Goal: Task Accomplishment & Management: Use online tool/utility

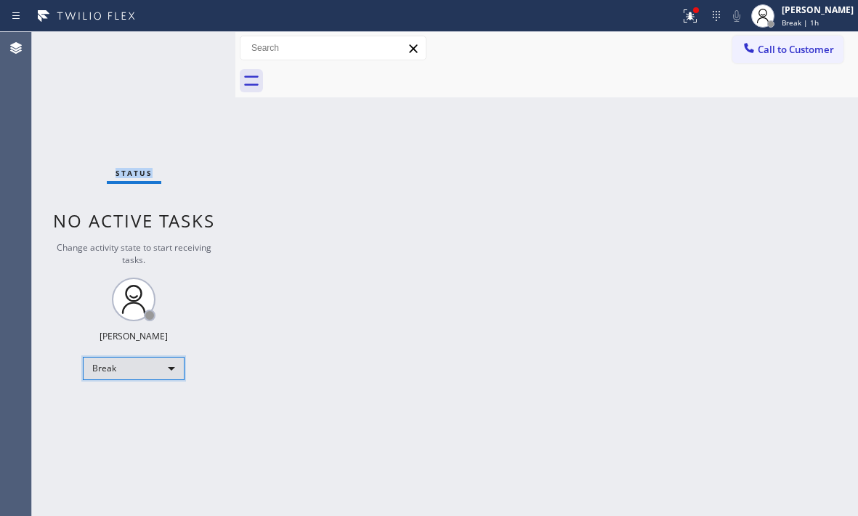
click at [129, 373] on div "Break" at bounding box center [134, 368] width 102 height 23
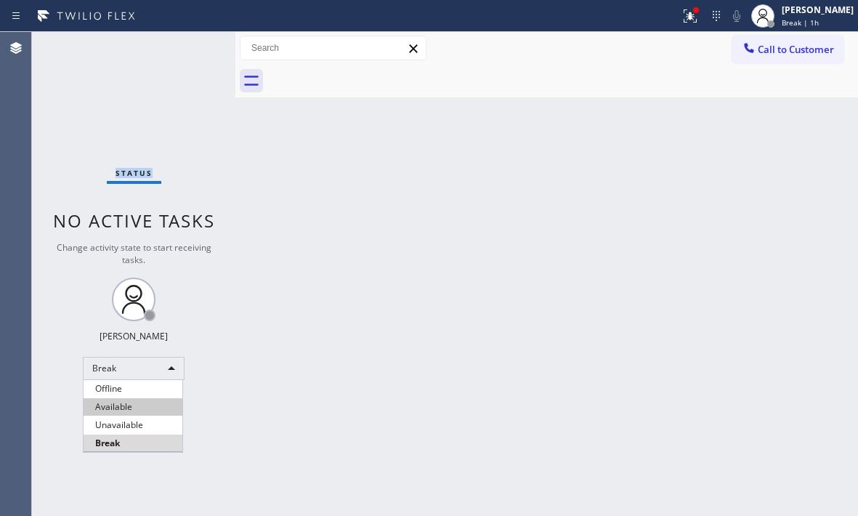
click at [120, 402] on li "Available" at bounding box center [133, 406] width 99 height 17
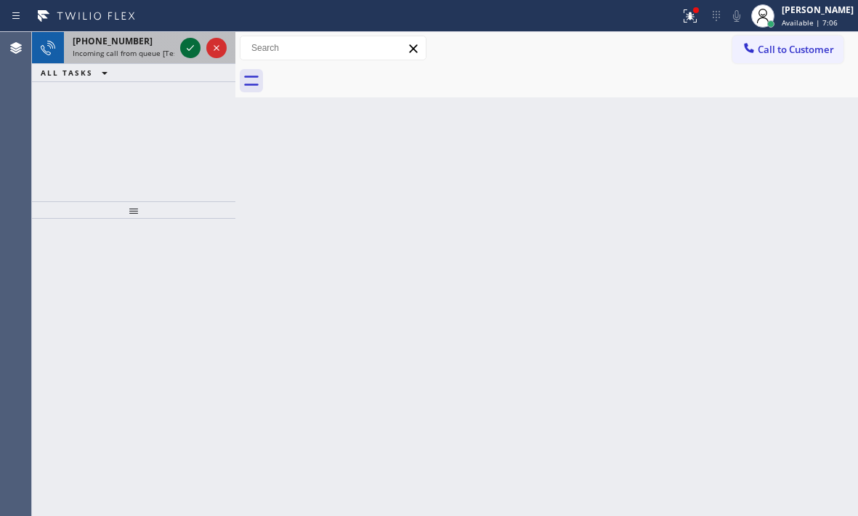
click at [195, 44] on icon at bounding box center [190, 47] width 17 height 17
click at [191, 43] on icon at bounding box center [190, 47] width 17 height 17
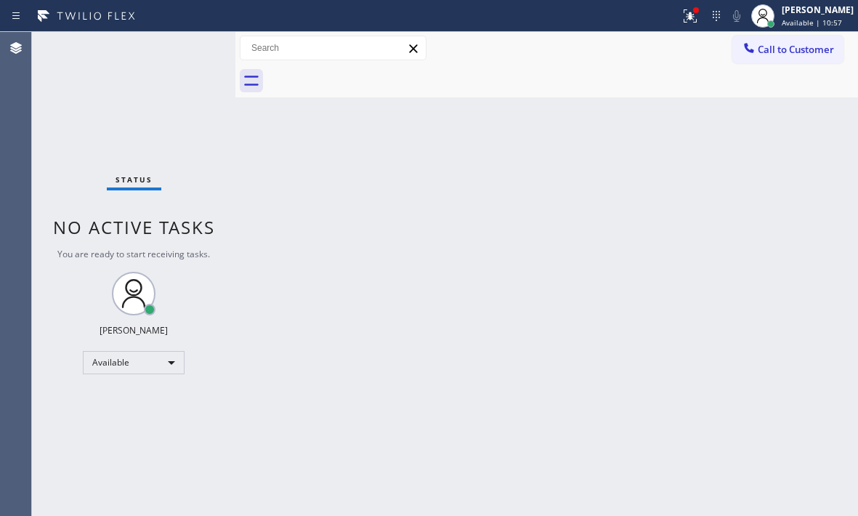
click at [192, 49] on div "Status No active tasks You are ready to start receiving tasks. [PERSON_NAME] Av…" at bounding box center [133, 274] width 203 height 484
click at [681, 20] on icon at bounding box center [689, 15] width 17 height 17
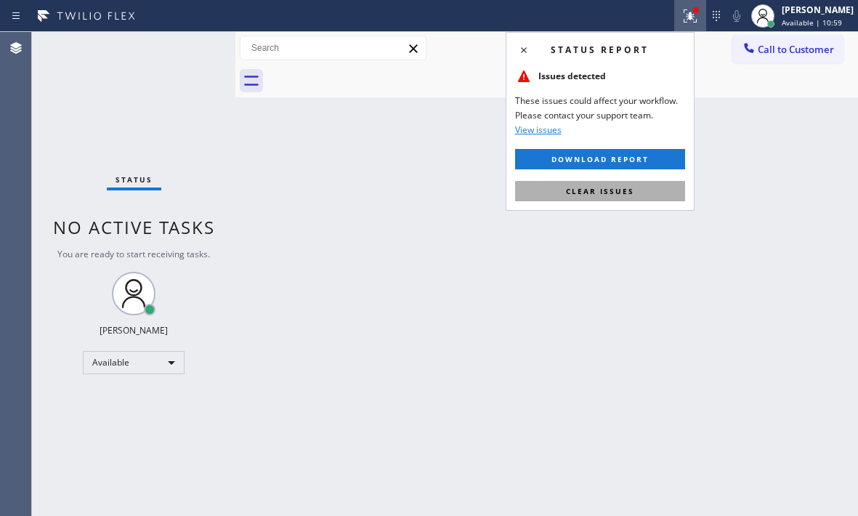
click at [615, 192] on span "Clear issues" at bounding box center [600, 191] width 68 height 10
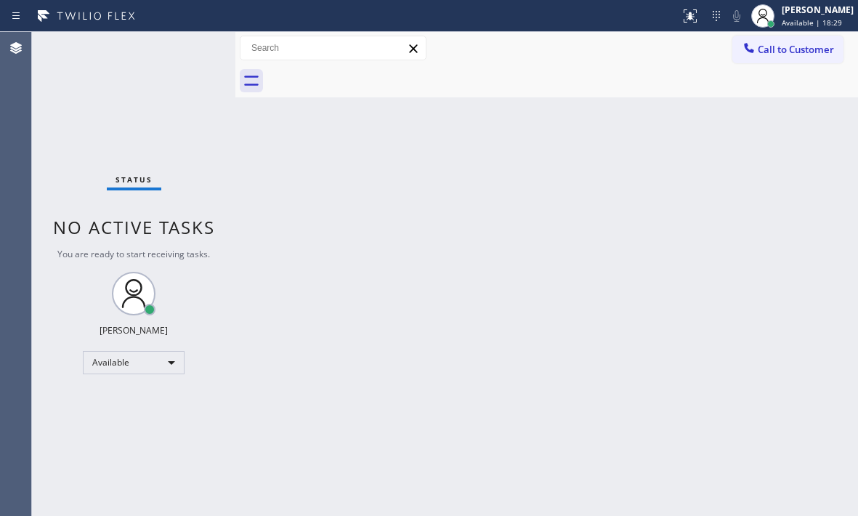
click at [129, 92] on div "Status No active tasks You are ready to start receiving tasks. [PERSON_NAME] Av…" at bounding box center [133, 274] width 203 height 484
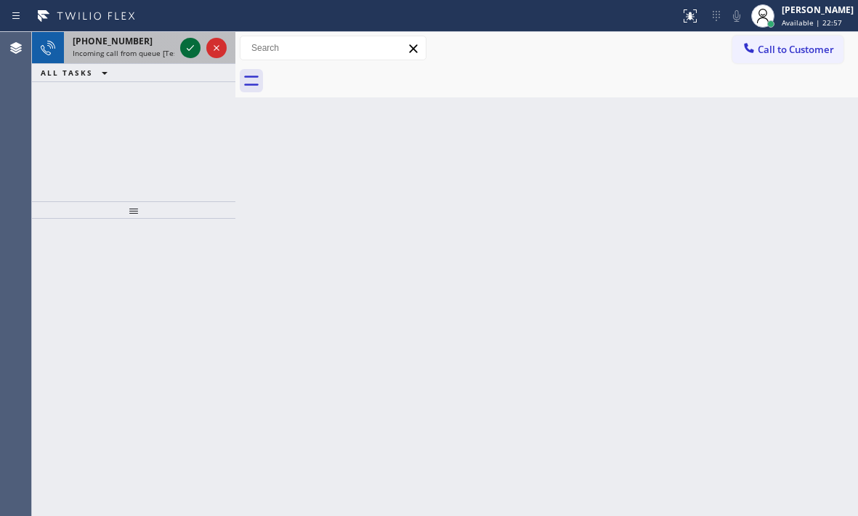
click at [193, 54] on icon at bounding box center [190, 47] width 17 height 17
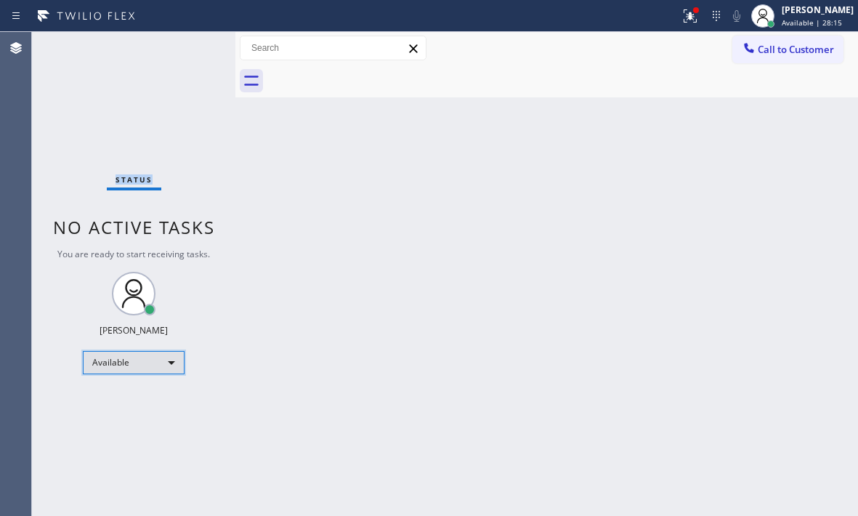
click at [156, 370] on div "Available" at bounding box center [134, 362] width 102 height 23
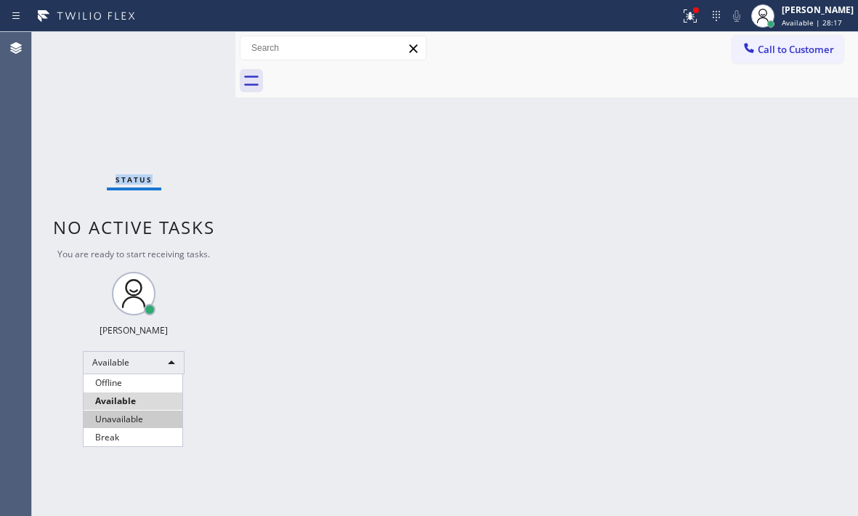
click at [145, 418] on li "Unavailable" at bounding box center [133, 418] width 99 height 17
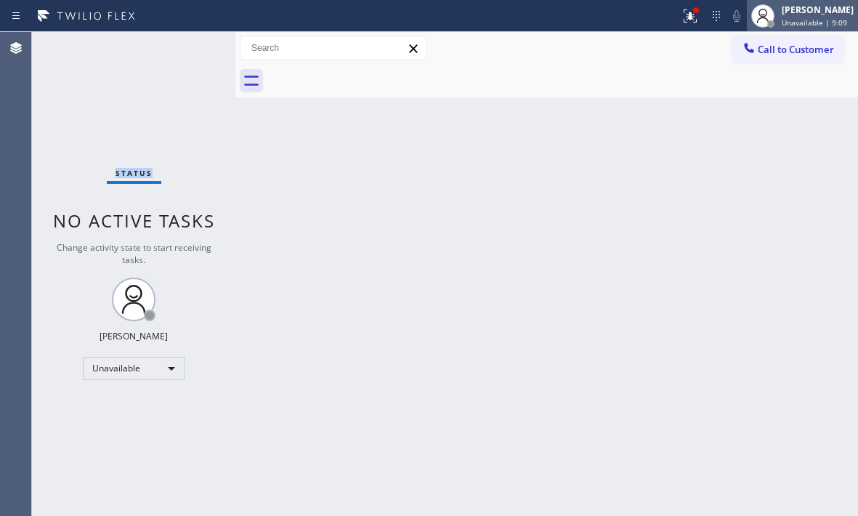
click at [782, 23] on span "Unavailable | 9:09" at bounding box center [814, 22] width 65 height 10
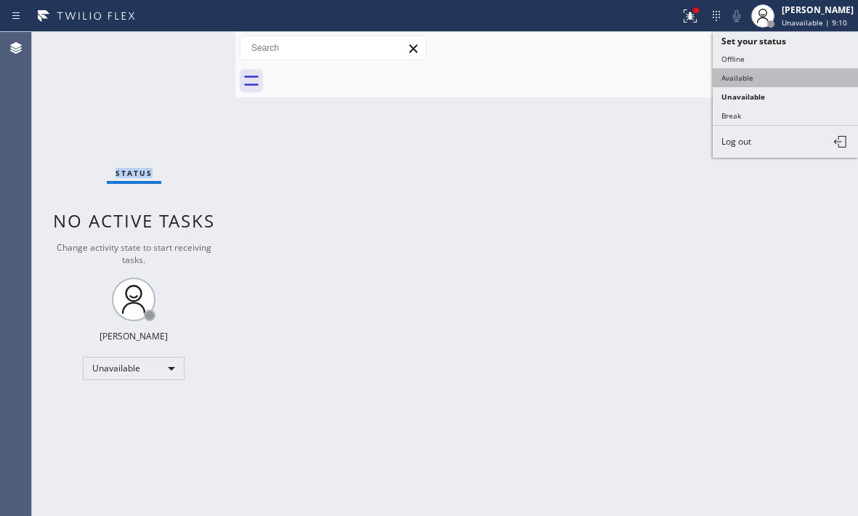
click at [740, 76] on button "Available" at bounding box center [785, 77] width 145 height 19
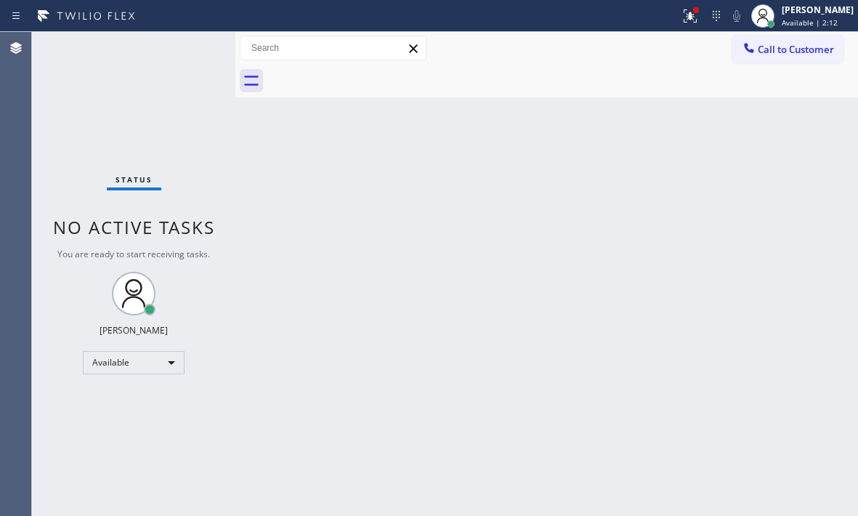
click at [269, 254] on div "Back to Dashboard Change Sender ID Customers Technicians Select a contact Outbo…" at bounding box center [546, 274] width 623 height 484
click at [165, 88] on div "Status No active tasks You are ready to start receiving tasks. [PERSON_NAME] Av…" at bounding box center [133, 274] width 203 height 484
click at [187, 52] on div "Status No active tasks You are ready to start receiving tasks. [PERSON_NAME] Av…" at bounding box center [133, 274] width 203 height 484
click at [190, 49] on div "Status No active tasks You are ready to start receiving tasks. [PERSON_NAME] Av…" at bounding box center [133, 274] width 203 height 484
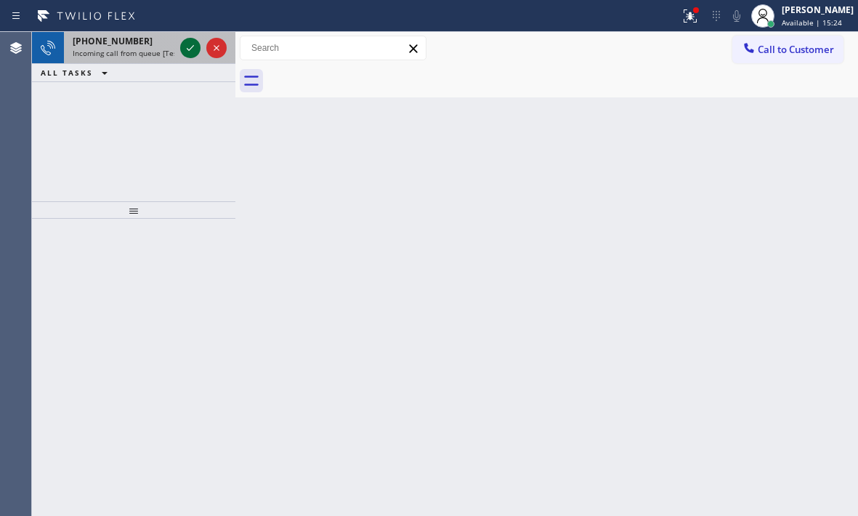
click at [187, 46] on icon at bounding box center [190, 47] width 17 height 17
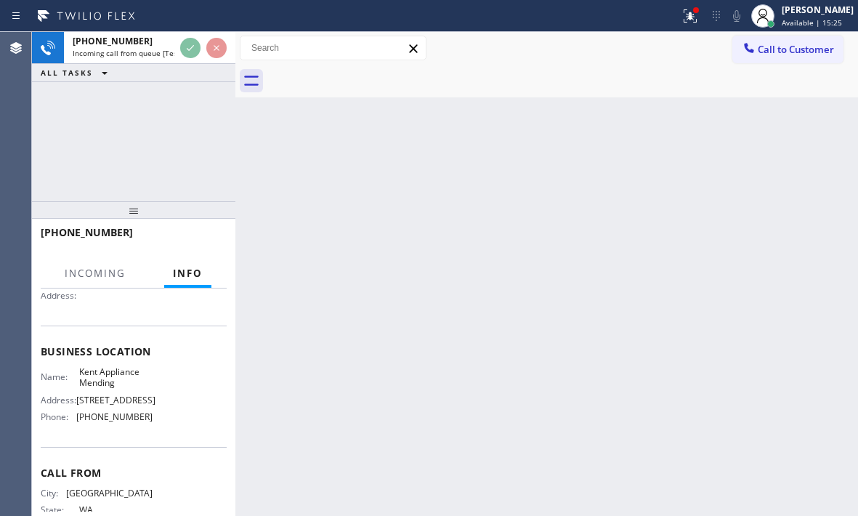
scroll to position [206, 0]
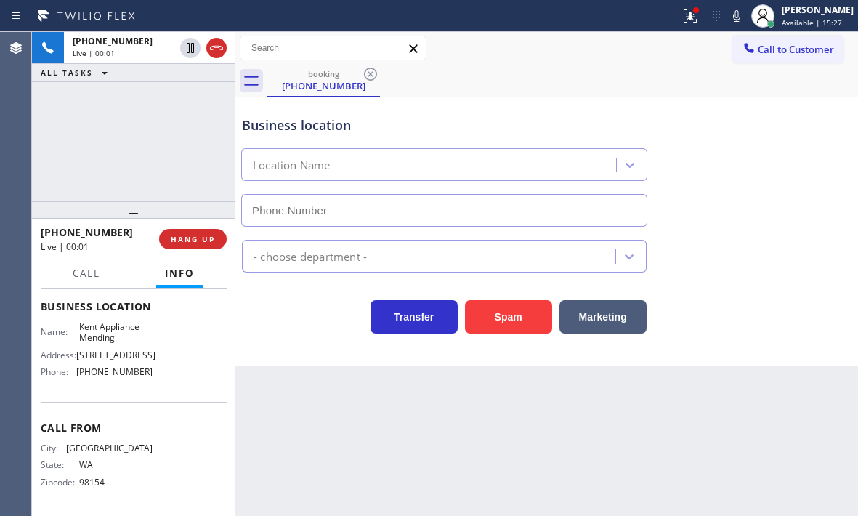
type input "[PHONE_NUMBER]"
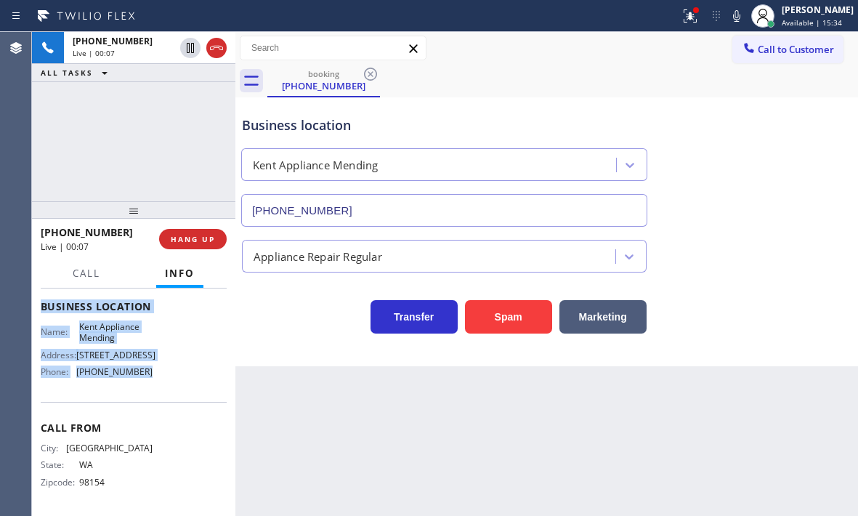
drag, startPoint x: 40, startPoint y: 378, endPoint x: 155, endPoint y: 398, distance: 116.6
click at [155, 398] on div "Context Queue: [Test] All Priority: 2 Customer Name: [PHONE_NUMBER] Phone: [PHO…" at bounding box center [133, 401] width 203 height 227
copy div "Customer Name: [PHONE_NUMBER] Phone: [PHONE_NUMBER] Address: Business location …"
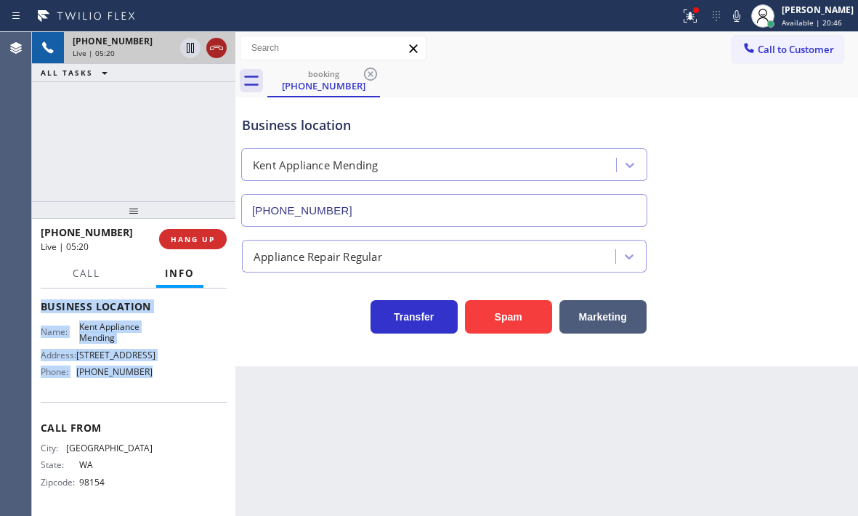
click at [215, 54] on icon at bounding box center [216, 47] width 17 height 17
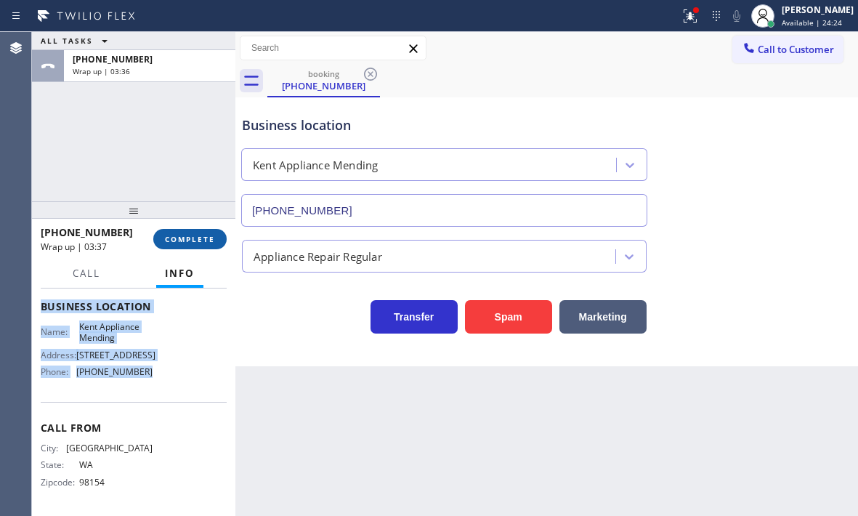
click at [185, 239] on span "COMPLETE" at bounding box center [190, 239] width 50 height 10
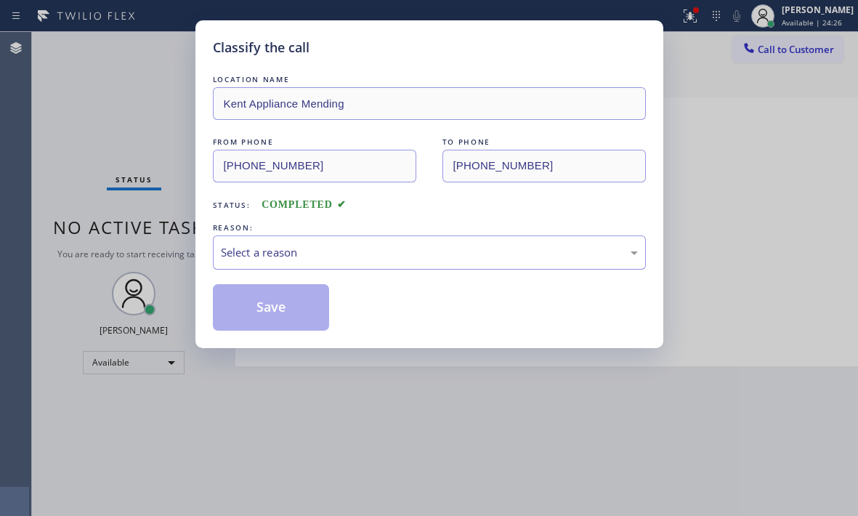
click at [316, 246] on div "Select a reason" at bounding box center [429, 252] width 417 height 17
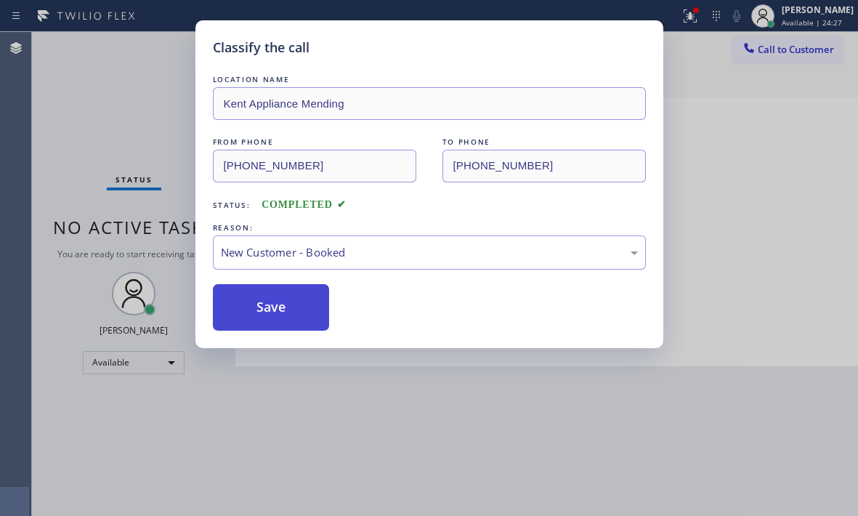
click at [255, 299] on button "Save" at bounding box center [271, 307] width 117 height 46
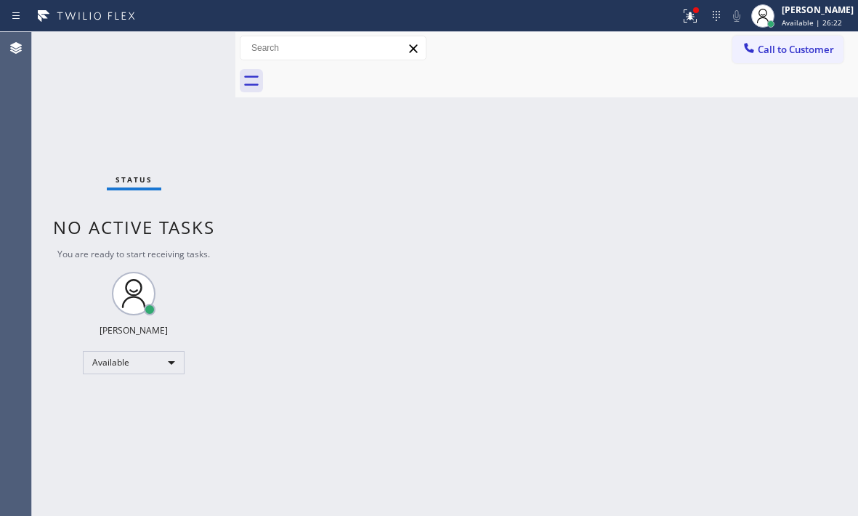
click at [495, 179] on div "Back to Dashboard Change Sender ID Customers Technicians Select a contact Outbo…" at bounding box center [546, 274] width 623 height 484
click at [681, 21] on icon at bounding box center [689, 15] width 17 height 17
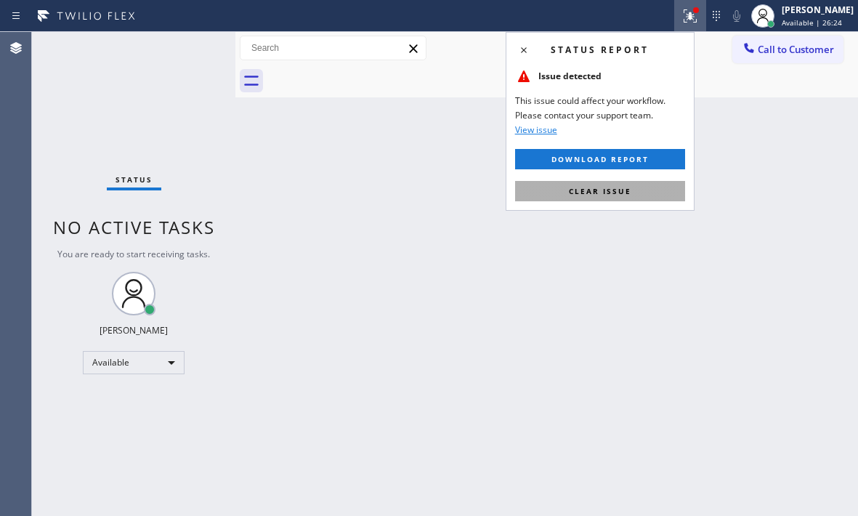
click at [668, 182] on button "Clear issue" at bounding box center [600, 191] width 170 height 20
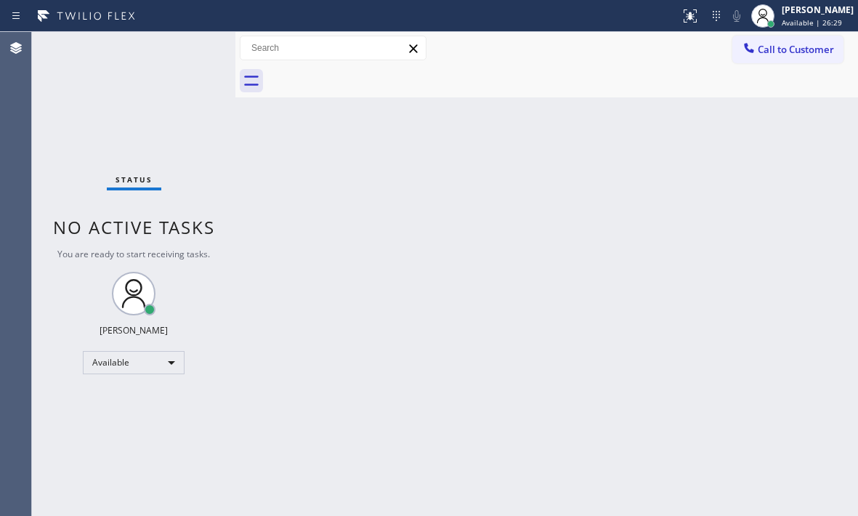
click at [567, 302] on div "Back to Dashboard Change Sender ID Customers Technicians Select a contact Outbo…" at bounding box center [546, 274] width 623 height 484
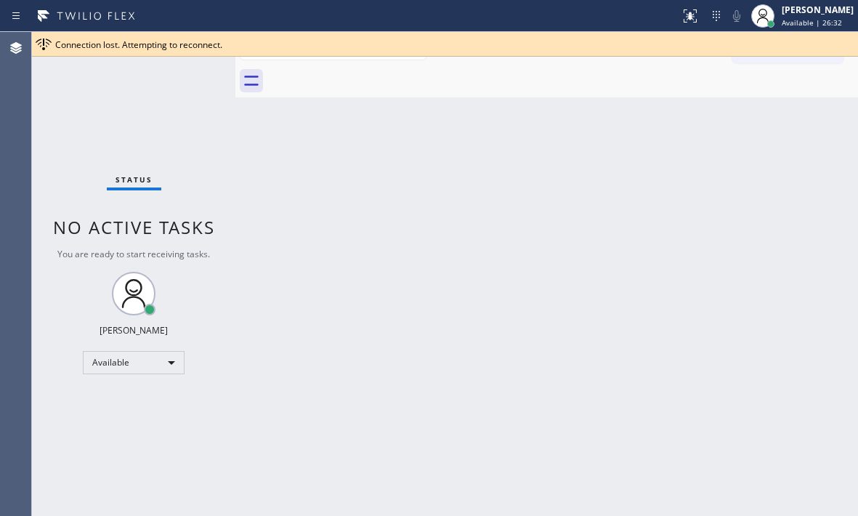
click at [235, 206] on div at bounding box center [235, 274] width 0 height 484
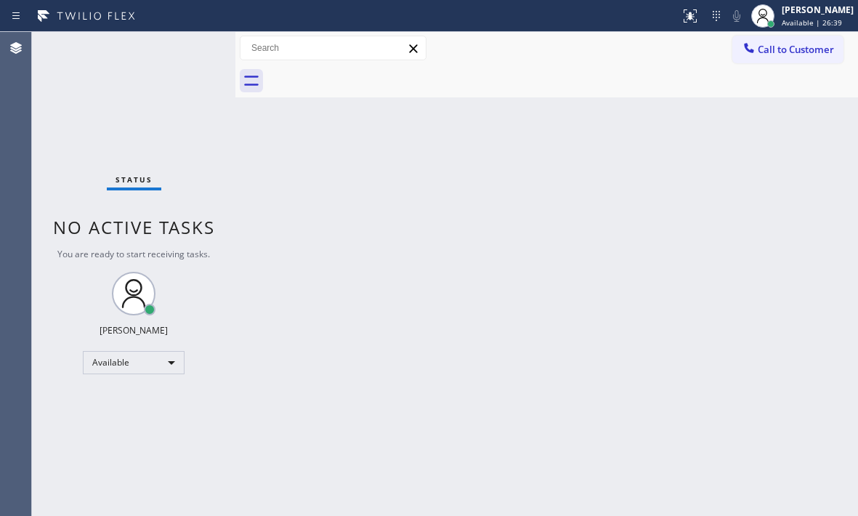
click at [474, 233] on div "Back to Dashboard Change Sender ID Customers Technicians Select a contact Outbo…" at bounding box center [546, 274] width 623 height 484
click at [144, 75] on div "Status No active tasks You are ready to start receiving tasks. [PERSON_NAME] Av…" at bounding box center [133, 274] width 203 height 484
click at [153, 60] on div "Status No active tasks You are ready to start receiving tasks. [PERSON_NAME] Av…" at bounding box center [133, 274] width 203 height 484
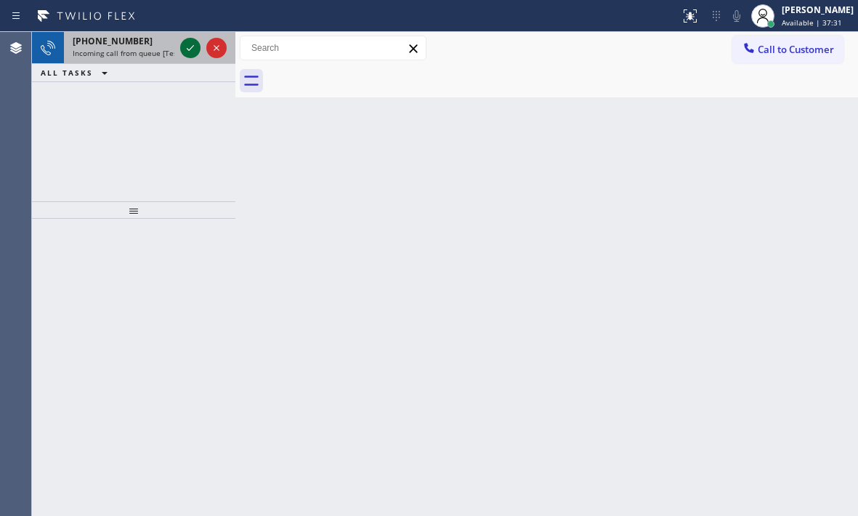
click at [187, 48] on icon at bounding box center [190, 47] width 17 height 17
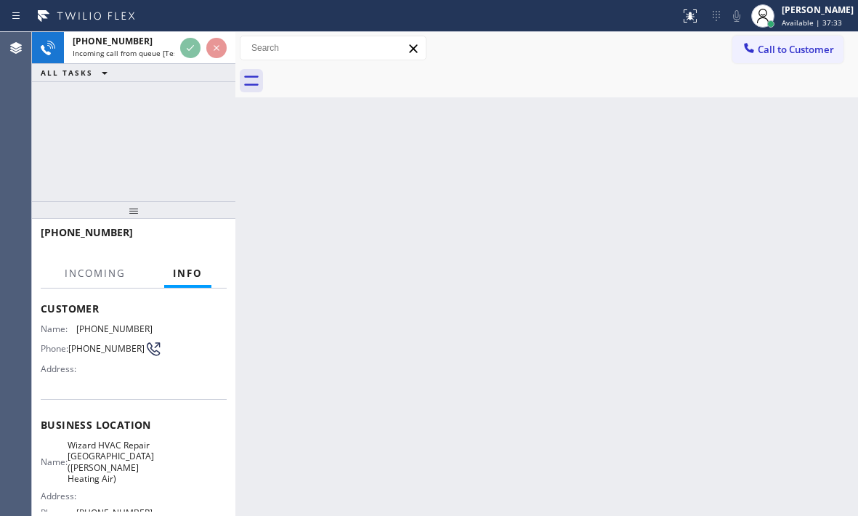
scroll to position [73, 0]
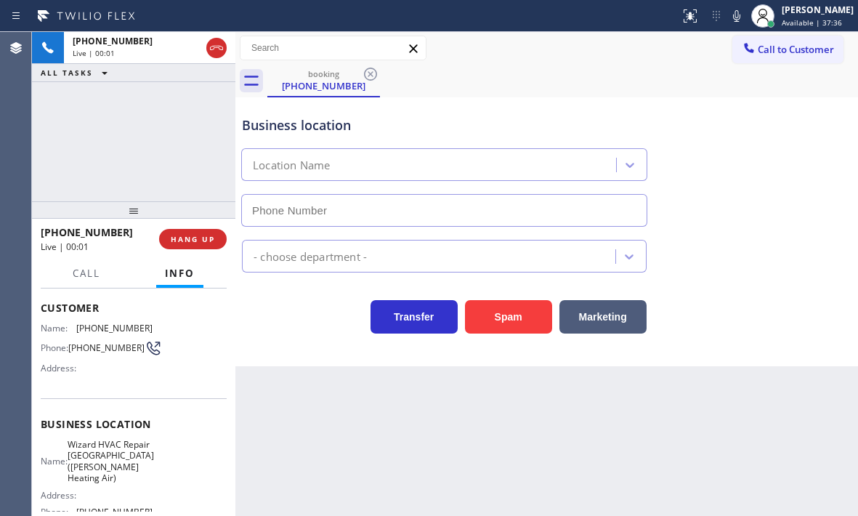
type input "[PHONE_NUMBER]"
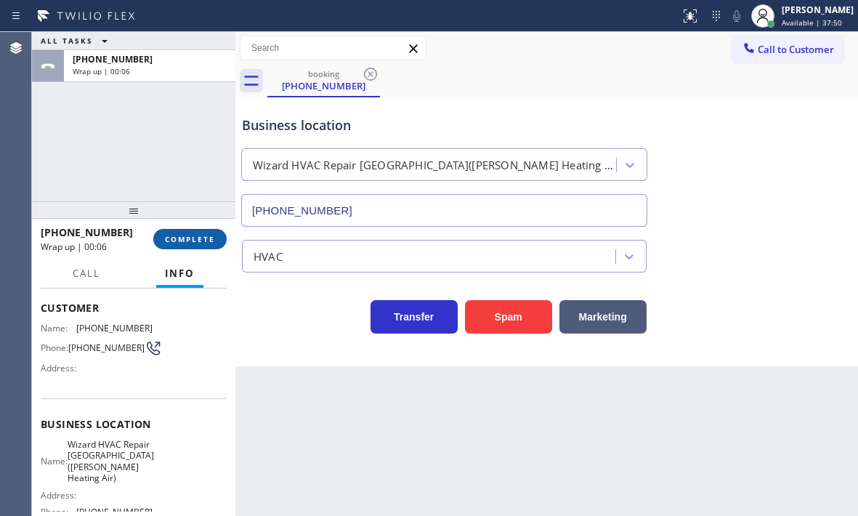
click at [195, 239] on span "COMPLETE" at bounding box center [190, 239] width 50 height 10
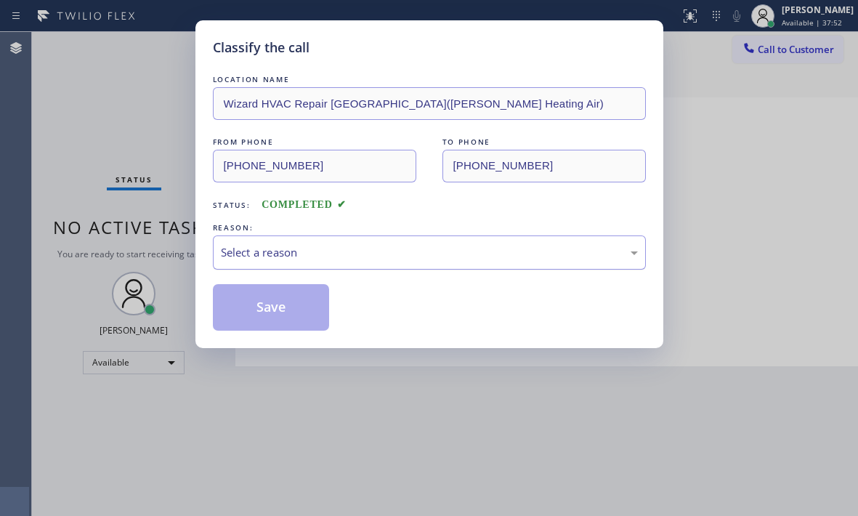
click at [452, 259] on div "Select a reason" at bounding box center [429, 252] width 417 height 17
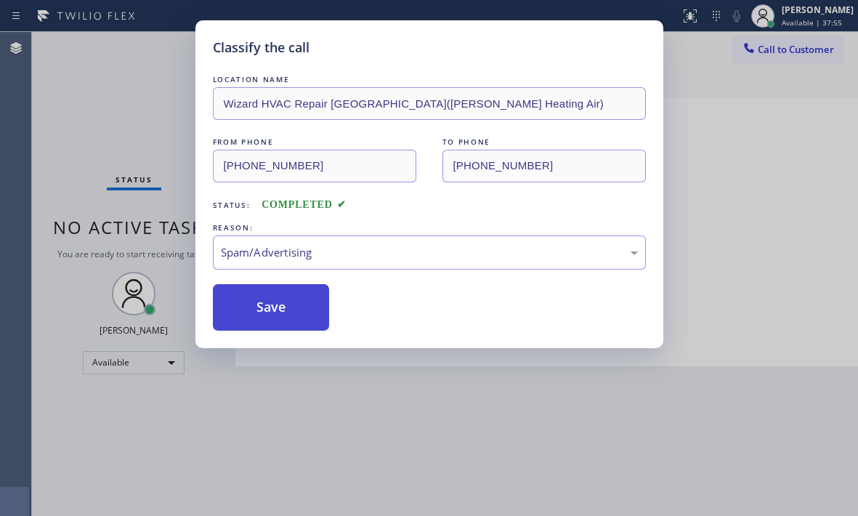
click at [276, 320] on button "Save" at bounding box center [271, 307] width 117 height 46
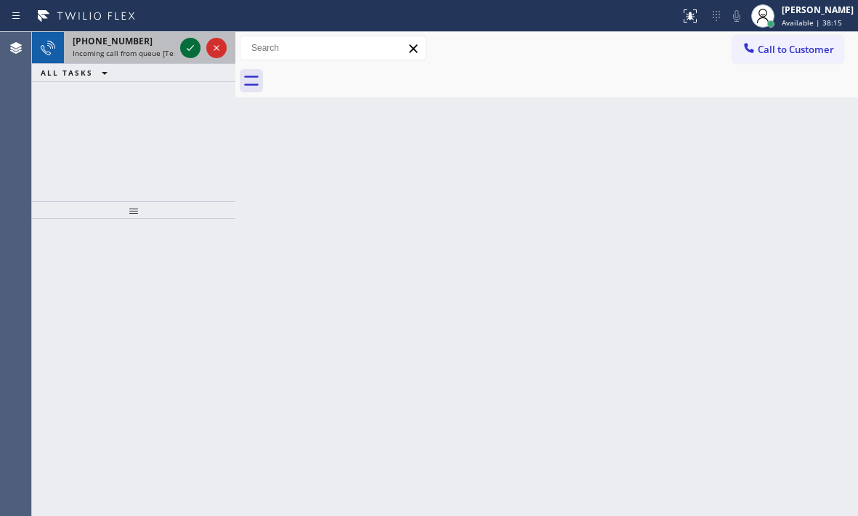
click at [191, 50] on icon at bounding box center [190, 47] width 17 height 17
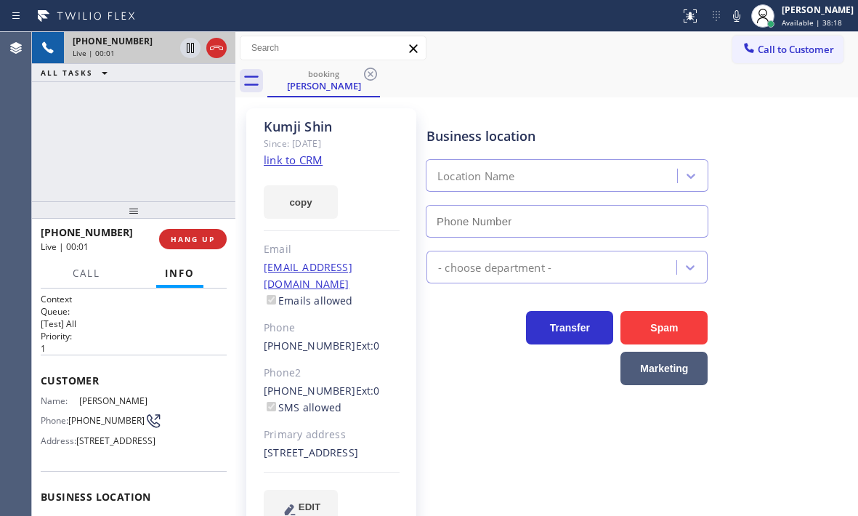
type input "[PHONE_NUMBER]"
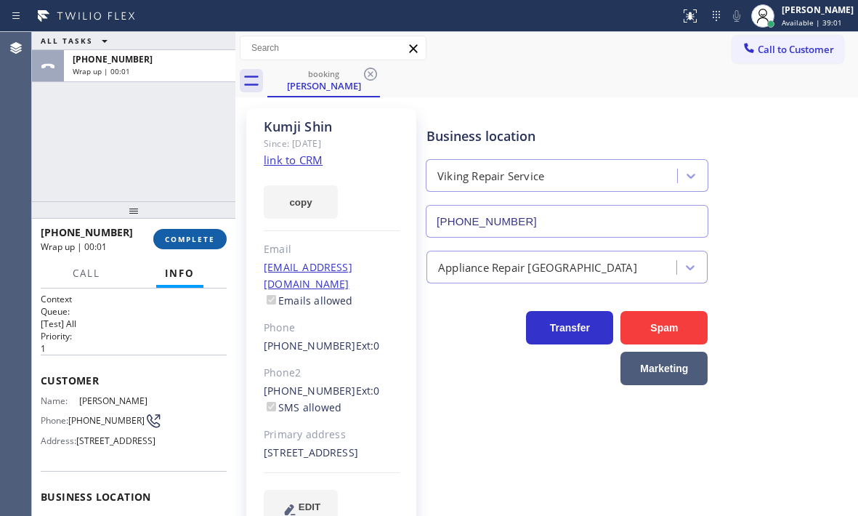
click at [196, 243] on span "COMPLETE" at bounding box center [190, 239] width 50 height 10
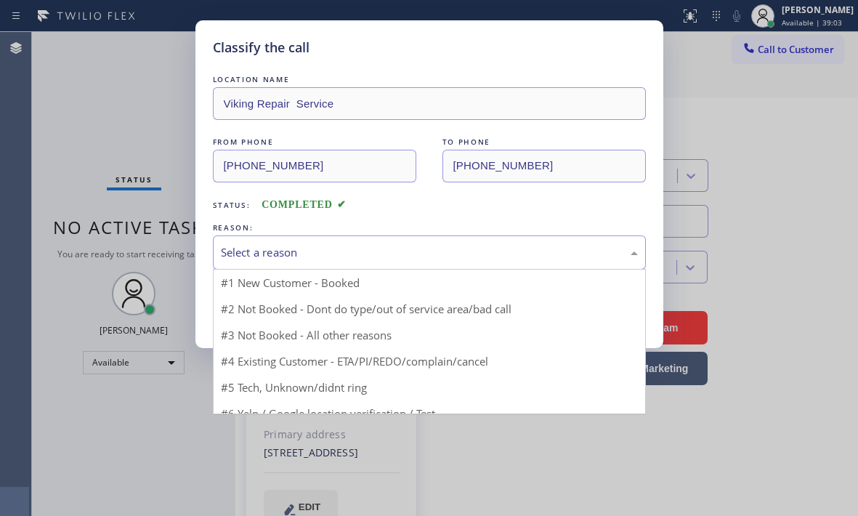
click at [370, 237] on div "Select a reason" at bounding box center [429, 252] width 433 height 34
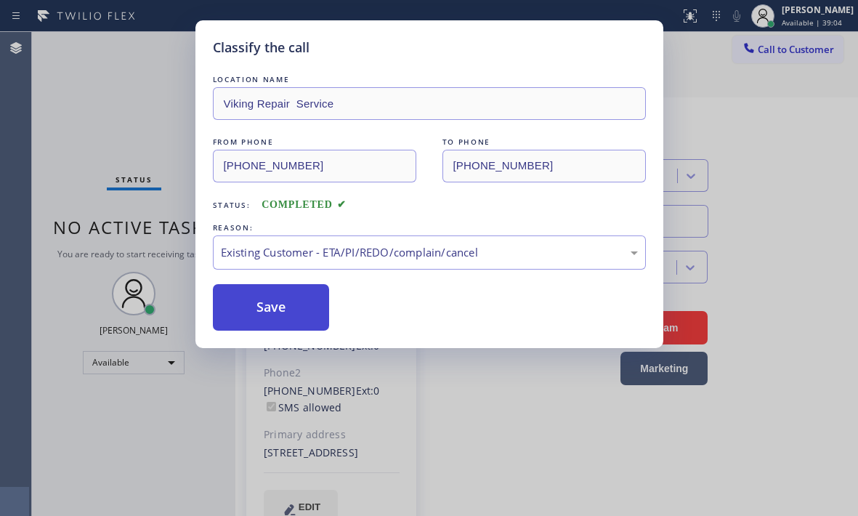
click at [272, 302] on button "Save" at bounding box center [271, 307] width 117 height 46
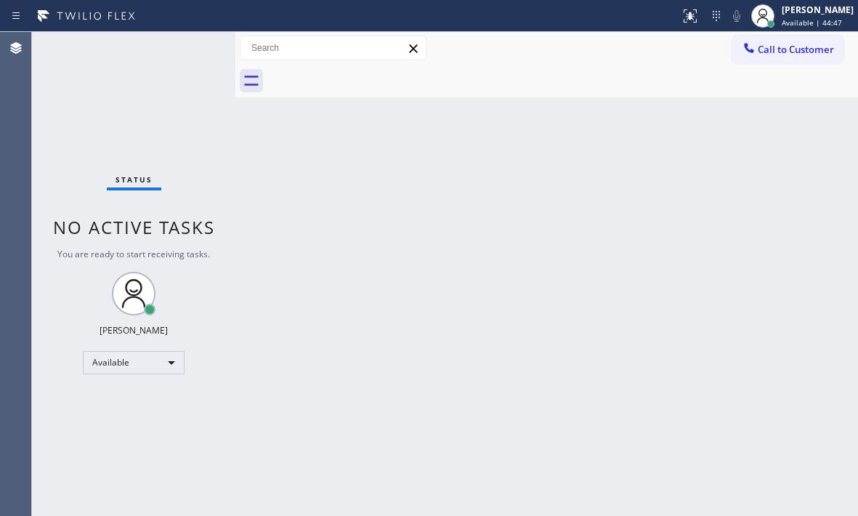
click at [769, 268] on div "Back to Dashboard Change Sender ID Customers Technicians Select a contact Outbo…" at bounding box center [546, 274] width 623 height 484
click at [187, 44] on div "Status No active tasks You are ready to start receiving tasks. [PERSON_NAME] Av…" at bounding box center [133, 274] width 203 height 484
click at [190, 44] on div "Status No active tasks You are ready to start receiving tasks. [PERSON_NAME] Av…" at bounding box center [133, 274] width 203 height 484
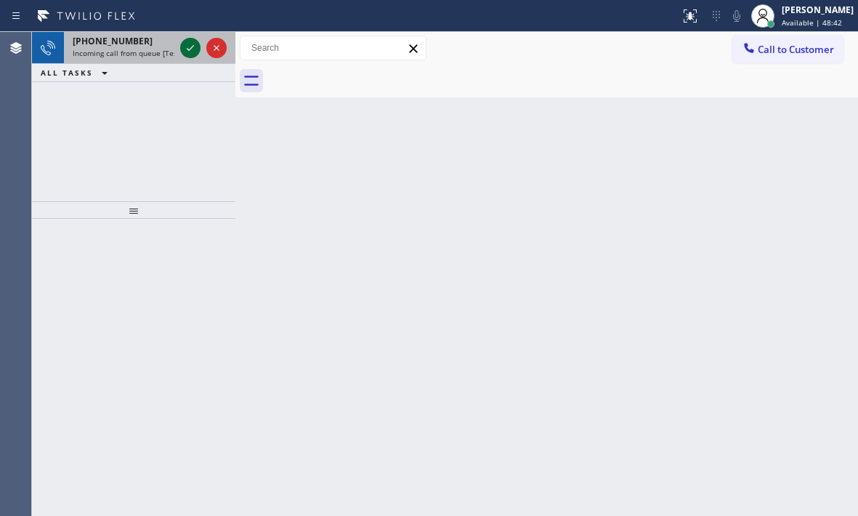
click at [190, 49] on icon at bounding box center [190, 48] width 7 height 6
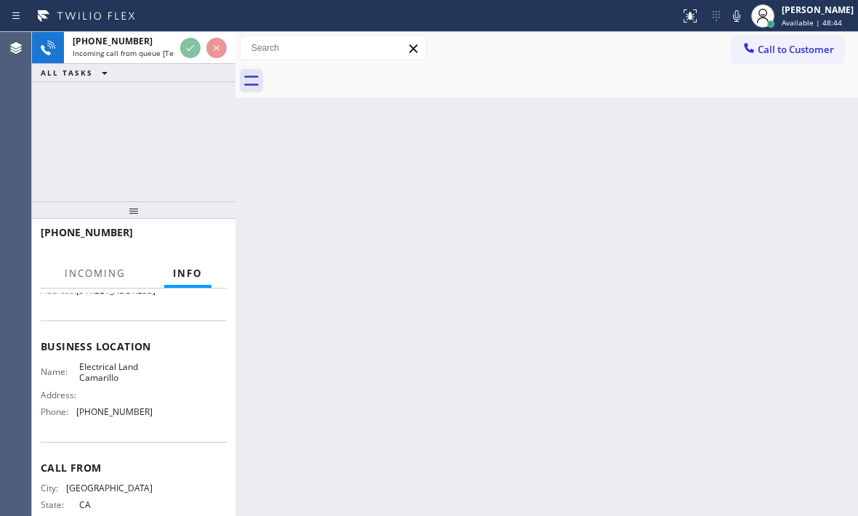
scroll to position [218, 0]
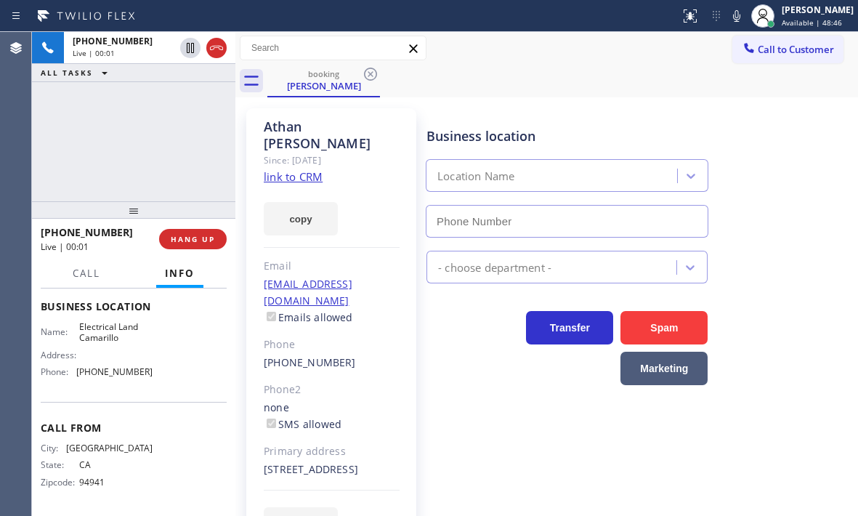
type input "[PHONE_NUMBER]"
click at [293, 169] on link "link to CRM" at bounding box center [293, 176] width 59 height 15
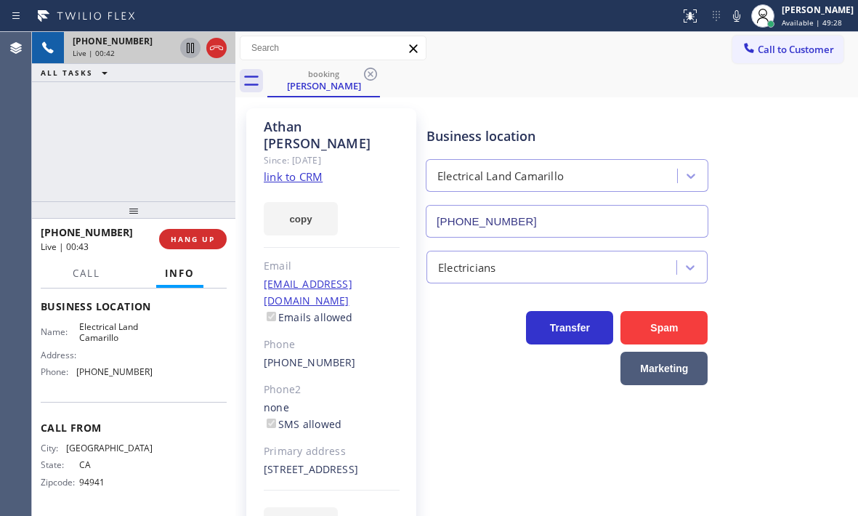
click at [188, 49] on icon at bounding box center [190, 47] width 17 height 17
click at [728, 20] on icon at bounding box center [736, 15] width 17 height 17
click at [192, 54] on icon at bounding box center [190, 47] width 17 height 17
click at [733, 15] on icon at bounding box center [736, 16] width 7 height 12
click at [200, 242] on span "HANG UP" at bounding box center [193, 239] width 44 height 10
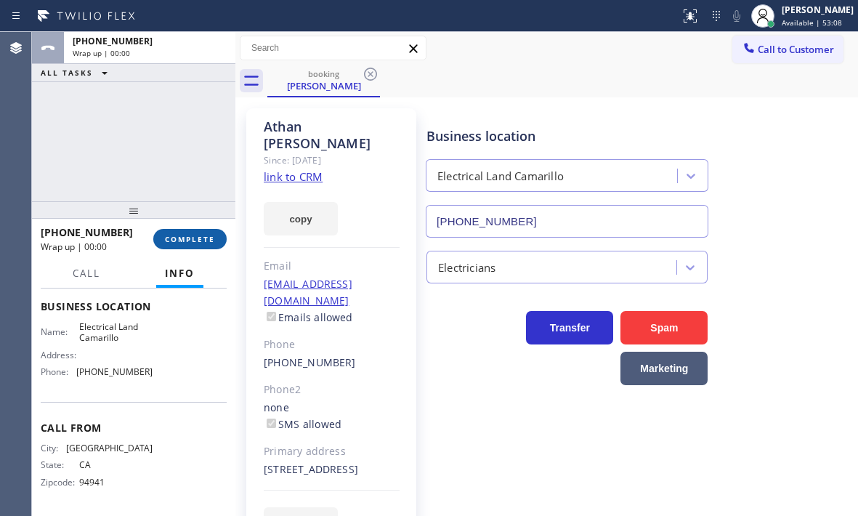
click at [202, 242] on span "COMPLETE" at bounding box center [190, 239] width 50 height 10
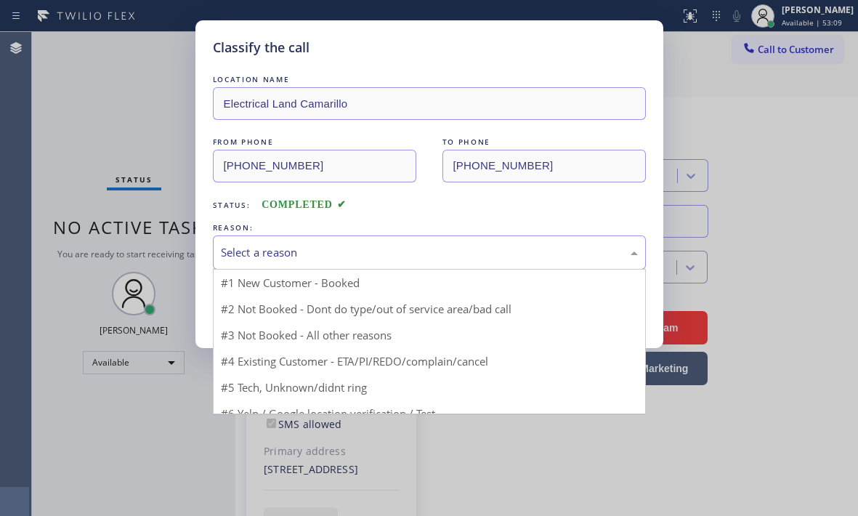
click at [498, 247] on div "Select a reason" at bounding box center [429, 252] width 417 height 17
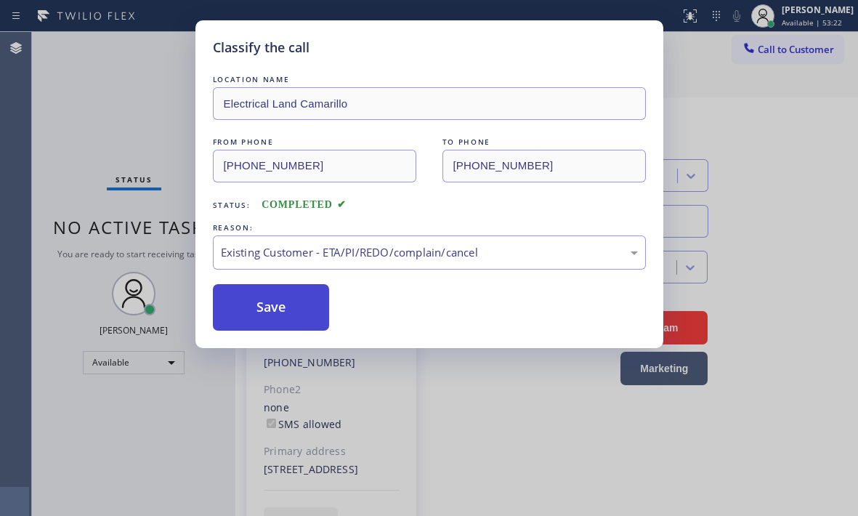
click at [280, 302] on button "Save" at bounding box center [271, 307] width 117 height 46
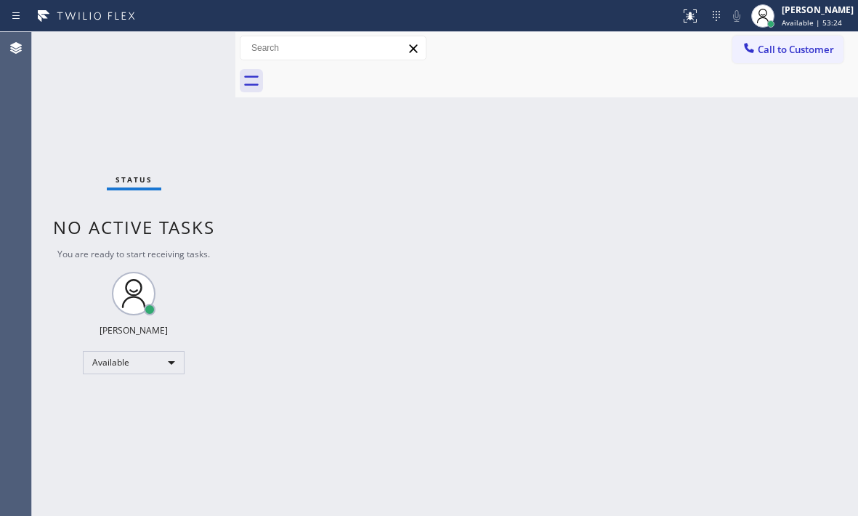
click at [750, 236] on div "Back to Dashboard Change Sender ID Customers Technicians Select a contact Outbo…" at bounding box center [546, 274] width 623 height 484
click at [108, 92] on div "Status No active tasks You are ready to start receiving tasks. [PERSON_NAME] Av…" at bounding box center [133, 274] width 203 height 484
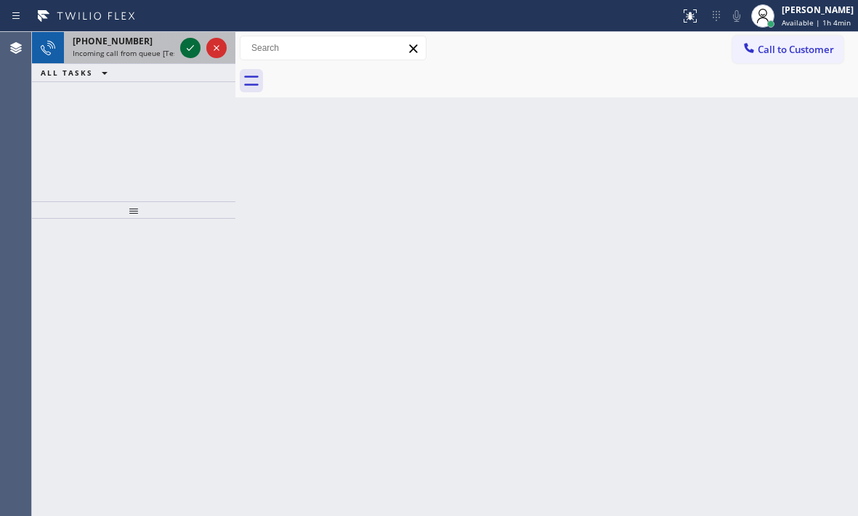
click at [187, 49] on icon at bounding box center [190, 48] width 7 height 6
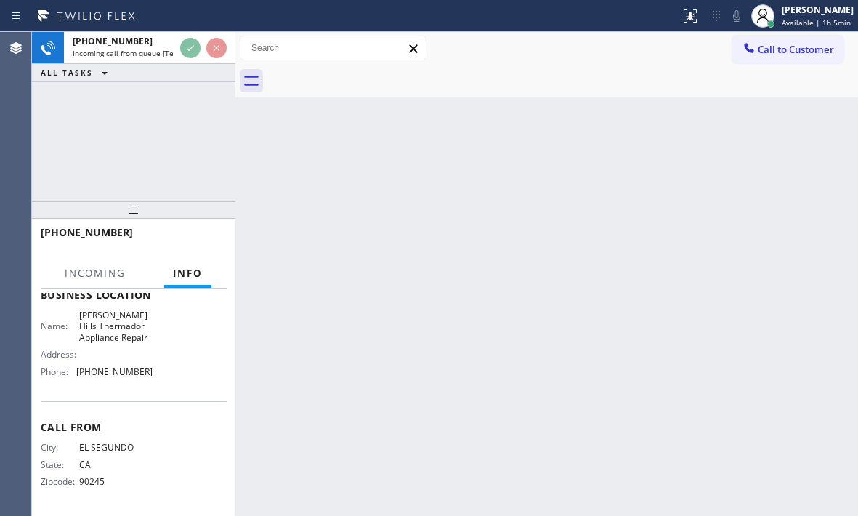
scroll to position [206, 0]
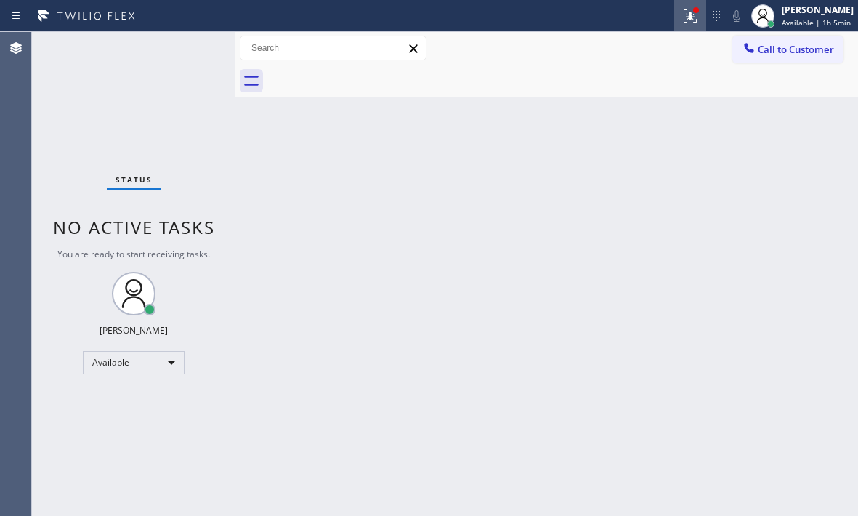
click at [682, 23] on icon at bounding box center [689, 15] width 17 height 17
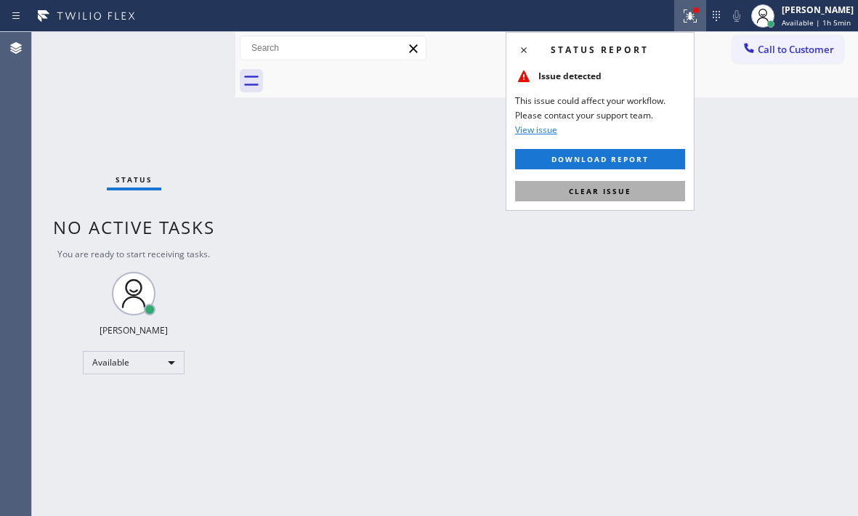
click at [655, 190] on button "Clear issue" at bounding box center [600, 191] width 170 height 20
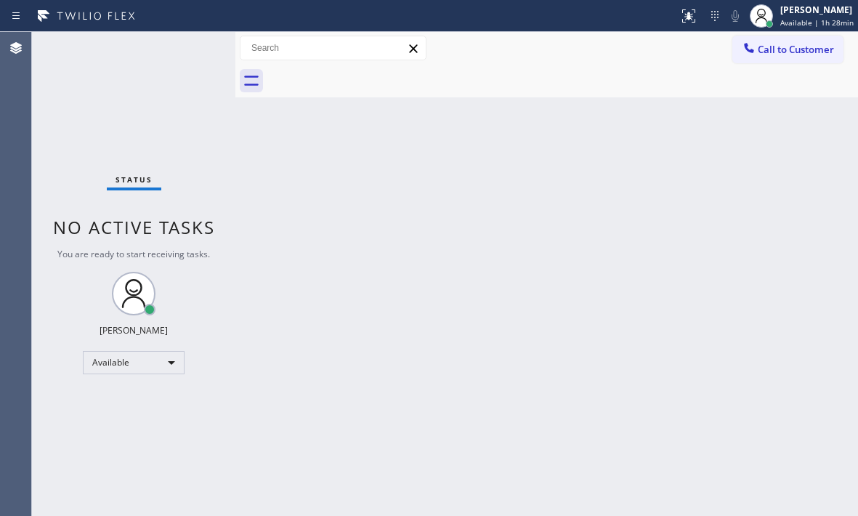
click at [654, 216] on div "Back to Dashboard Change Sender ID Customers Technicians Select a contact Outbo…" at bounding box center [546, 274] width 623 height 484
click at [780, 15] on div "[PERSON_NAME]" at bounding box center [816, 10] width 73 height 12
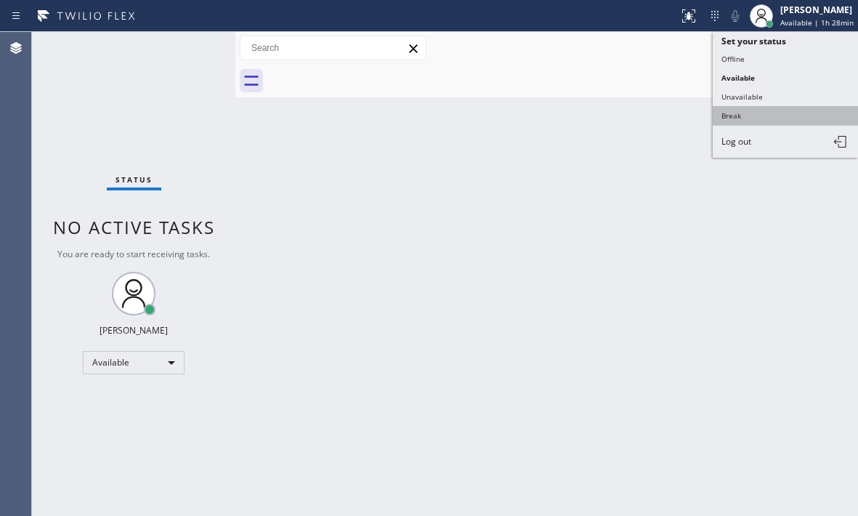
click at [726, 113] on button "Break" at bounding box center [785, 115] width 145 height 19
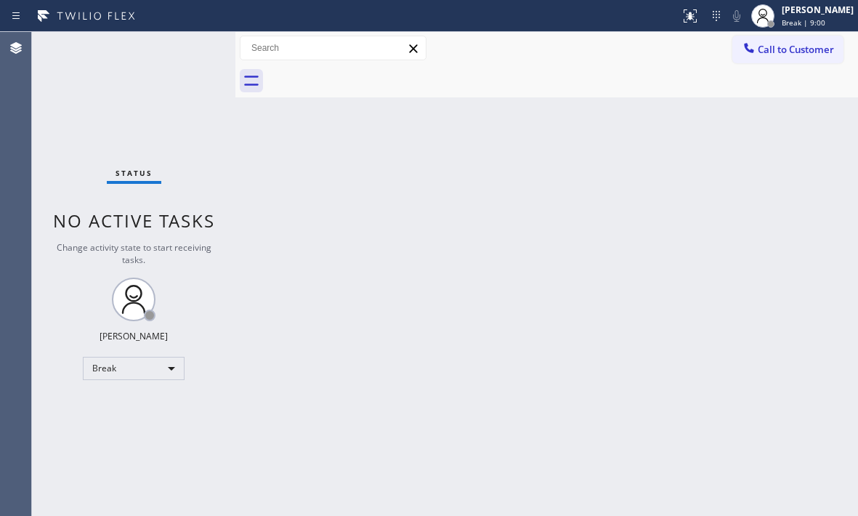
click at [787, 216] on div "Back to Dashboard Change Sender ID Customers Technicians Select a contact Outbo…" at bounding box center [546, 274] width 623 height 484
click at [137, 365] on div "Break" at bounding box center [134, 368] width 102 height 23
click at [132, 401] on li "Available" at bounding box center [133, 406] width 99 height 17
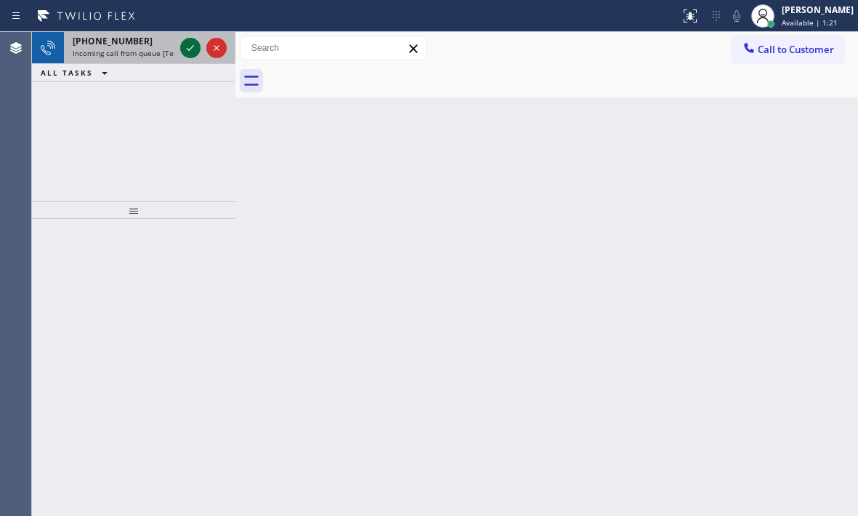
click at [182, 44] on icon at bounding box center [190, 47] width 17 height 17
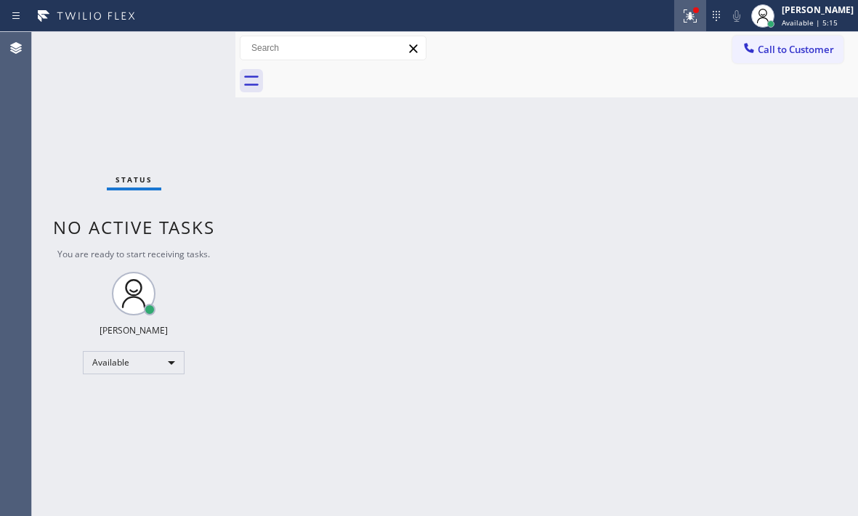
click at [681, 17] on icon at bounding box center [689, 15] width 17 height 17
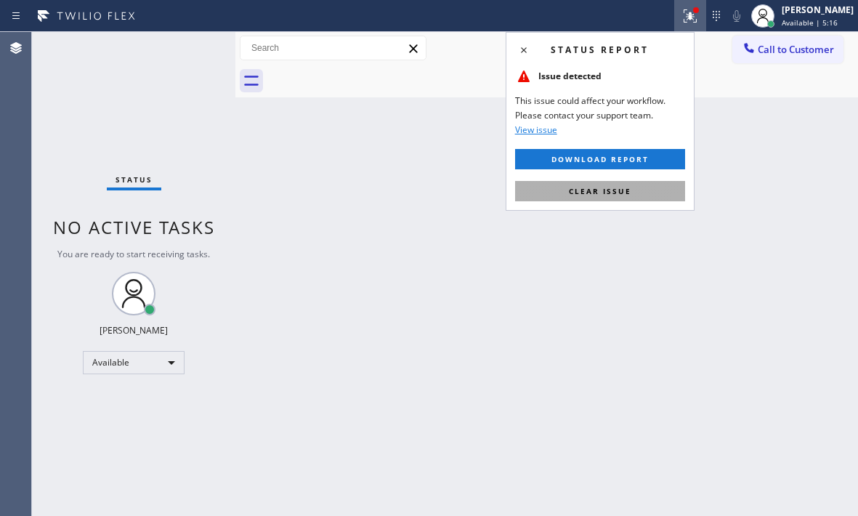
click at [613, 183] on button "Clear issue" at bounding box center [600, 191] width 170 height 20
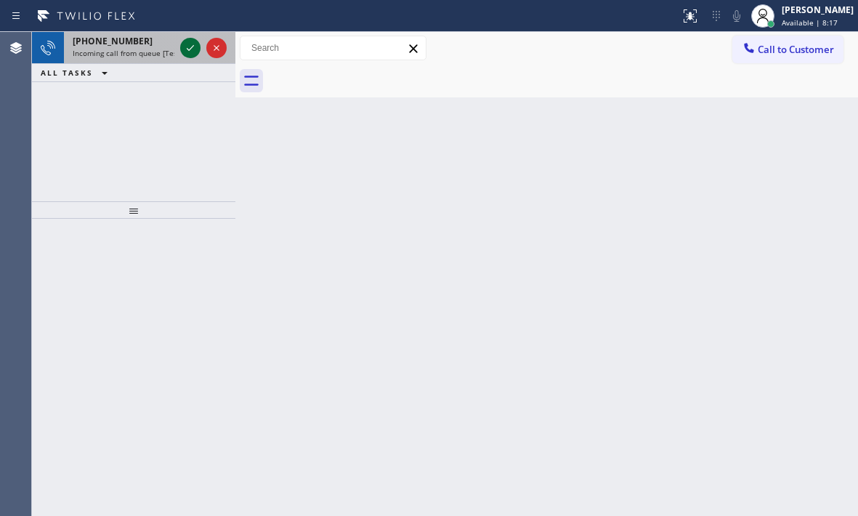
click at [193, 49] on icon at bounding box center [190, 47] width 17 height 17
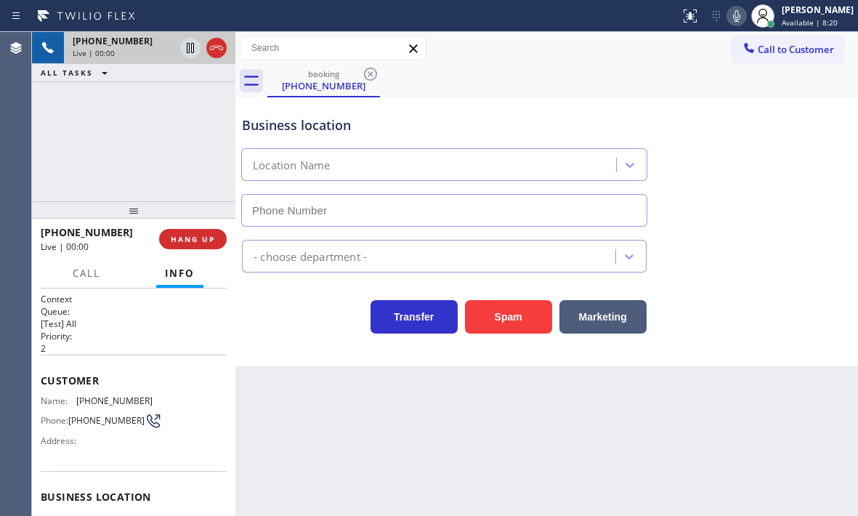
type input "[PHONE_NUMBER]"
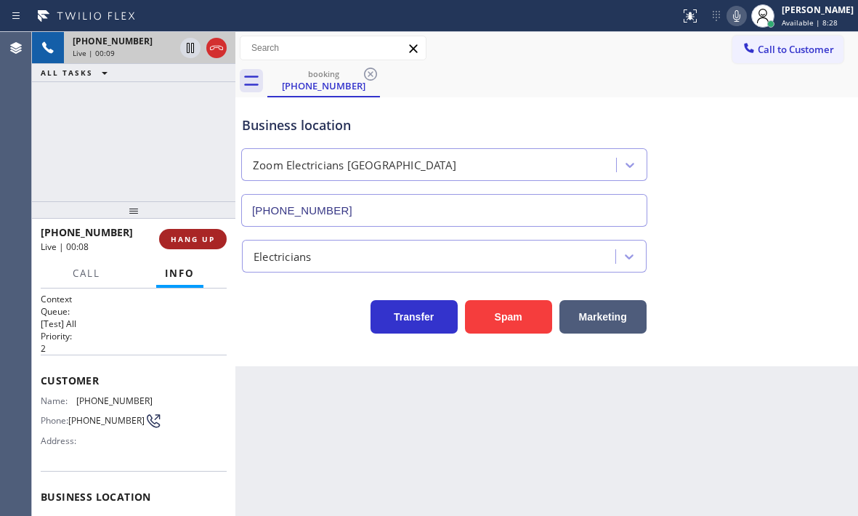
click at [186, 243] on span "HANG UP" at bounding box center [193, 239] width 44 height 10
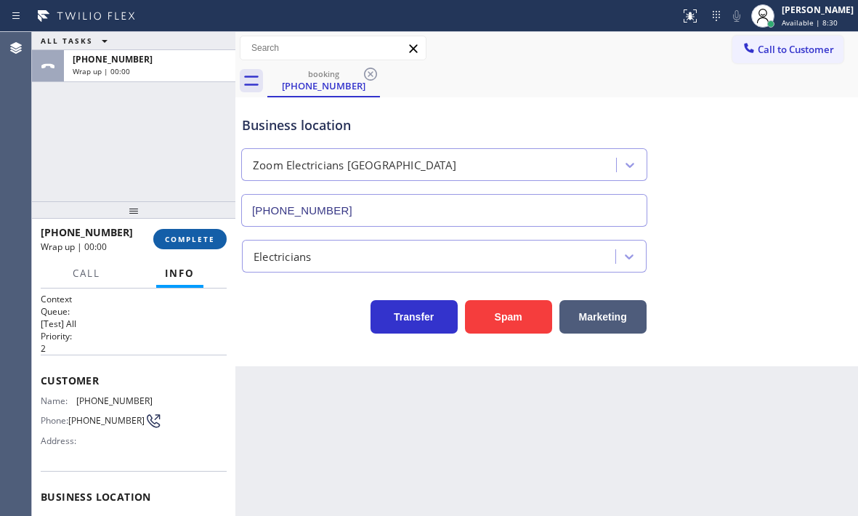
click at [183, 244] on span "COMPLETE" at bounding box center [190, 239] width 50 height 10
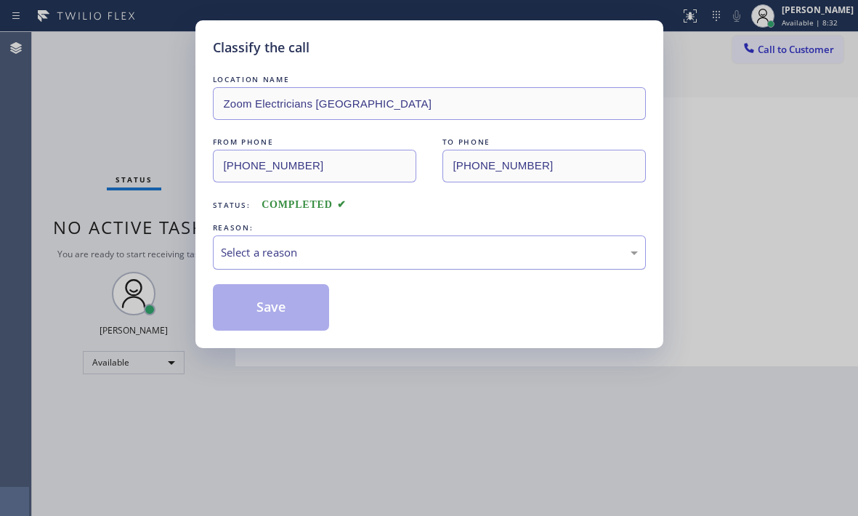
click at [518, 261] on div "Select a reason" at bounding box center [429, 252] width 433 height 34
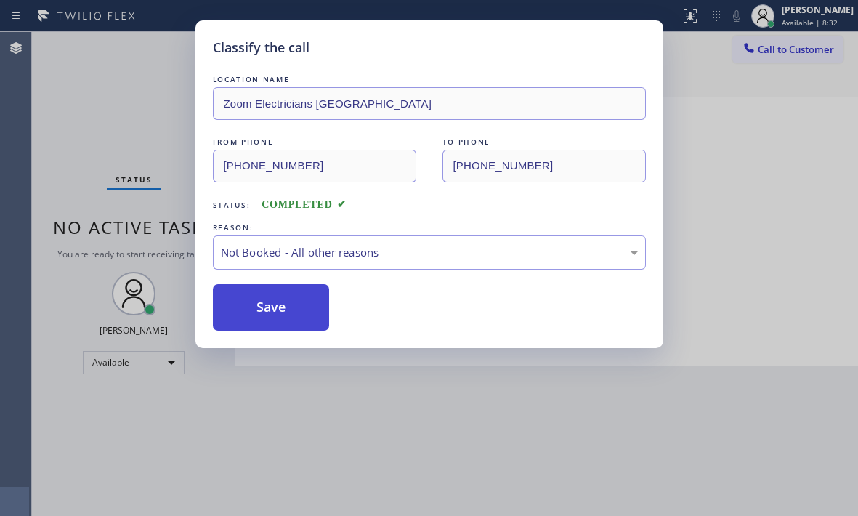
click at [287, 310] on button "Save" at bounding box center [271, 307] width 117 height 46
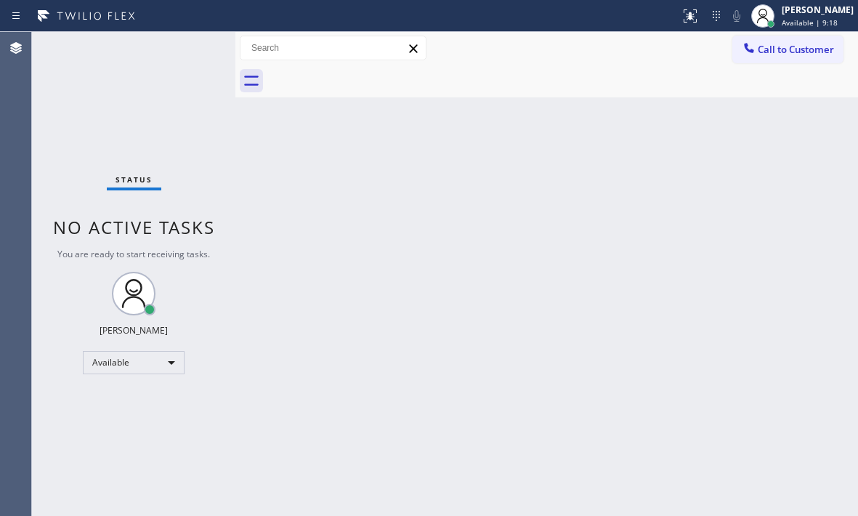
click at [192, 49] on div "Status No active tasks You are ready to start receiving tasks. [PERSON_NAME] Av…" at bounding box center [133, 274] width 203 height 484
click at [174, 52] on div "Status No active tasks You are ready to start receiving tasks. [PERSON_NAME] Av…" at bounding box center [133, 274] width 203 height 484
click at [186, 49] on div "Status No active tasks You are ready to start receiving tasks. [PERSON_NAME] Av…" at bounding box center [133, 274] width 203 height 484
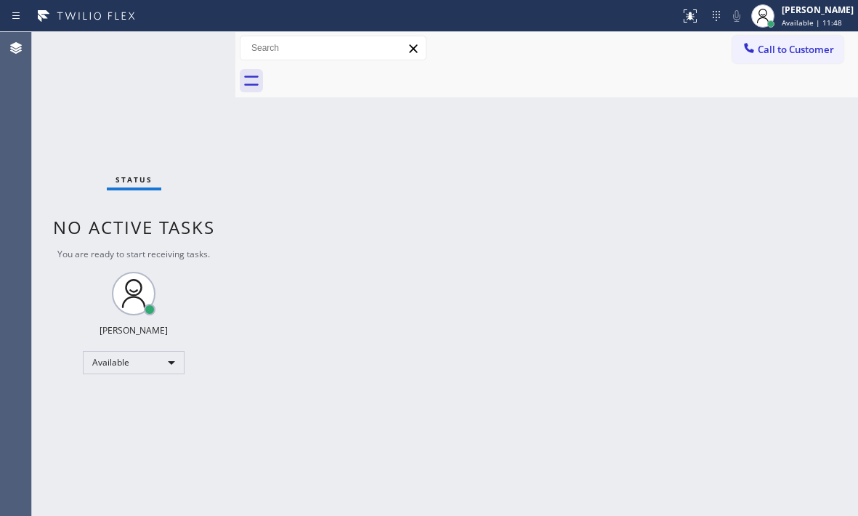
click at [334, 191] on div "Back to Dashboard Change Sender ID Customers Technicians Select a contact Outbo…" at bounding box center [546, 274] width 623 height 484
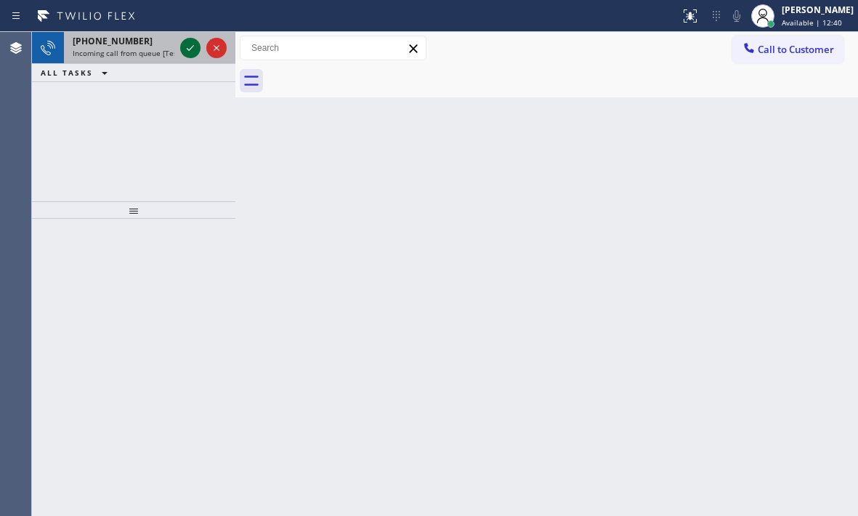
click at [198, 46] on icon at bounding box center [190, 47] width 17 height 17
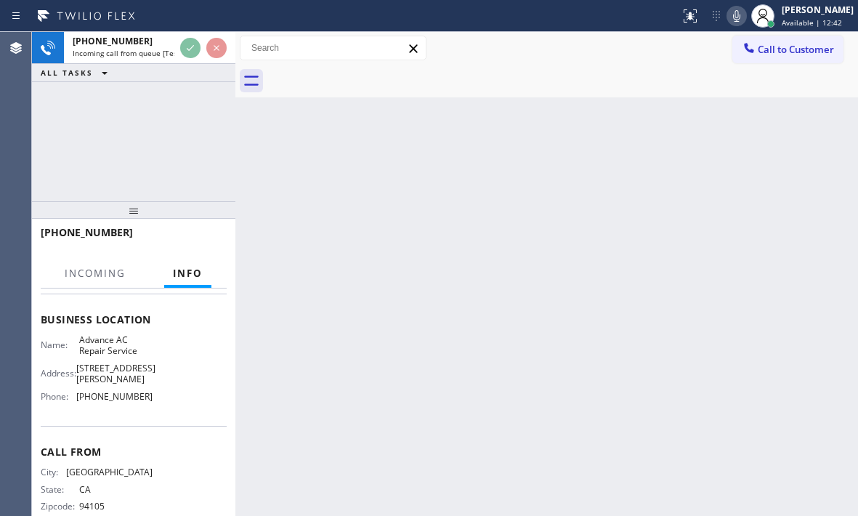
scroll to position [195, 0]
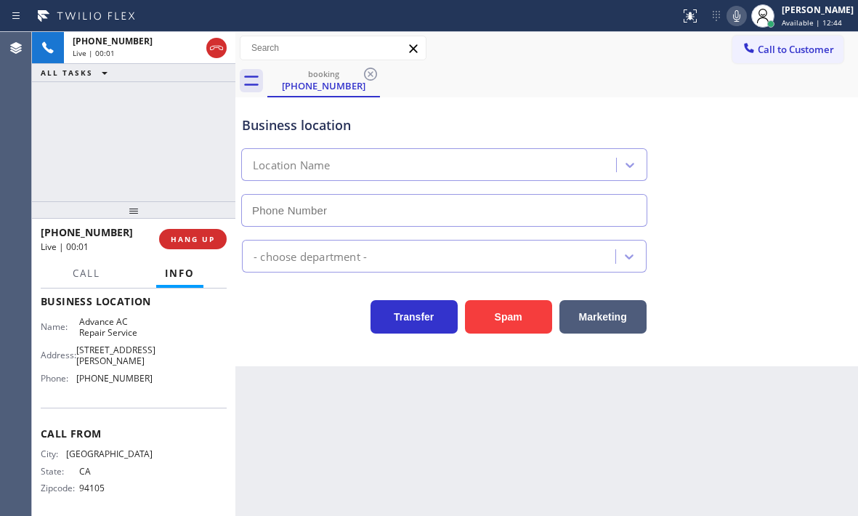
type input "[PHONE_NUMBER]"
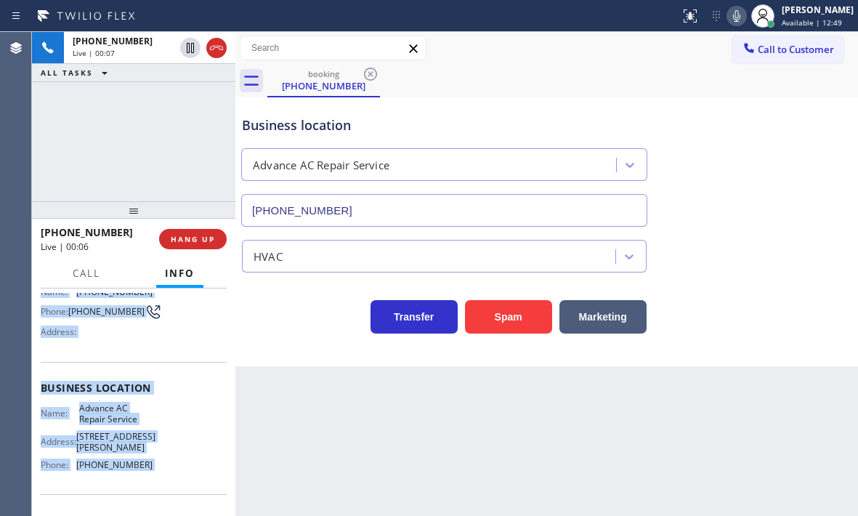
scroll to position [145, 0]
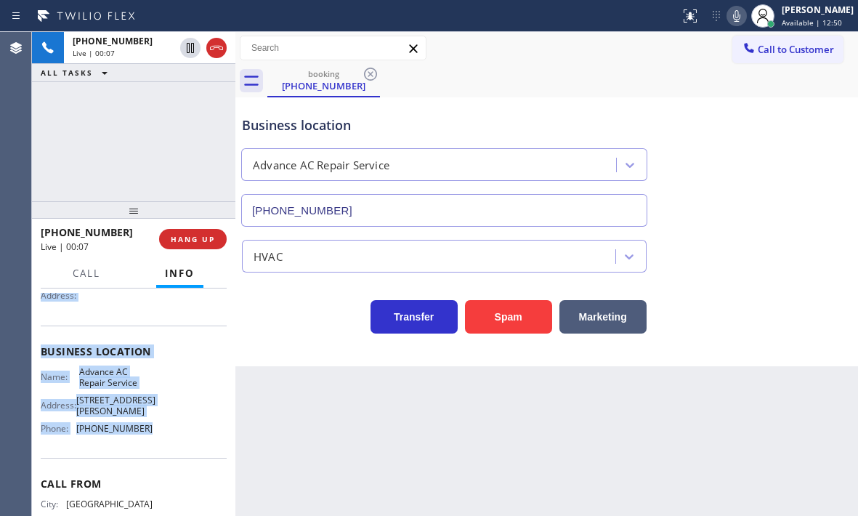
drag, startPoint x: 37, startPoint y: 376, endPoint x: 158, endPoint y: 433, distance: 133.5
click at [158, 433] on div "Context Queue: [Test] All Priority: 1 Customer Name: [PHONE_NUMBER] Phone: [PHO…" at bounding box center [133, 401] width 203 height 227
copy div "Customer Name: [PHONE_NUMBER] Phone: [PHONE_NUMBER] Address: Business location …"
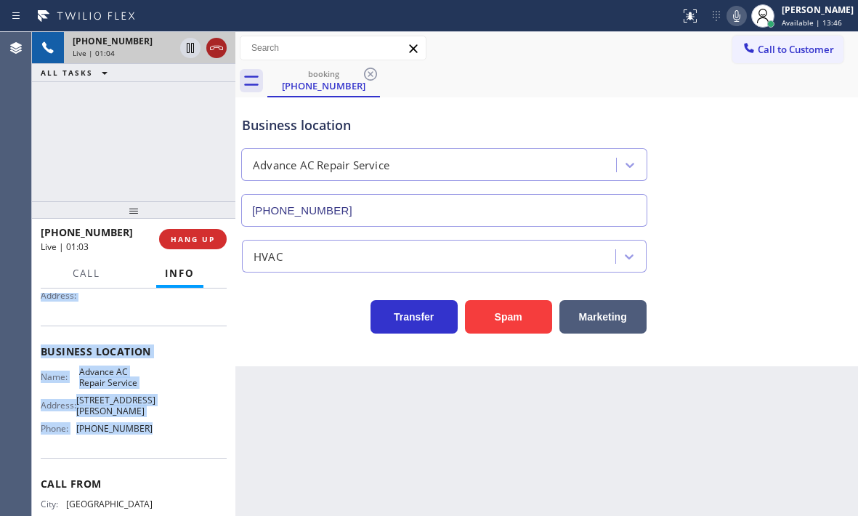
click at [214, 49] on icon at bounding box center [216, 47] width 17 height 17
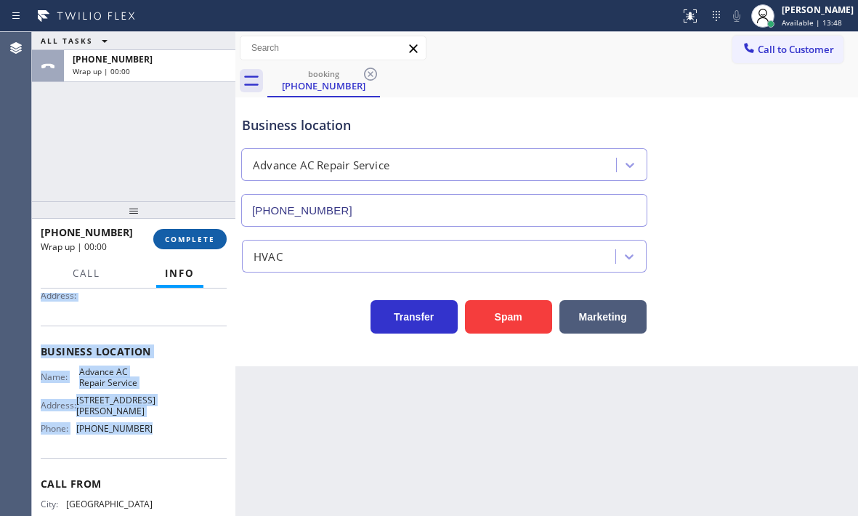
click at [181, 240] on span "COMPLETE" at bounding box center [190, 239] width 50 height 10
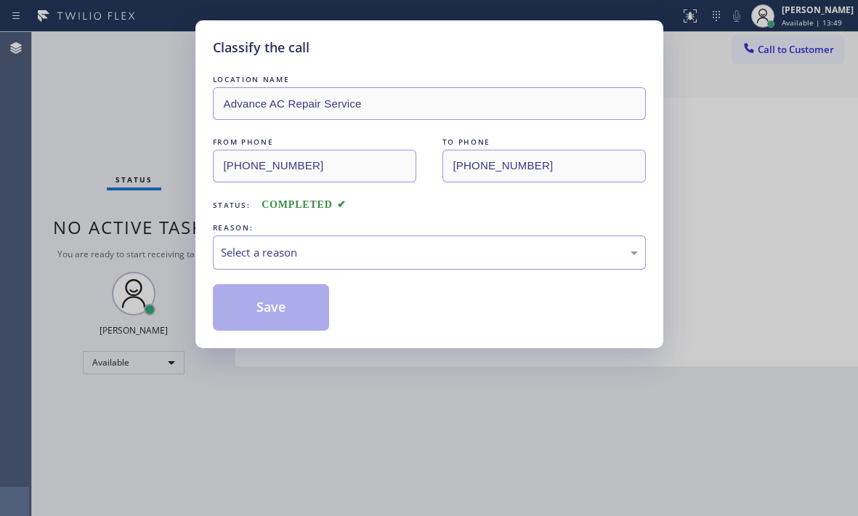
click at [263, 259] on div "Select a reason" at bounding box center [429, 252] width 417 height 17
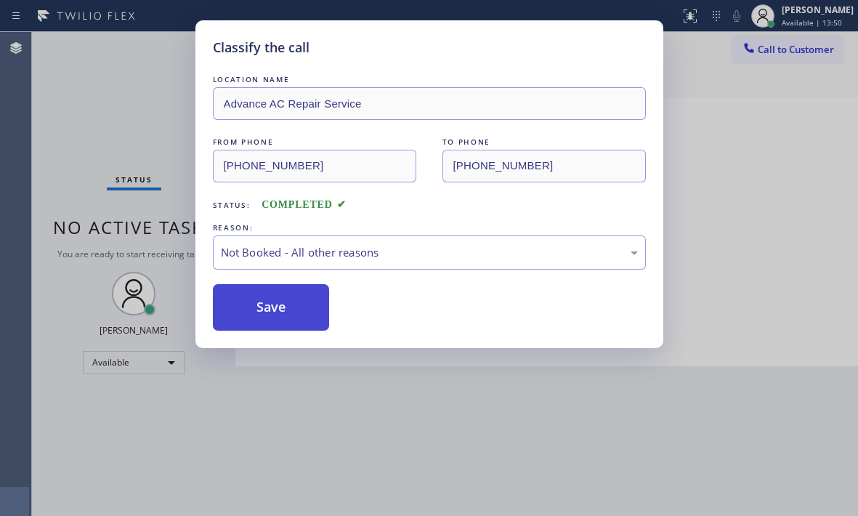
click at [251, 309] on button "Save" at bounding box center [271, 307] width 117 height 46
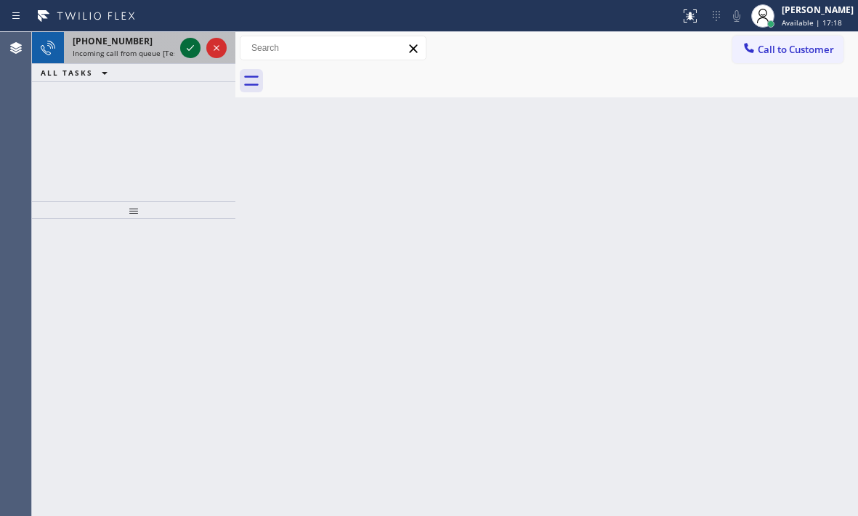
click at [195, 47] on icon at bounding box center [190, 47] width 17 height 17
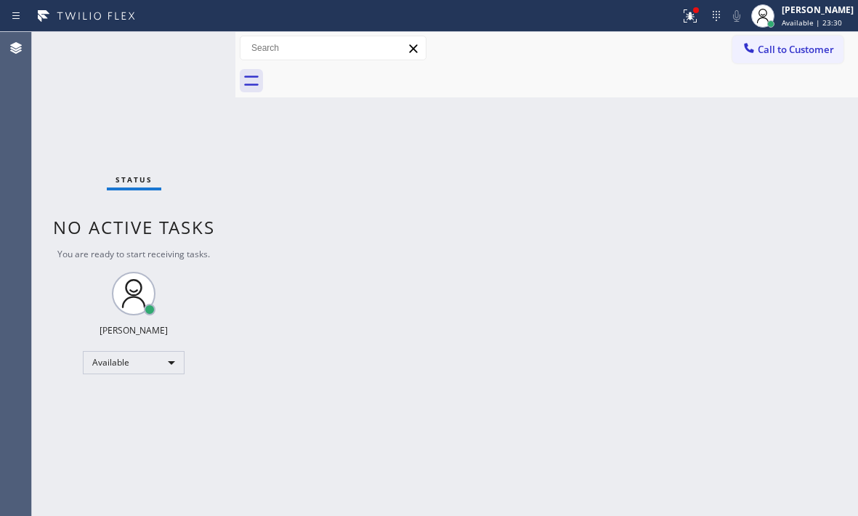
drag, startPoint x: 565, startPoint y: 210, endPoint x: 585, endPoint y: 161, distance: 52.7
click at [565, 210] on div "Back to Dashboard Change Sender ID Customers Technicians Select a contact Outbo…" at bounding box center [546, 274] width 623 height 484
click at [681, 18] on icon at bounding box center [689, 15] width 17 height 17
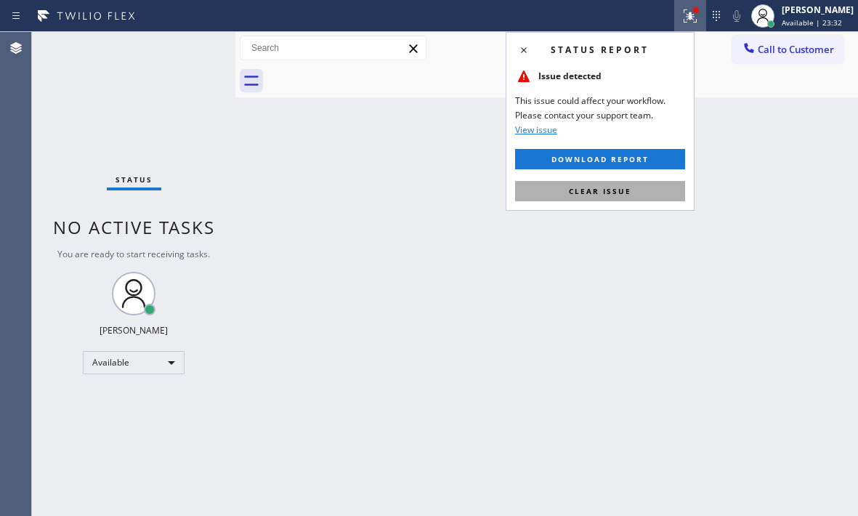
click at [632, 187] on button "Clear issue" at bounding box center [600, 191] width 170 height 20
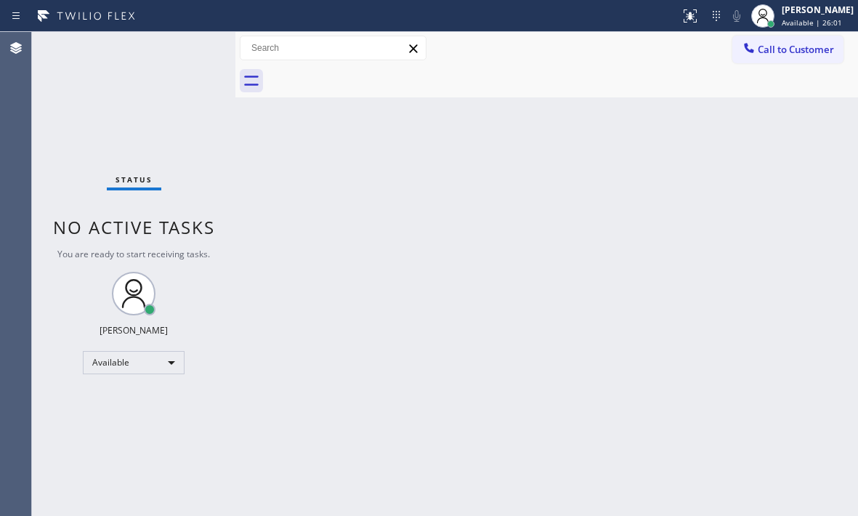
click at [589, 206] on div "Back to Dashboard Change Sender ID Customers Technicians Select a contact Outbo…" at bounding box center [546, 274] width 623 height 484
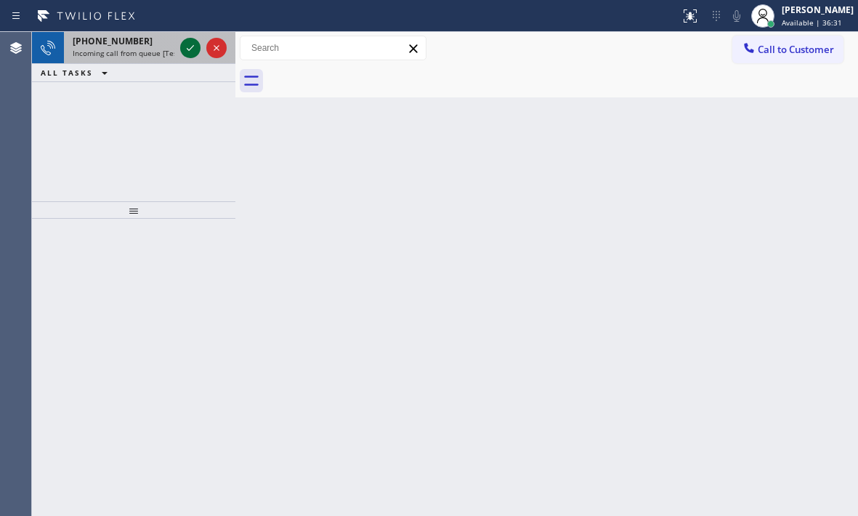
click at [194, 49] on icon at bounding box center [190, 47] width 17 height 17
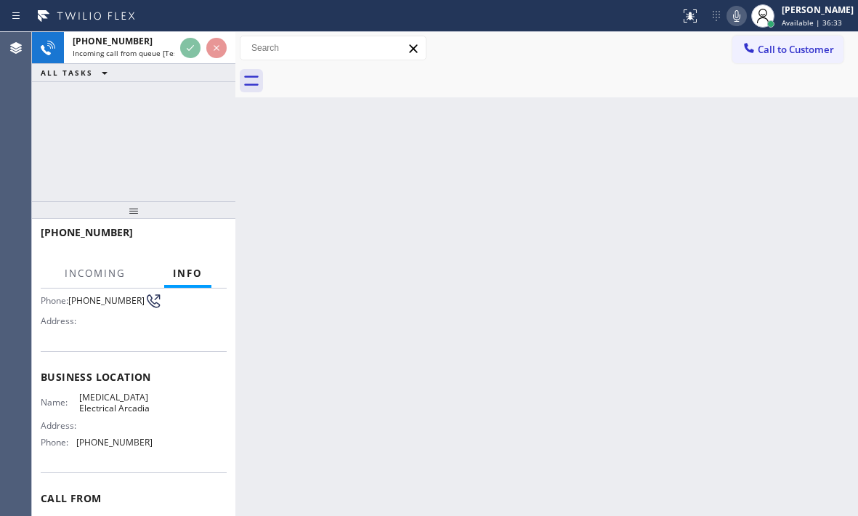
scroll to position [145, 0]
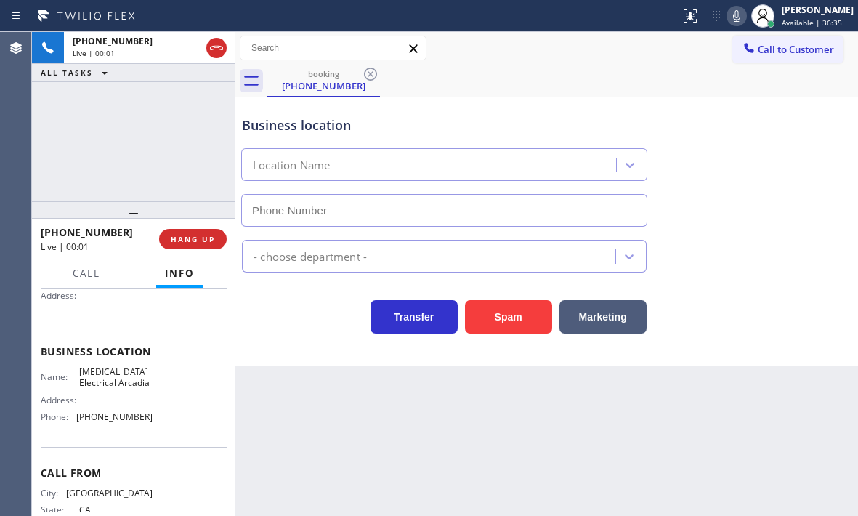
type input "[PHONE_NUMBER]"
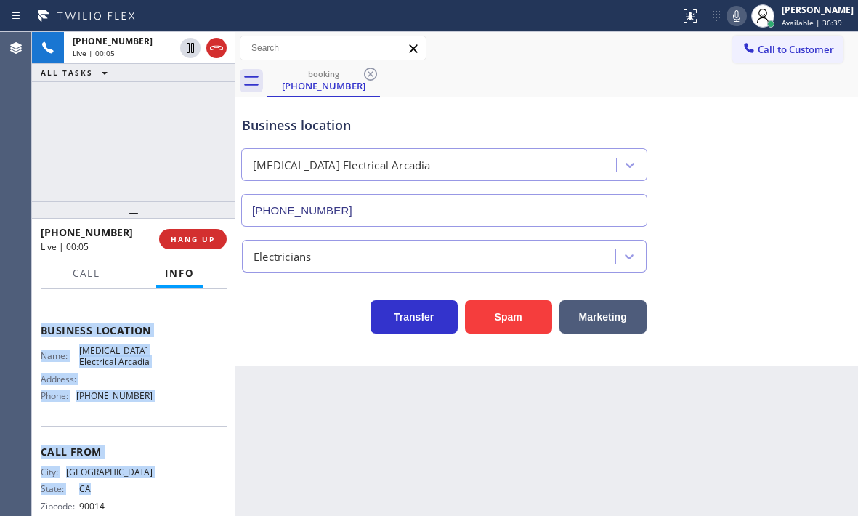
scroll to position [206, 0]
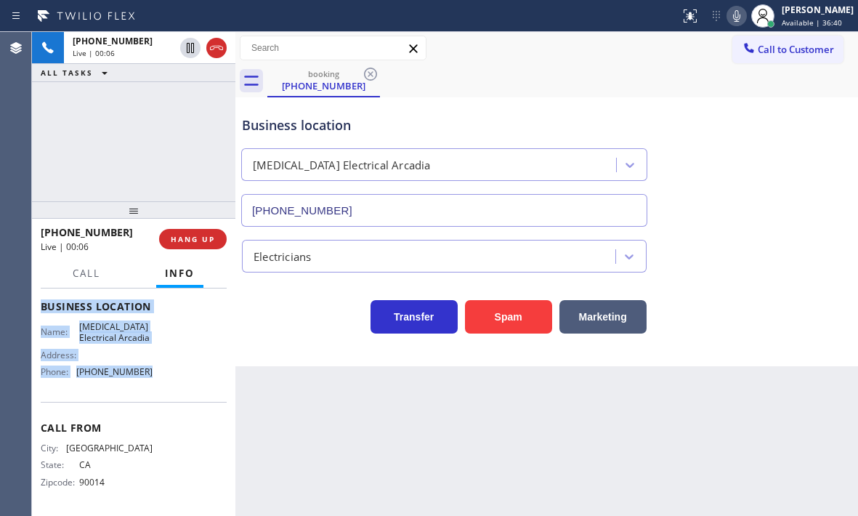
drag, startPoint x: 38, startPoint y: 380, endPoint x: 161, endPoint y: 379, distance: 122.0
click at [161, 379] on div "Context Queue: [Test] All Priority: 1 Customer Name: [PHONE_NUMBER] Phone: [PHO…" at bounding box center [133, 401] width 203 height 227
copy div "Customer Name: [PHONE_NUMBER] Phone: [PHONE_NUMBER] Address: Business location …"
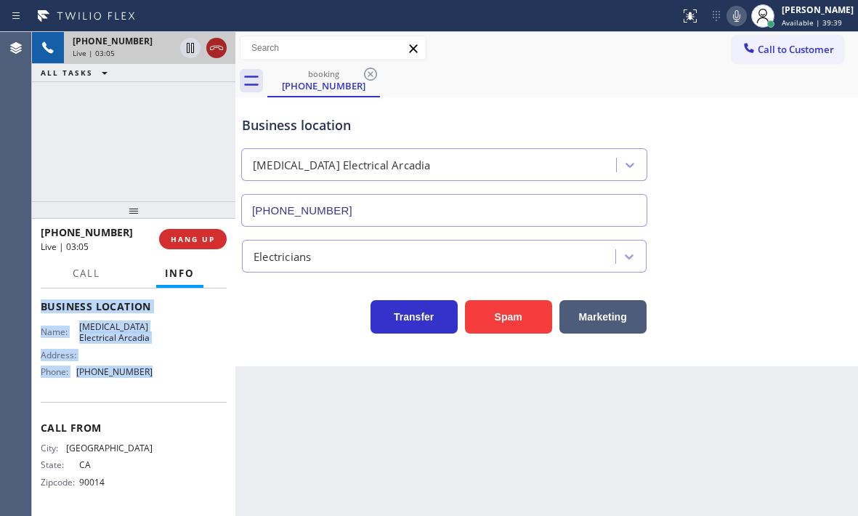
click at [218, 49] on icon at bounding box center [216, 47] width 17 height 17
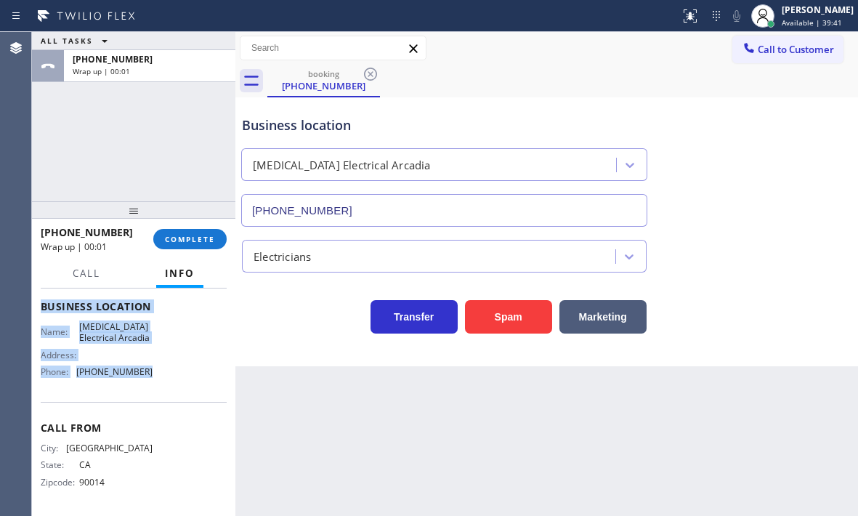
click at [188, 240] on span "COMPLETE" at bounding box center [190, 239] width 50 height 10
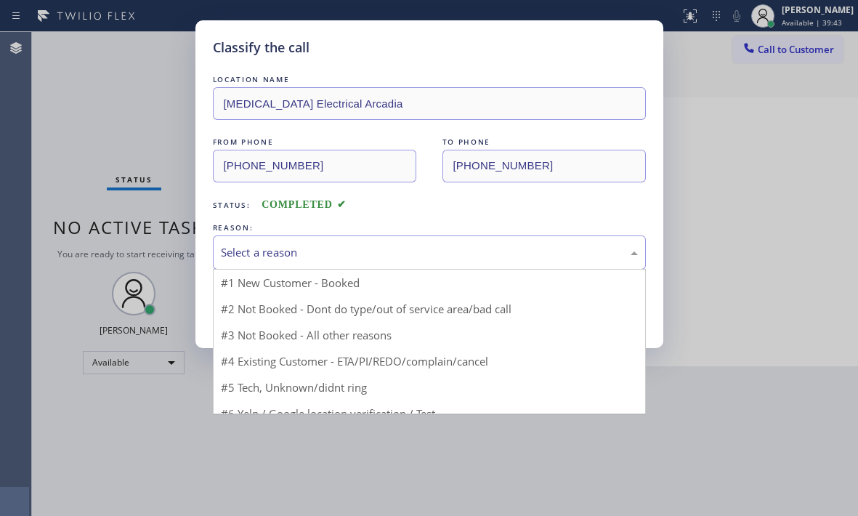
click at [320, 257] on div "Select a reason" at bounding box center [429, 252] width 417 height 17
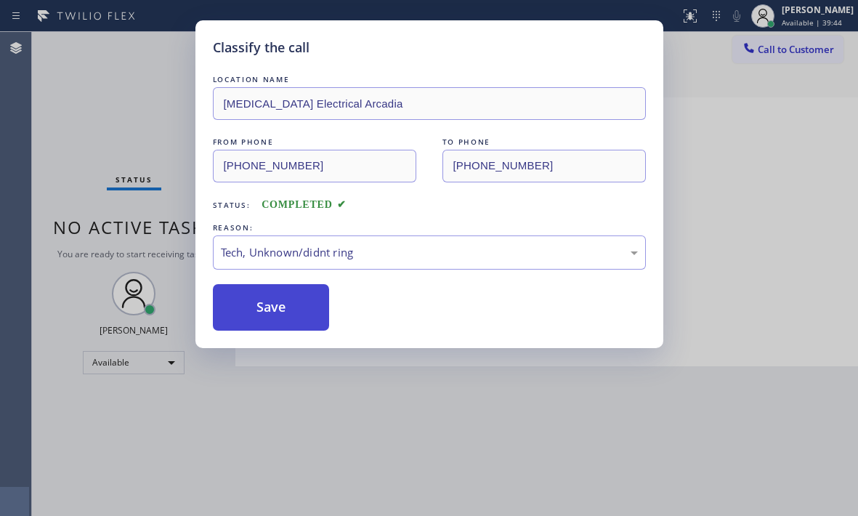
click at [261, 298] on button "Save" at bounding box center [271, 307] width 117 height 46
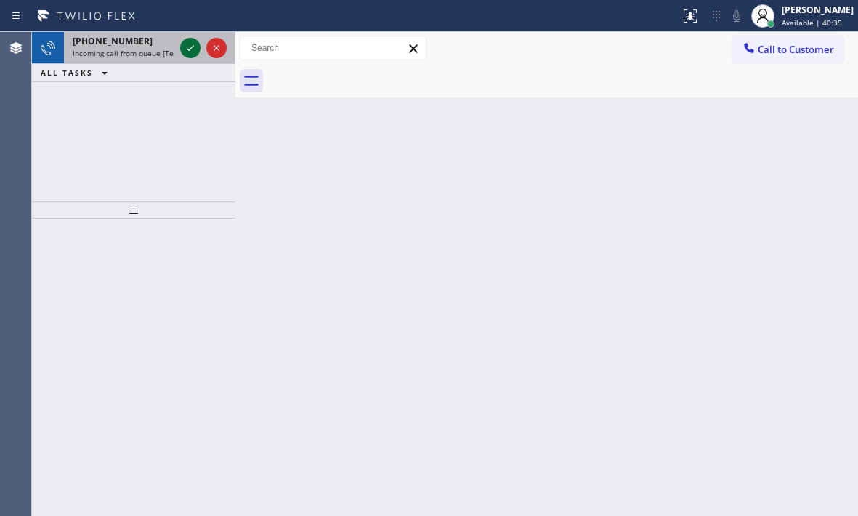
click at [185, 49] on icon at bounding box center [190, 47] width 17 height 17
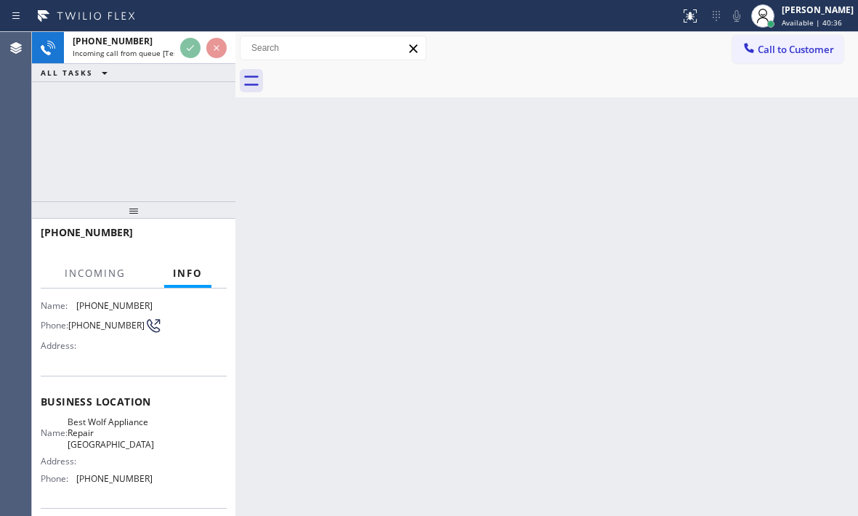
scroll to position [206, 0]
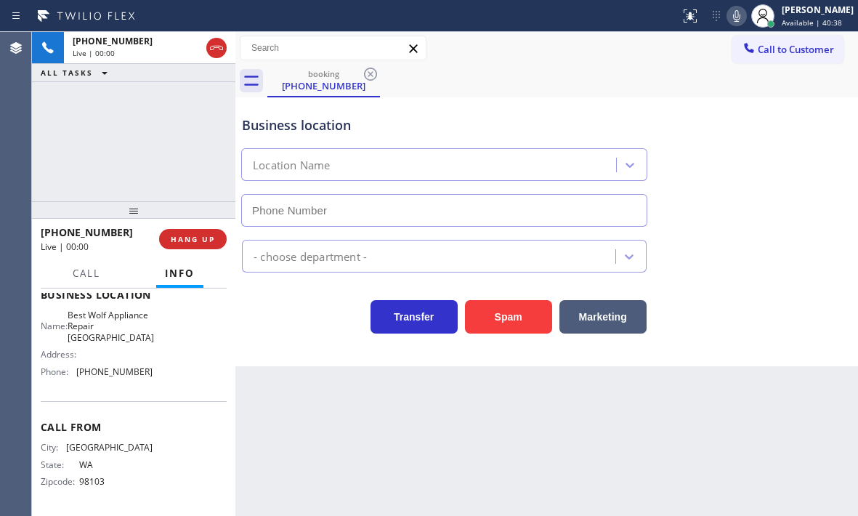
type input "[PHONE_NUMBER]"
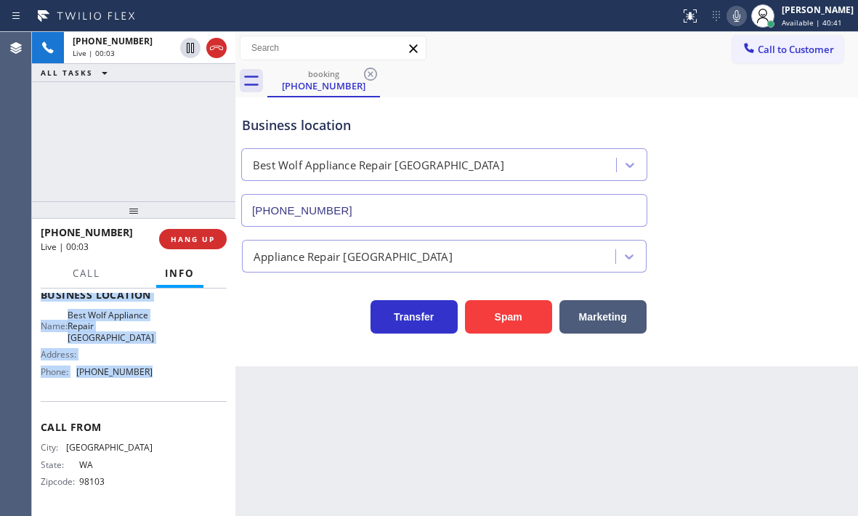
drag, startPoint x: 39, startPoint y: 320, endPoint x: 153, endPoint y: 382, distance: 129.4
click at [153, 382] on div "Context Queue: [Test] All Priority: 1 Customer Name: [PHONE_NUMBER] Phone: [PHO…" at bounding box center [133, 401] width 203 height 227
copy div "Customer Name: [PHONE_NUMBER] Phone: [PHONE_NUMBER] Address: Business location …"
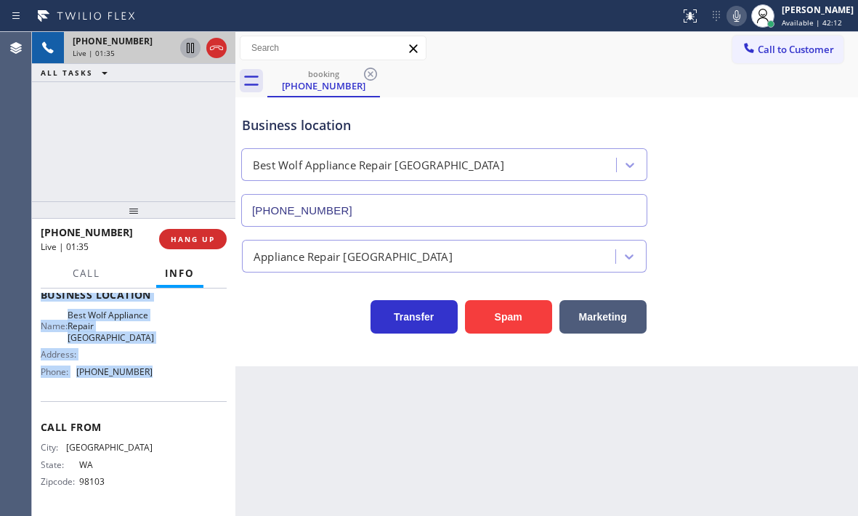
click at [190, 51] on icon at bounding box center [190, 48] width 7 height 10
click at [186, 49] on icon at bounding box center [190, 47] width 17 height 17
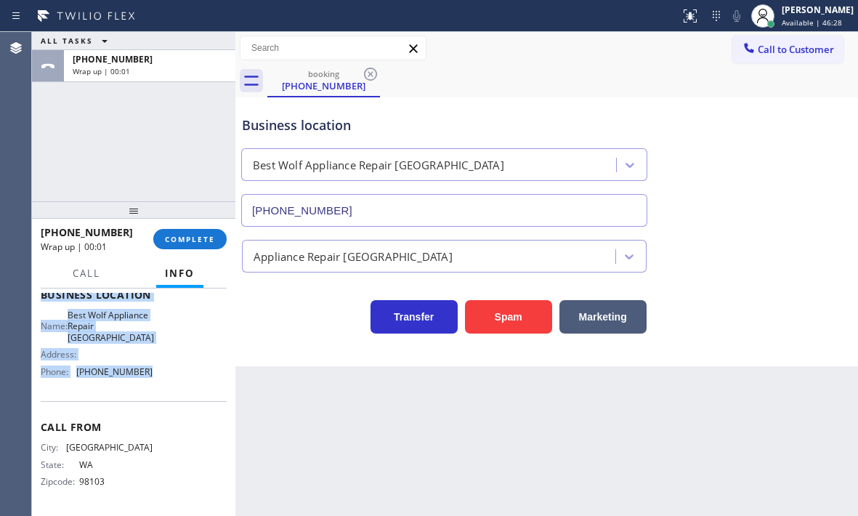
drag, startPoint x: 216, startPoint y: 51, endPoint x: 832, endPoint y: 110, distance: 618.1
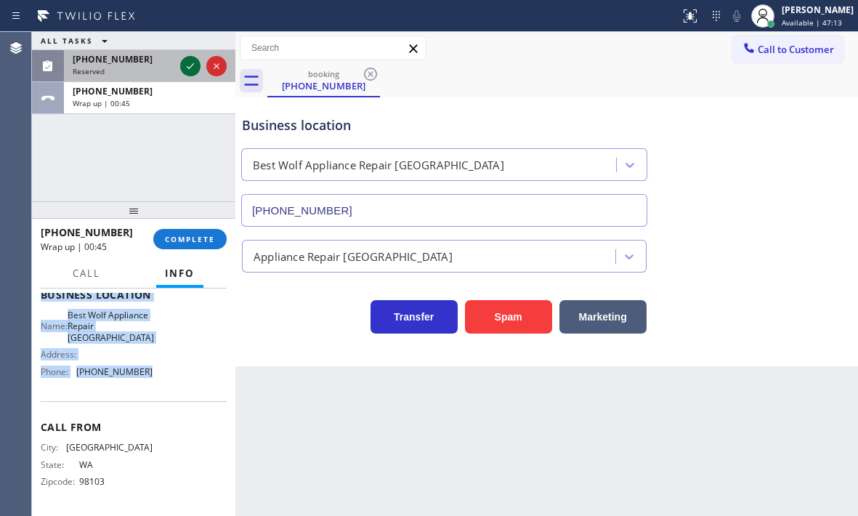
click at [190, 67] on icon at bounding box center [190, 66] width 7 height 6
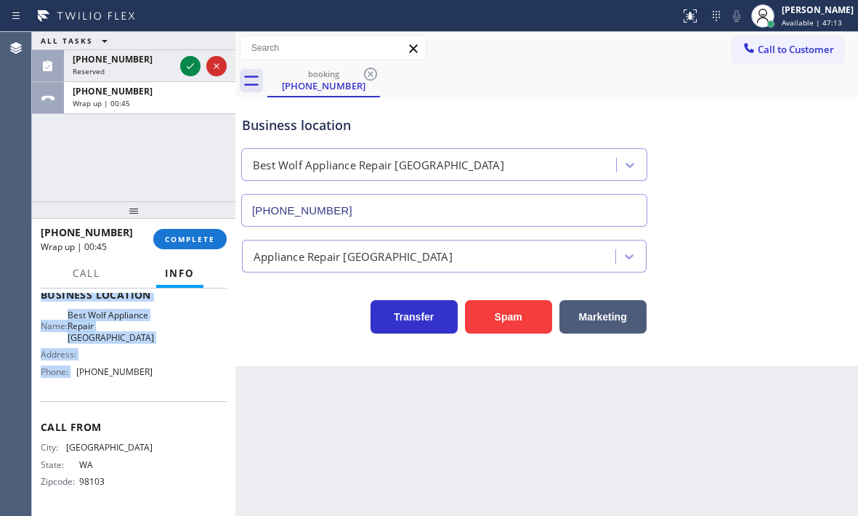
scroll to position [231, 0]
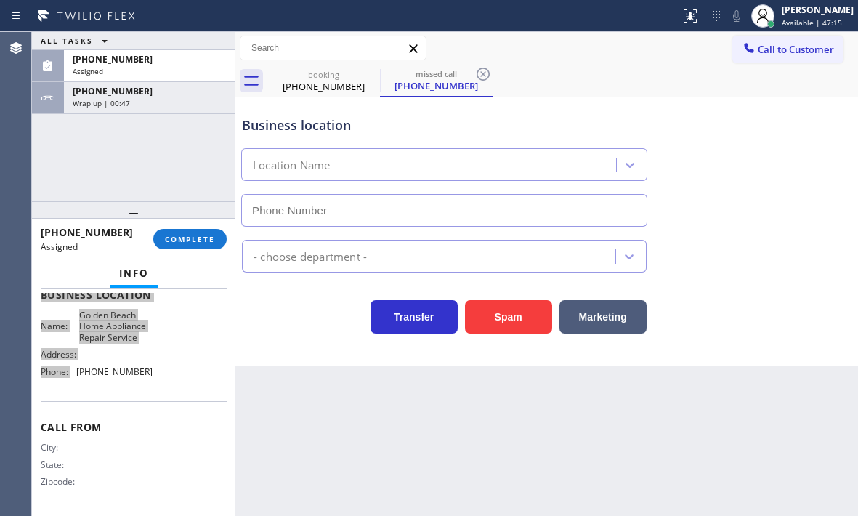
type input "[PHONE_NUMBER]"
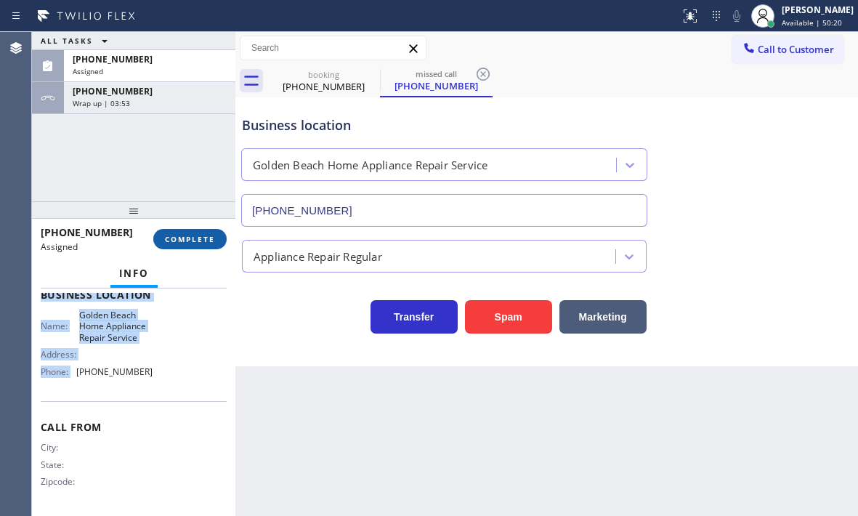
click at [201, 238] on span "COMPLETE" at bounding box center [190, 239] width 50 height 10
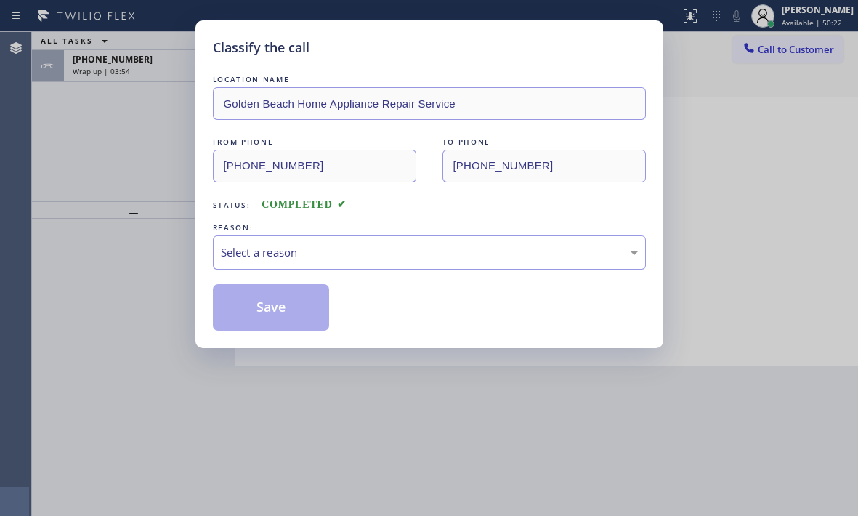
click at [315, 249] on div "Select a reason" at bounding box center [429, 252] width 417 height 17
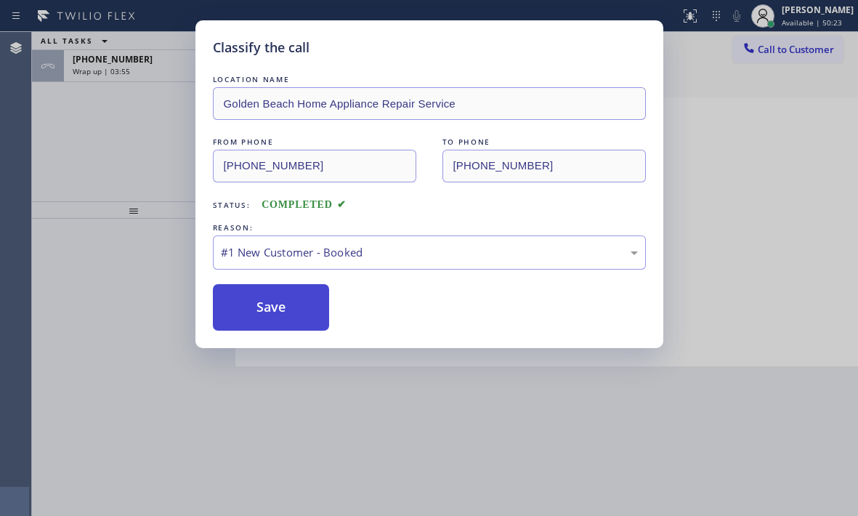
click at [277, 297] on button "Save" at bounding box center [271, 307] width 117 height 46
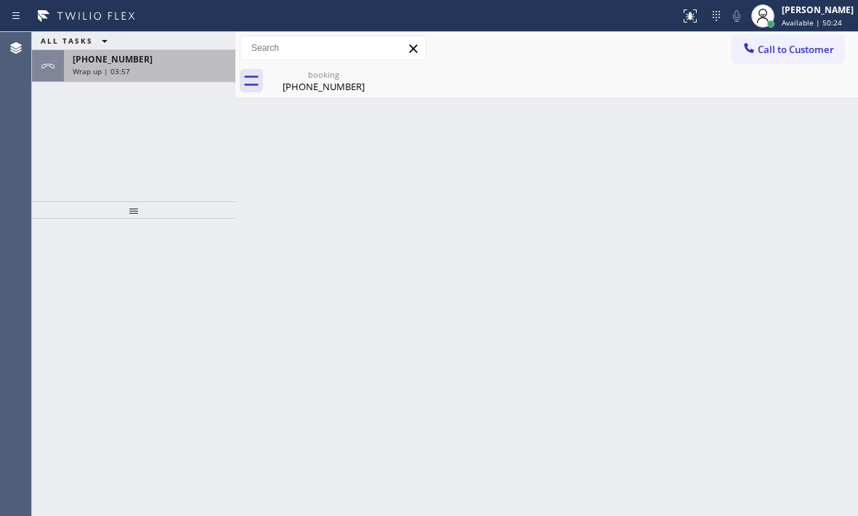
click at [170, 65] on div "[PHONE_NUMBER]" at bounding box center [150, 59] width 154 height 12
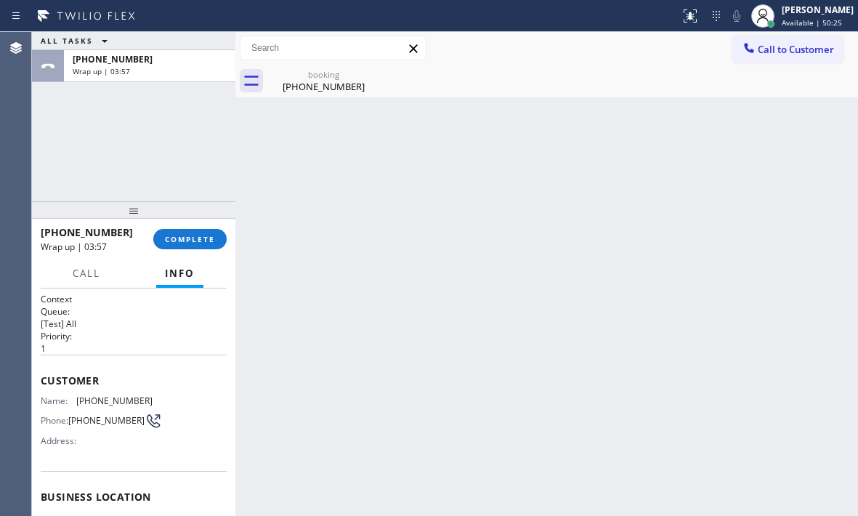
click at [176, 223] on div "[PHONE_NUMBER] Wrap up | 03:57 COMPLETE" at bounding box center [134, 239] width 186 height 38
click at [177, 232] on button "COMPLETE" at bounding box center [189, 239] width 73 height 20
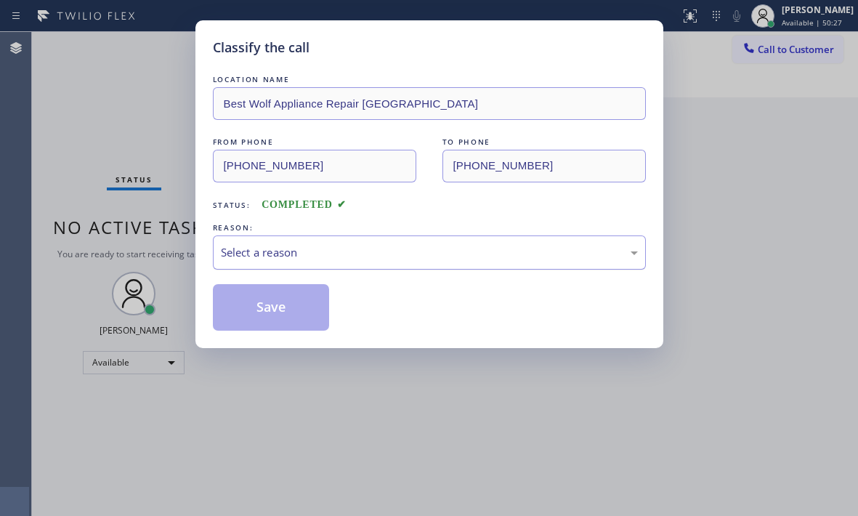
click at [403, 256] on div "Select a reason" at bounding box center [429, 252] width 417 height 17
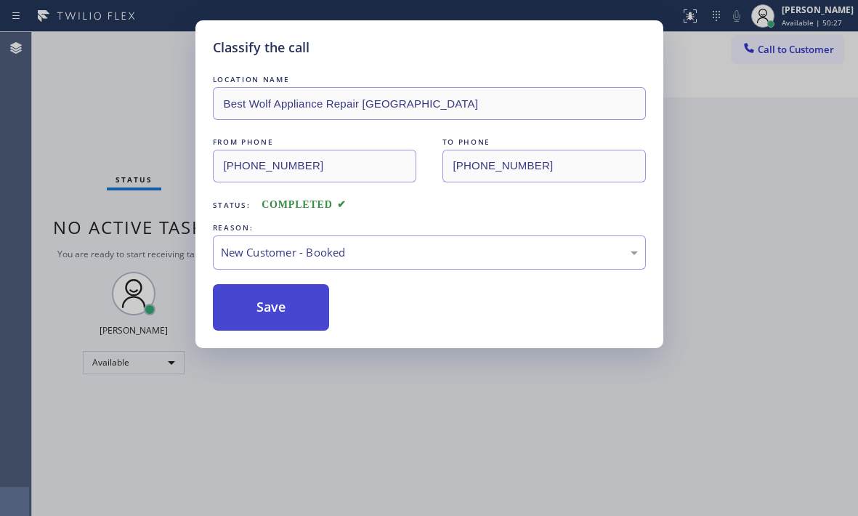
click at [293, 304] on button "Save" at bounding box center [271, 307] width 117 height 46
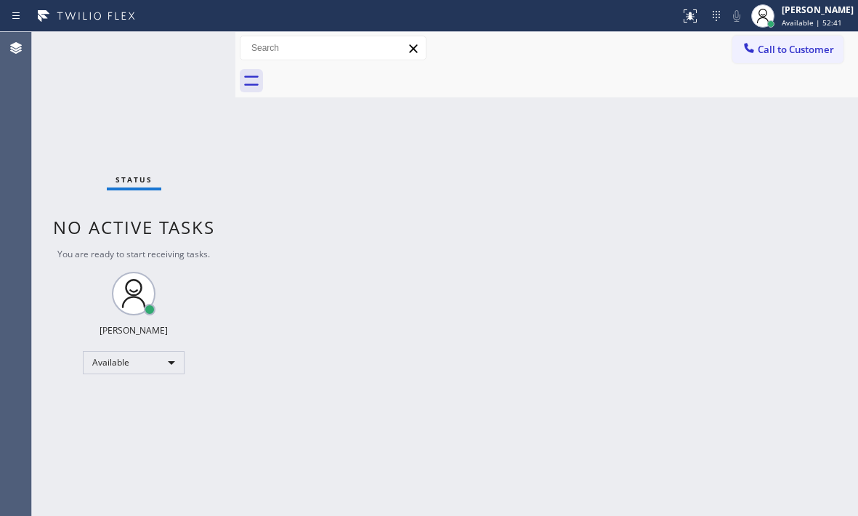
click at [188, 47] on div "Status No active tasks You are ready to start receiving tasks. [PERSON_NAME] Av…" at bounding box center [133, 274] width 203 height 484
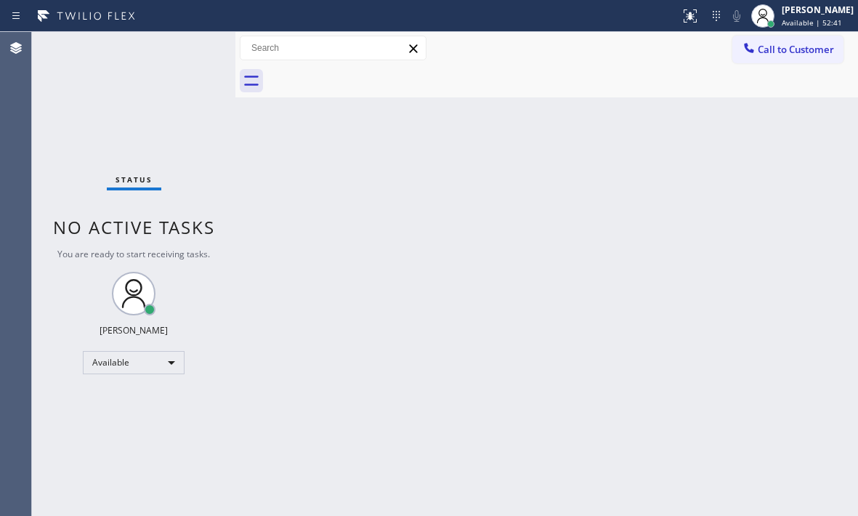
click at [271, 69] on div at bounding box center [562, 81] width 591 height 33
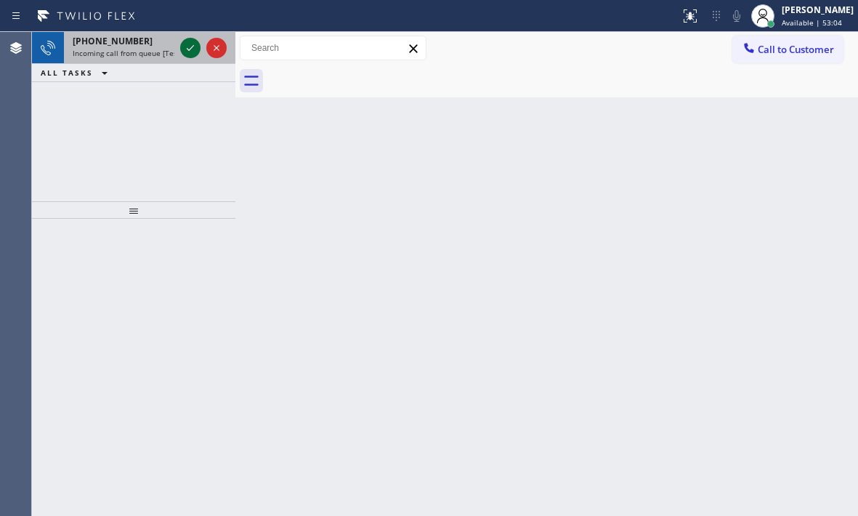
click at [184, 46] on icon at bounding box center [190, 47] width 17 height 17
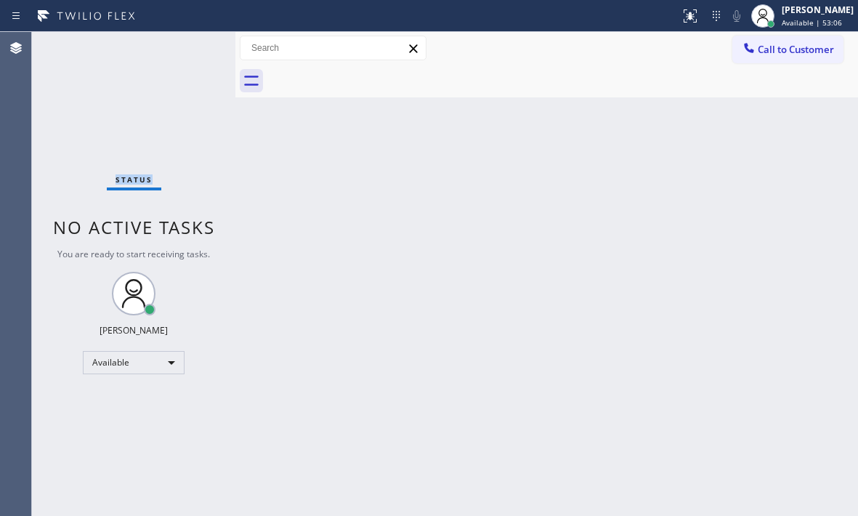
click at [185, 53] on div "Status No active tasks You are ready to start receiving tasks. [PERSON_NAME] Av…" at bounding box center [133, 274] width 203 height 484
click at [674, 26] on button at bounding box center [690, 16] width 32 height 32
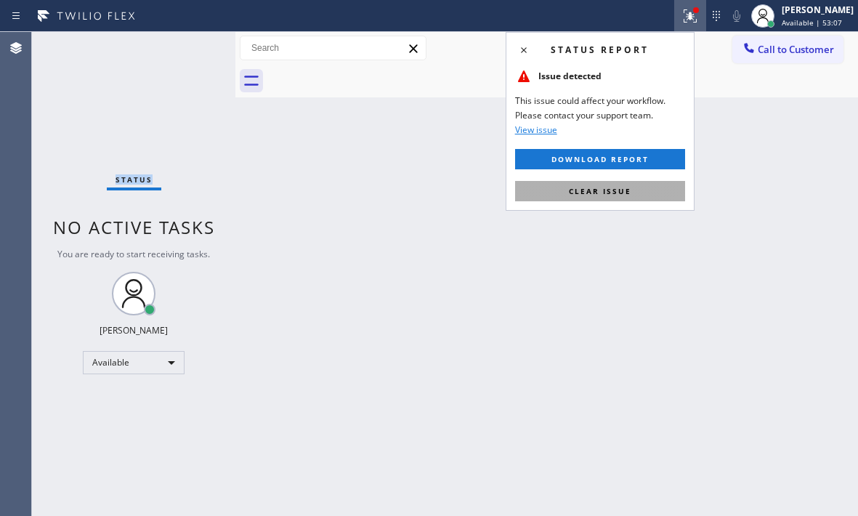
click at [643, 193] on button "Clear issue" at bounding box center [600, 191] width 170 height 20
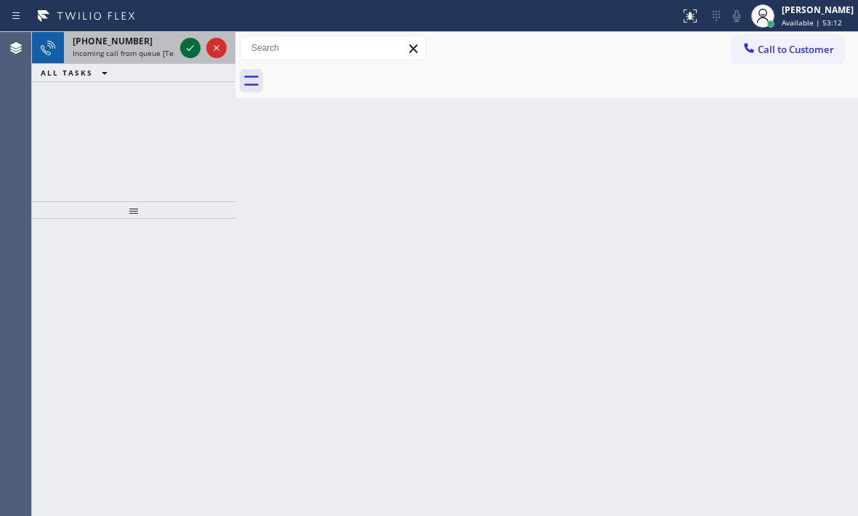
click at [187, 46] on icon at bounding box center [190, 47] width 17 height 17
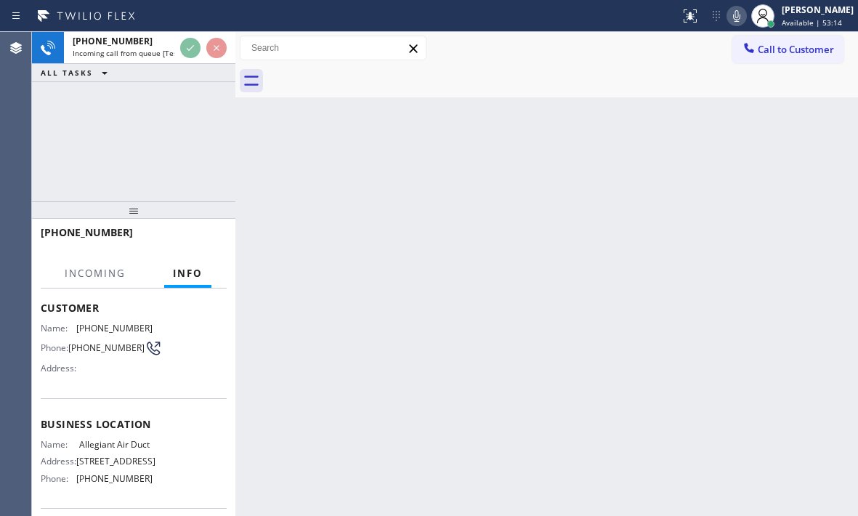
scroll to position [145, 0]
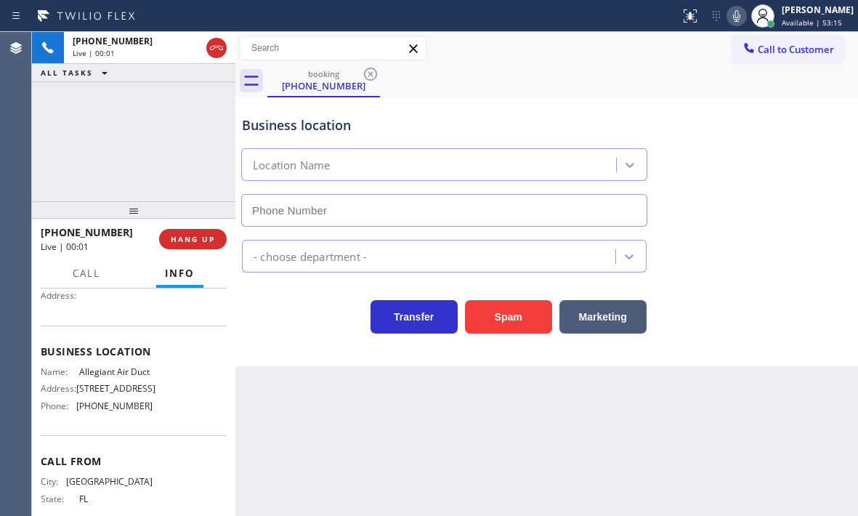
type input "[PHONE_NUMBER]"
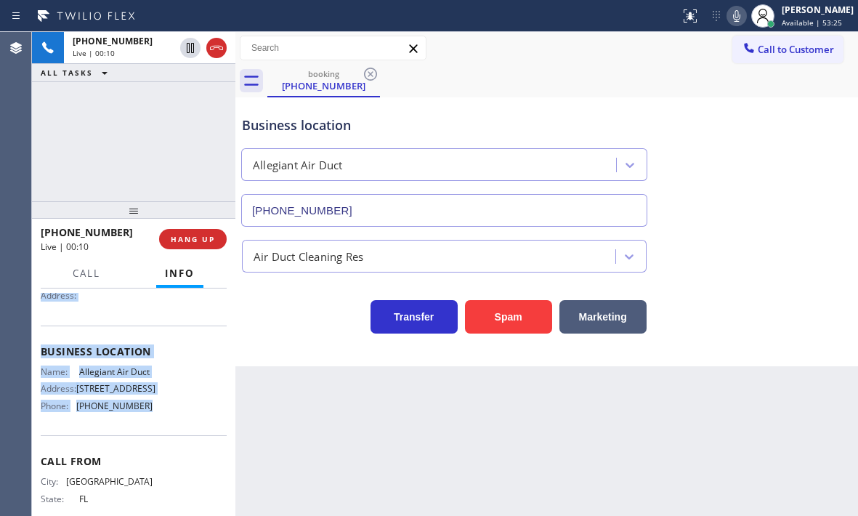
drag, startPoint x: 37, startPoint y: 378, endPoint x: 154, endPoint y: 434, distance: 129.6
click at [154, 434] on div "Context Queue: [Test] All Priority: 1 Customer Name: [PHONE_NUMBER] Phone: [PHO…" at bounding box center [133, 401] width 203 height 227
copy div "Customer Name: [PHONE_NUMBER] Phone: [PHONE_NUMBER] Address: Business location …"
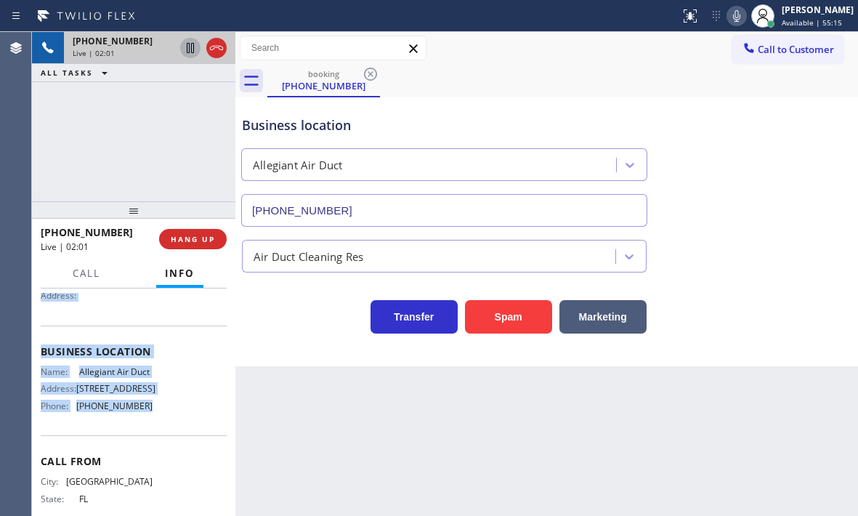
click at [190, 49] on icon at bounding box center [190, 47] width 17 height 17
click at [187, 50] on icon at bounding box center [190, 48] width 10 height 10
click at [191, 52] on icon at bounding box center [190, 48] width 7 height 10
click at [190, 52] on icon at bounding box center [190, 48] width 10 height 10
click at [190, 50] on icon at bounding box center [190, 48] width 7 height 10
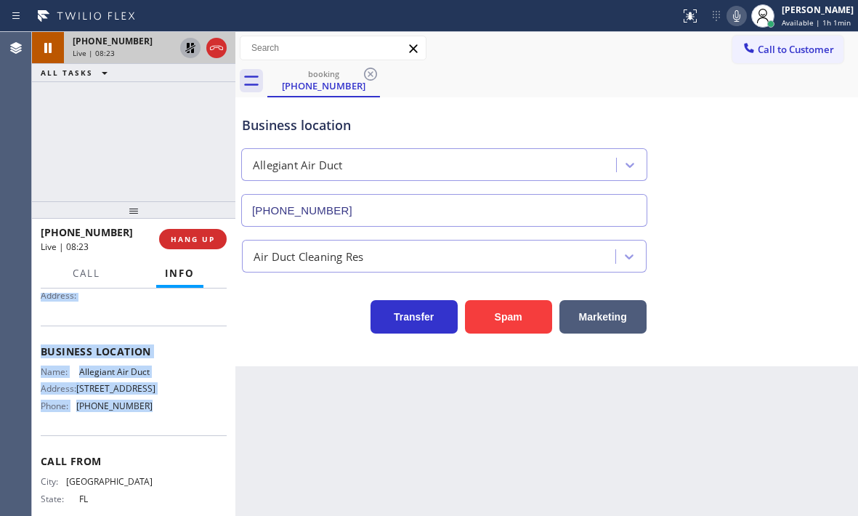
click at [192, 52] on icon at bounding box center [190, 48] width 10 height 10
click at [219, 52] on icon at bounding box center [216, 47] width 17 height 17
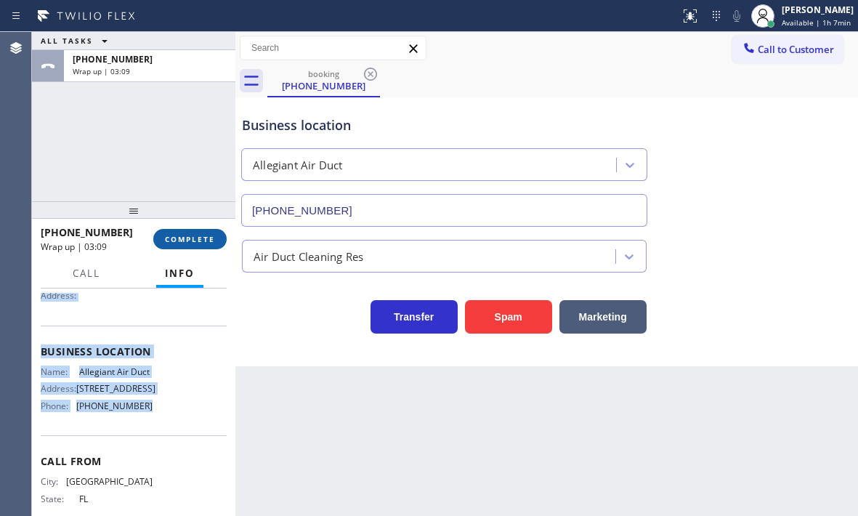
click at [208, 238] on span "COMPLETE" at bounding box center [190, 239] width 50 height 10
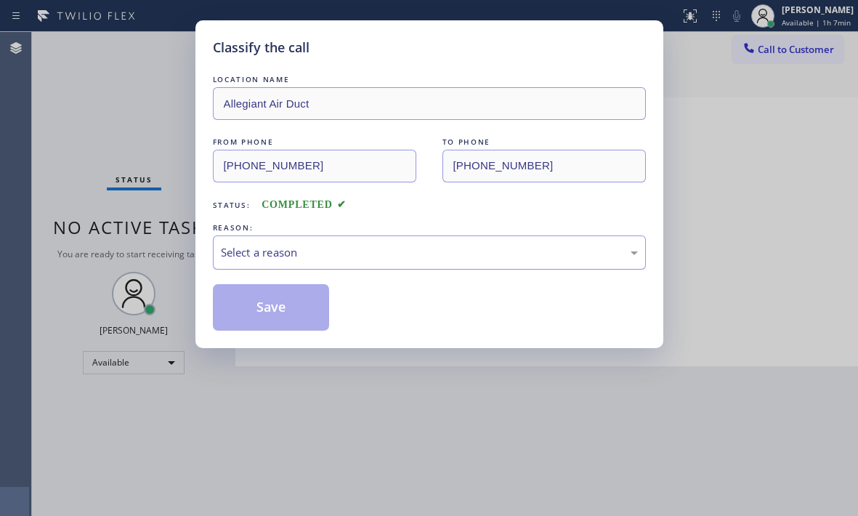
click at [349, 249] on div "Select a reason" at bounding box center [429, 252] width 417 height 17
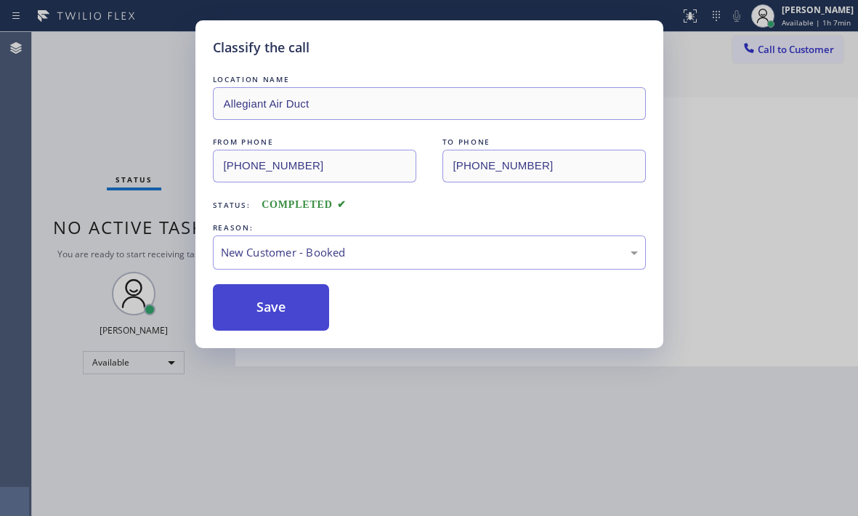
click at [272, 293] on button "Save" at bounding box center [271, 307] width 117 height 46
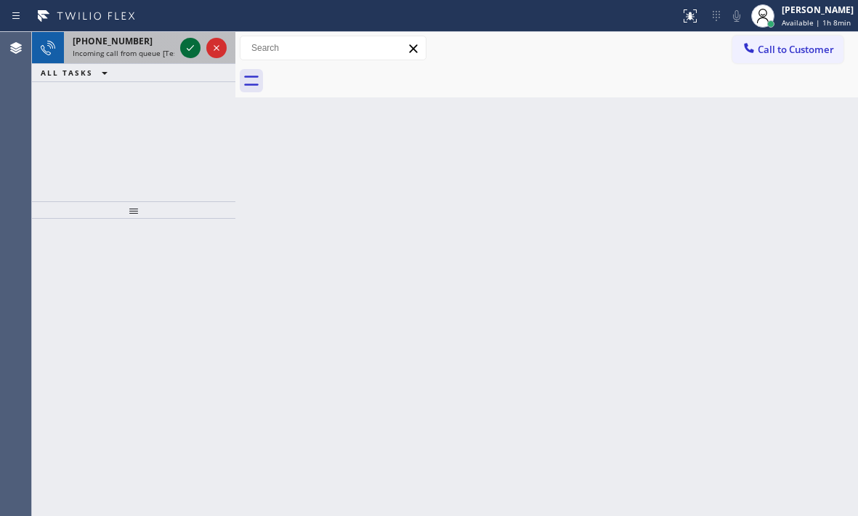
click at [179, 45] on div "[PHONE_NUMBER] Incoming call from queue [Test] All" at bounding box center [133, 48] width 203 height 32
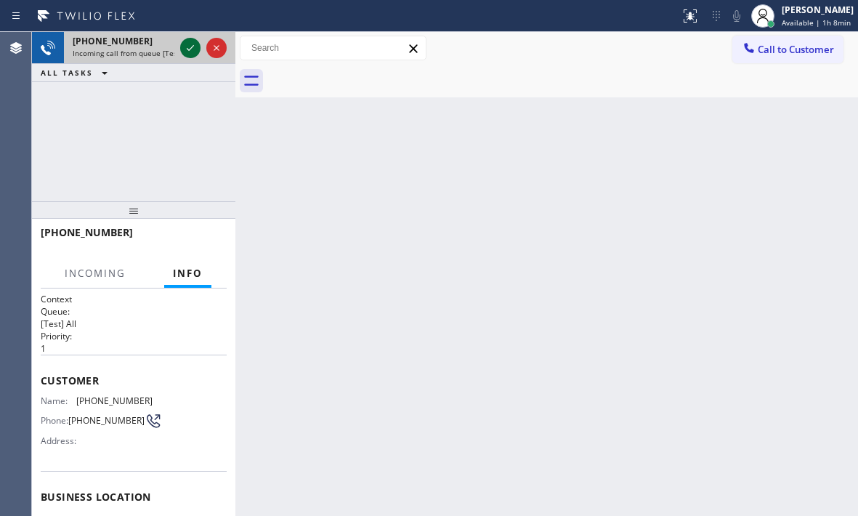
click at [186, 45] on icon at bounding box center [190, 47] width 17 height 17
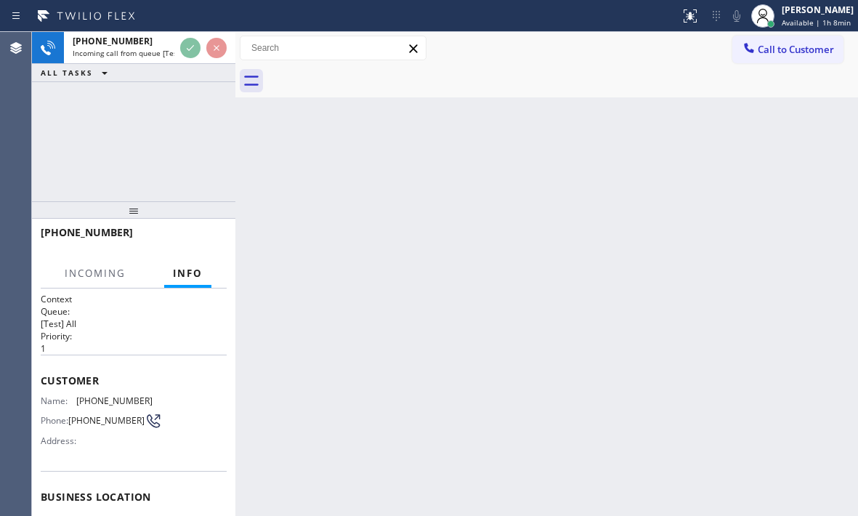
scroll to position [39, 0]
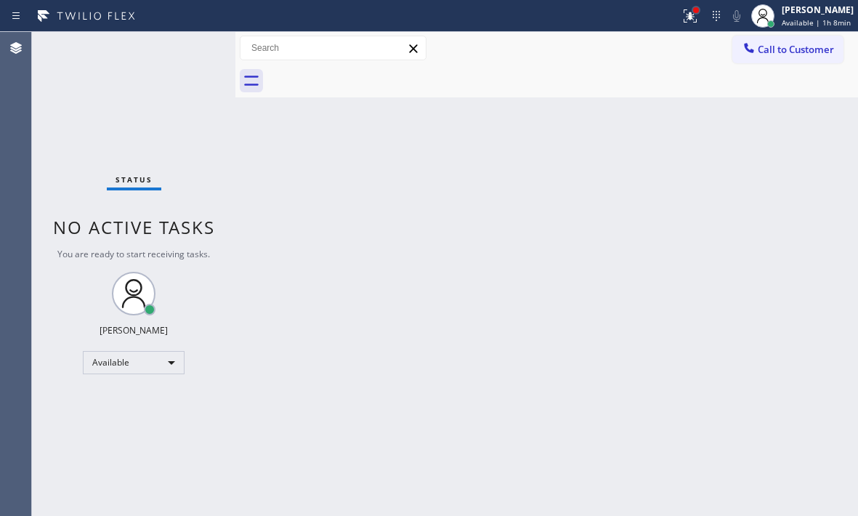
click at [692, 10] on div at bounding box center [696, 10] width 9 height 9
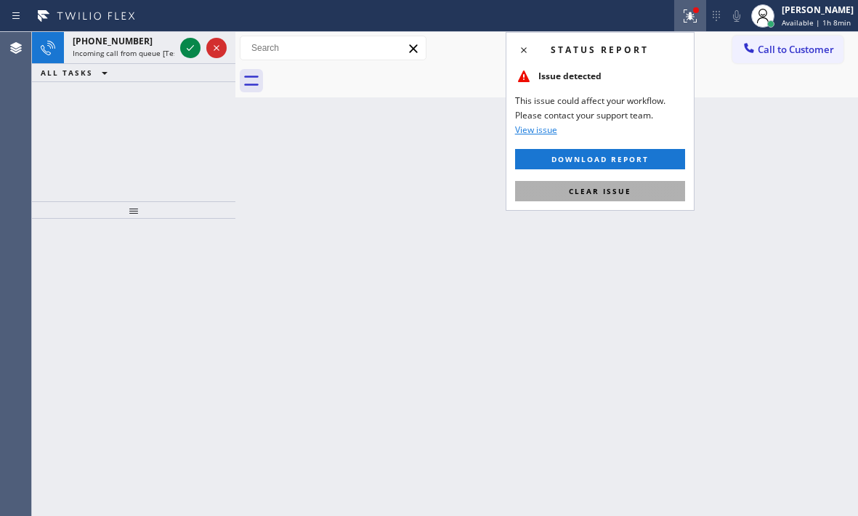
click at [654, 193] on button "Clear issue" at bounding box center [600, 191] width 170 height 20
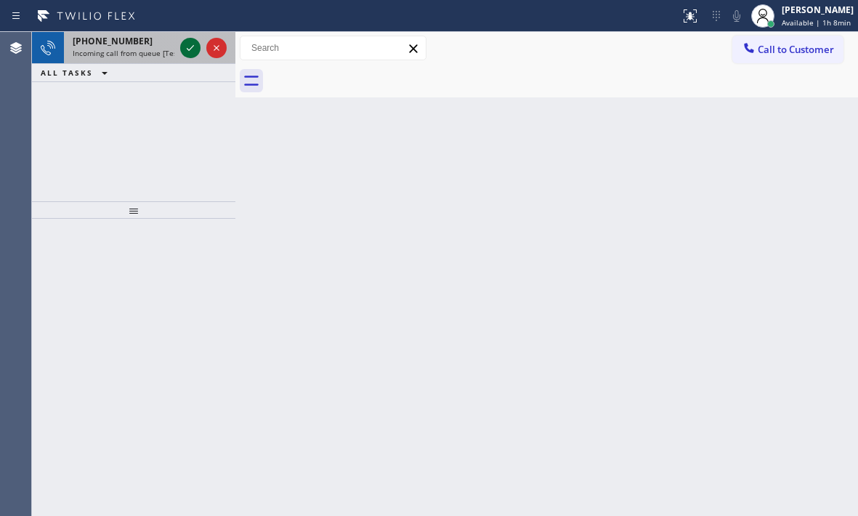
click at [190, 48] on icon at bounding box center [190, 47] width 17 height 17
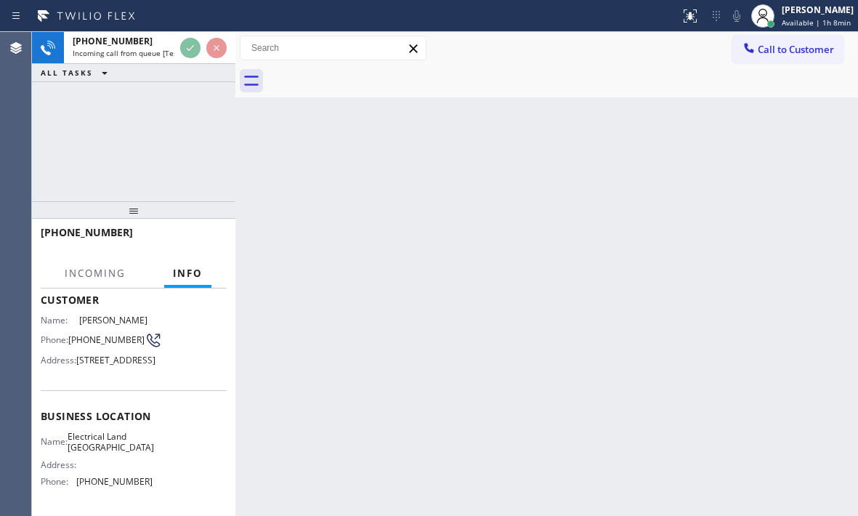
scroll to position [145, 0]
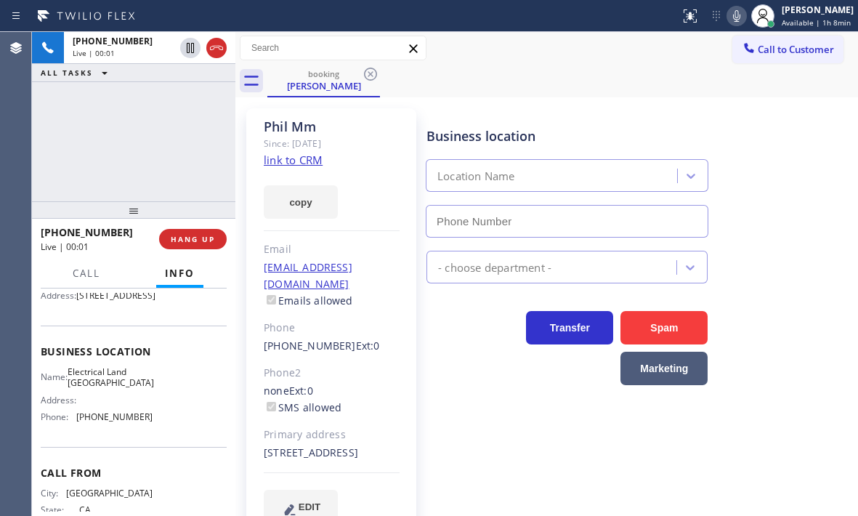
type input "[PHONE_NUMBER]"
click at [304, 156] on link "link to CRM" at bounding box center [293, 160] width 59 height 15
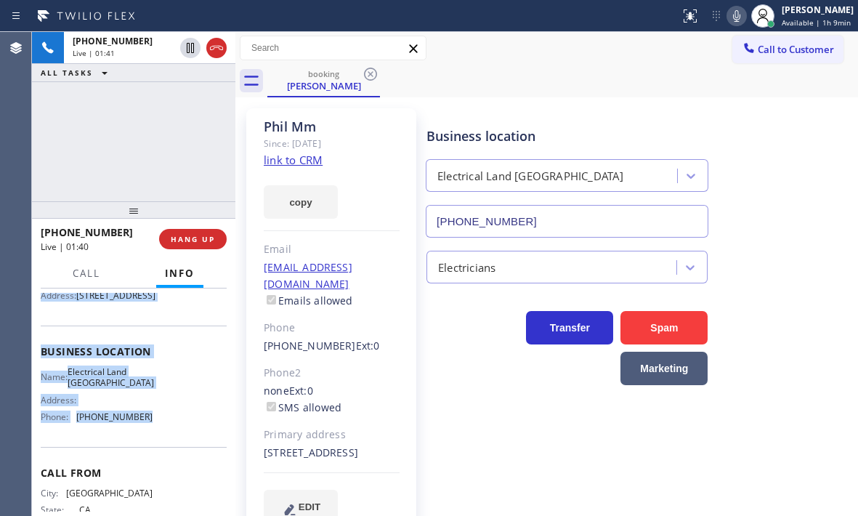
drag, startPoint x: 38, startPoint y: 378, endPoint x: 147, endPoint y: 439, distance: 125.2
click at [147, 439] on div "Context Queue: [Test] All Priority: 2 Customer Name: [PERSON_NAME] Phone: [PHON…" at bounding box center [133, 401] width 203 height 227
copy div "Customer Name: [PERSON_NAME] Phone: [PHONE_NUMBER] Address: [STREET_ADDRESS] Bu…"
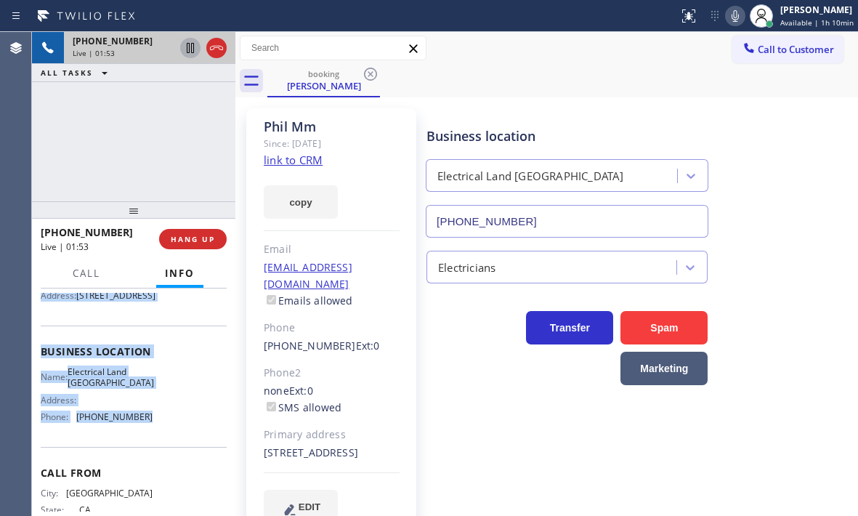
click at [191, 52] on icon at bounding box center [190, 48] width 7 height 10
click at [186, 48] on icon at bounding box center [190, 47] width 17 height 17
click at [222, 55] on icon at bounding box center [216, 47] width 17 height 17
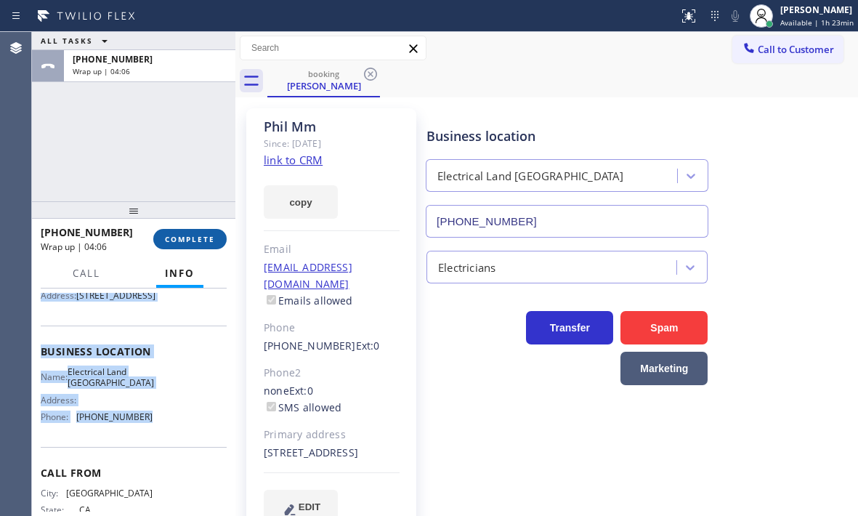
click at [190, 240] on span "COMPLETE" at bounding box center [190, 239] width 50 height 10
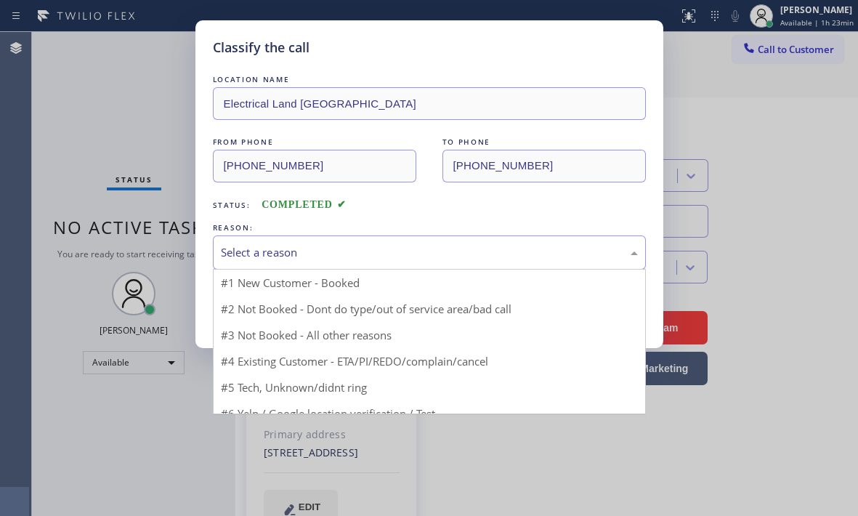
click at [374, 259] on div "Select a reason" at bounding box center [429, 252] width 417 height 17
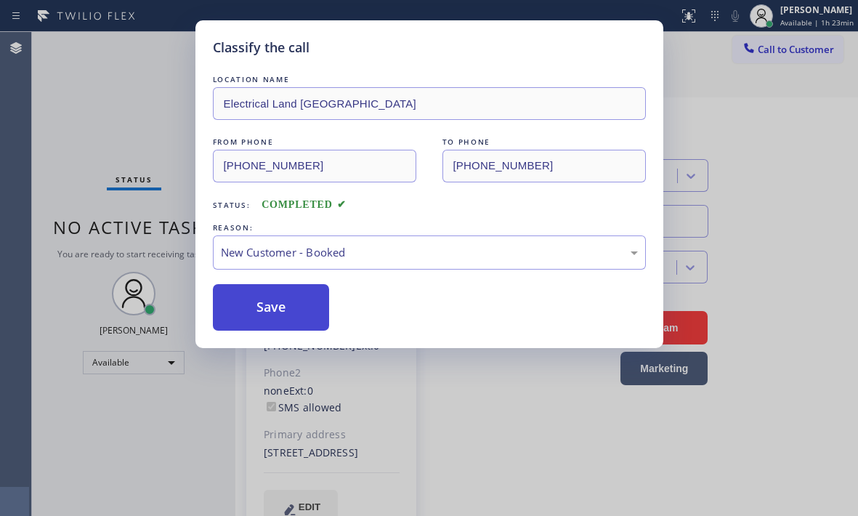
click at [264, 291] on button "Save" at bounding box center [271, 307] width 117 height 46
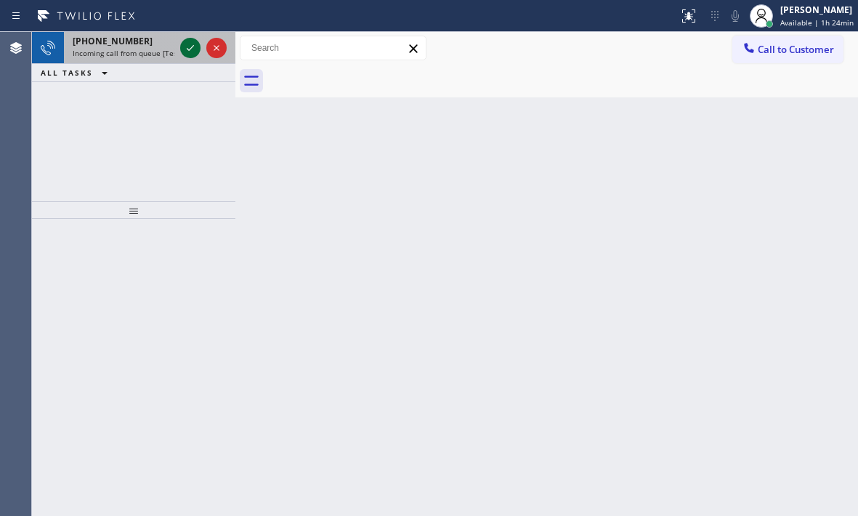
click at [187, 52] on icon at bounding box center [190, 47] width 17 height 17
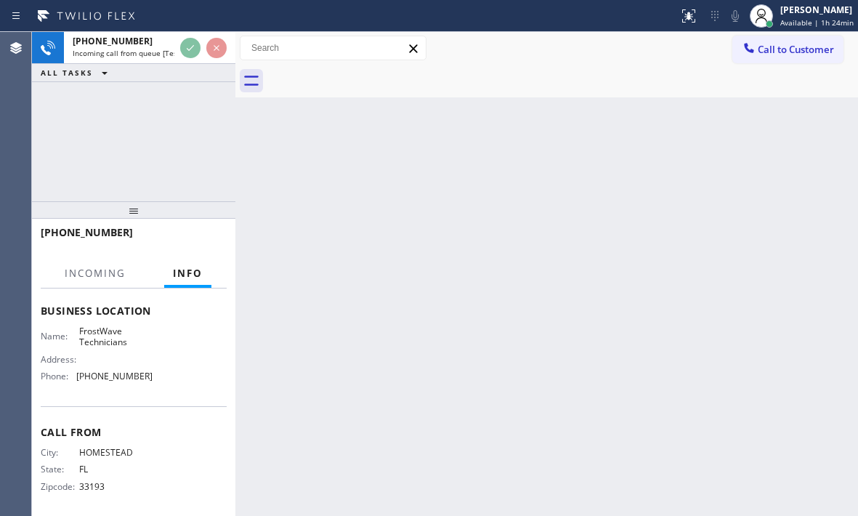
scroll to position [195, 0]
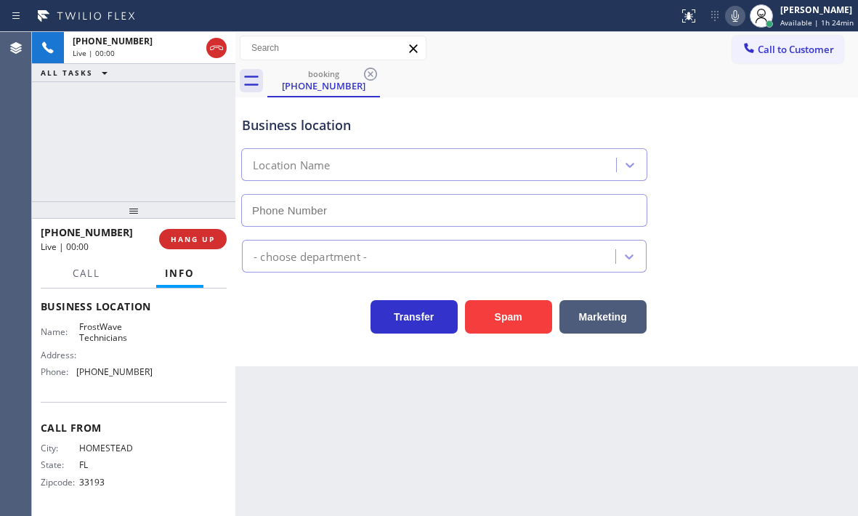
type input "[PHONE_NUMBER]"
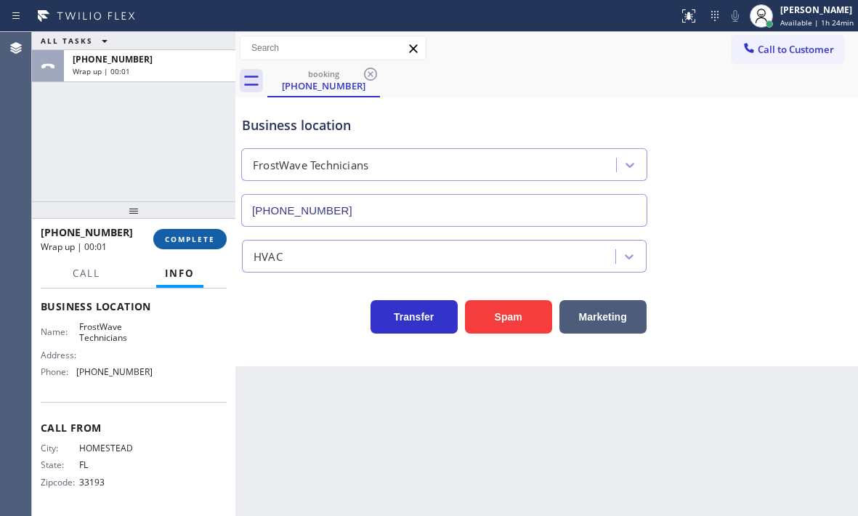
click at [205, 247] on button "COMPLETE" at bounding box center [189, 239] width 73 height 20
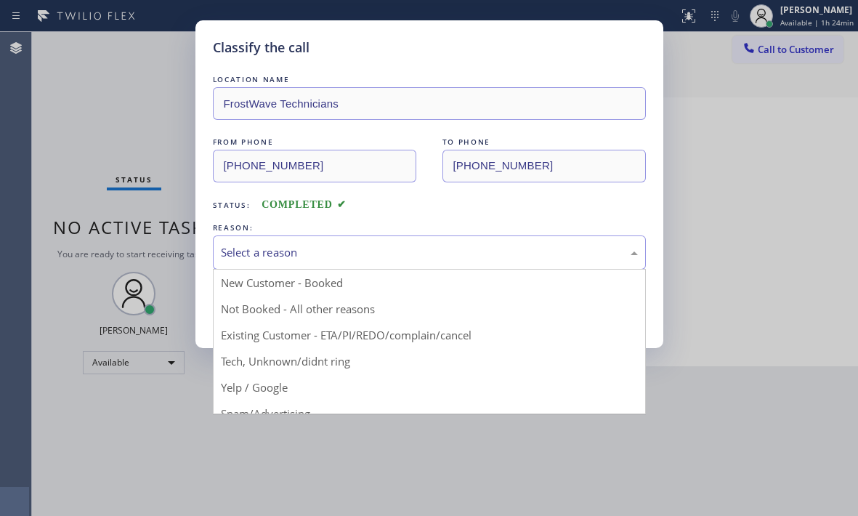
click at [307, 254] on div "Select a reason" at bounding box center [429, 252] width 417 height 17
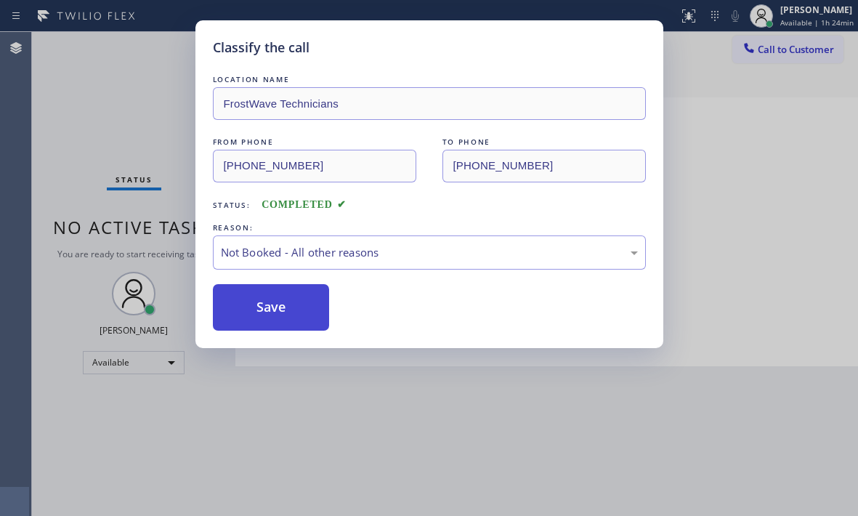
click at [240, 312] on button "Save" at bounding box center [271, 307] width 117 height 46
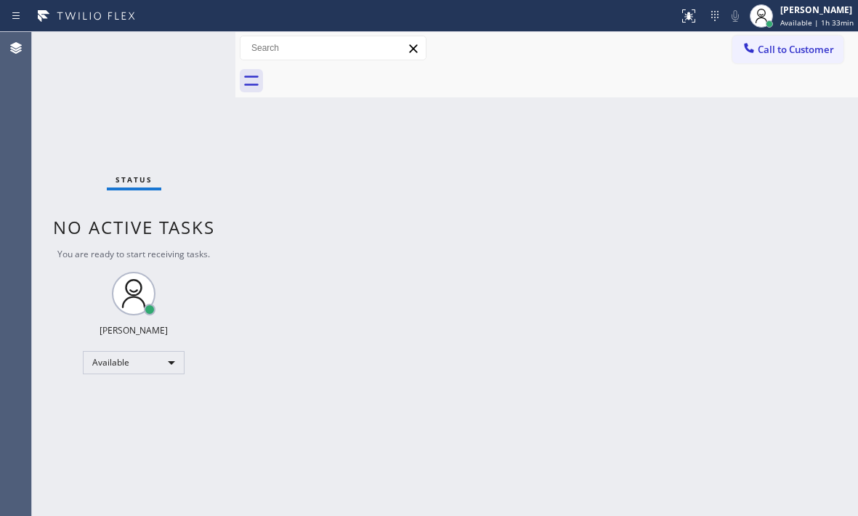
click at [181, 50] on div "Status No active tasks You are ready to start receiving tasks. [PERSON_NAME] Av…" at bounding box center [133, 274] width 203 height 484
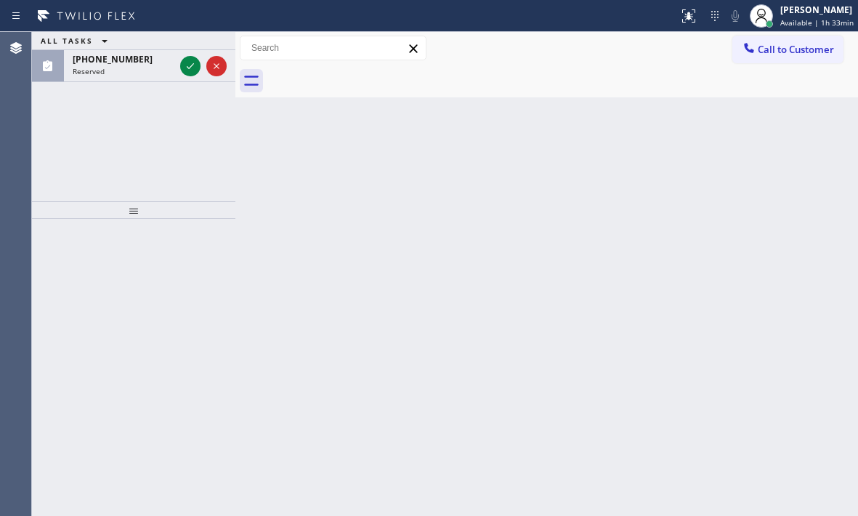
click at [181, 50] on div at bounding box center [203, 66] width 52 height 32
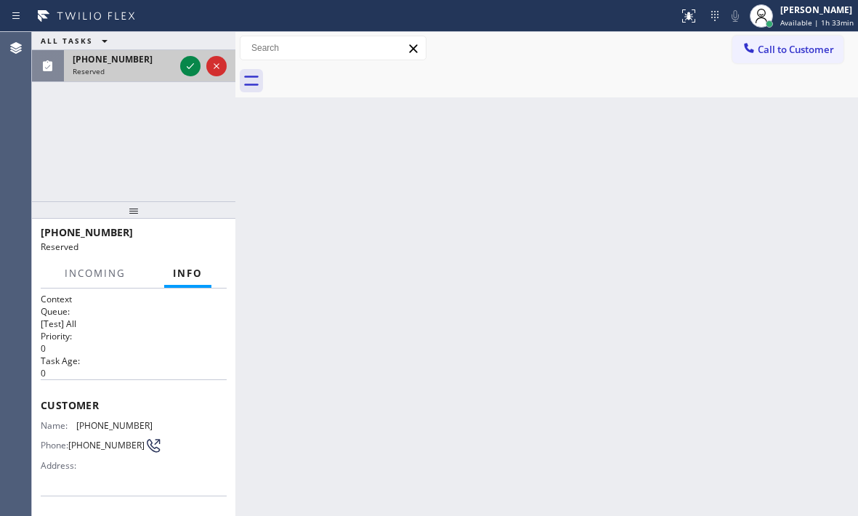
click at [169, 57] on div "[PHONE_NUMBER]" at bounding box center [124, 59] width 102 height 12
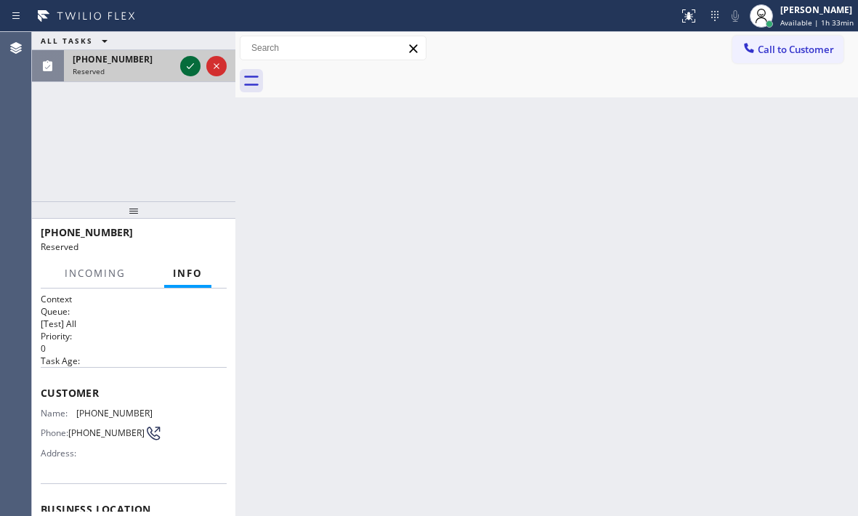
click at [183, 68] on icon at bounding box center [190, 65] width 17 height 17
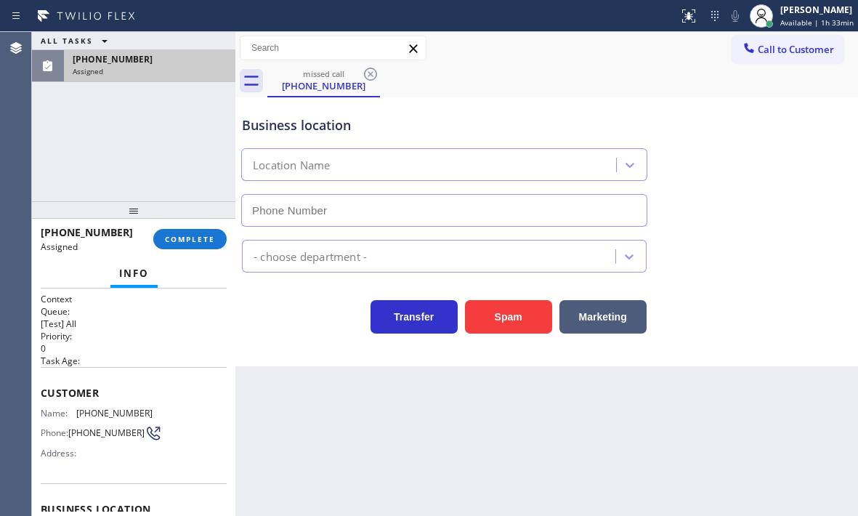
type input "[PHONE_NUMBER]"
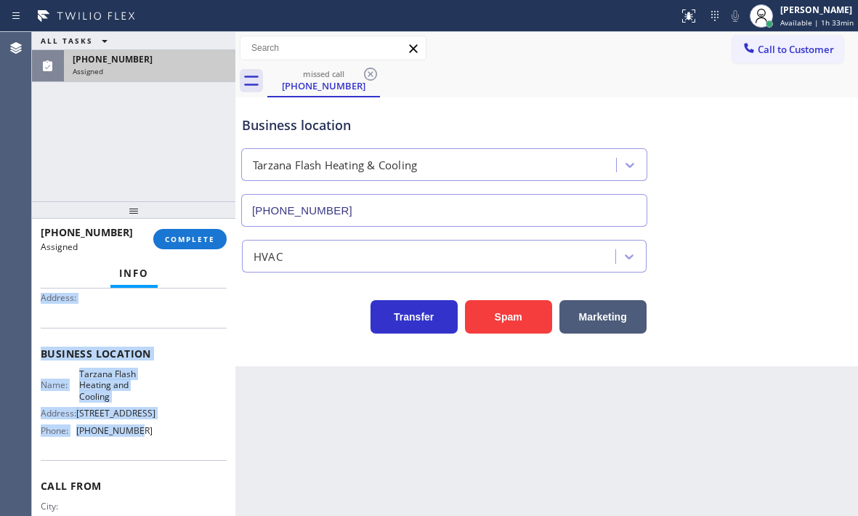
scroll to position [218, 0]
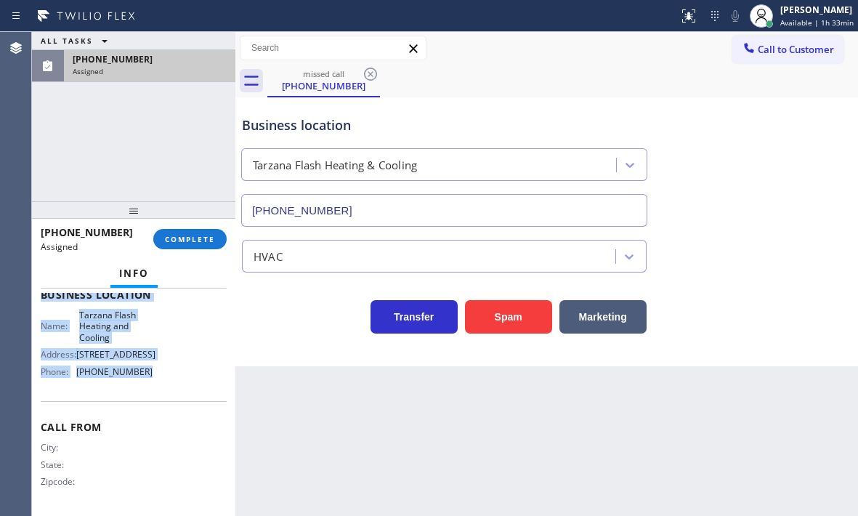
drag, startPoint x: 41, startPoint y: 316, endPoint x: 157, endPoint y: 407, distance: 146.9
click at [157, 407] on div "Context Queue: [Test] All Priority: 0 Task Age: Customer Name: [PHONE_NUMBER] P…" at bounding box center [134, 294] width 186 height 433
copy div "Customer Name: [PHONE_NUMBER] Phone: [PHONE_NUMBER] Address: Business location …"
click at [213, 238] on span "COMPLETE" at bounding box center [190, 239] width 50 height 10
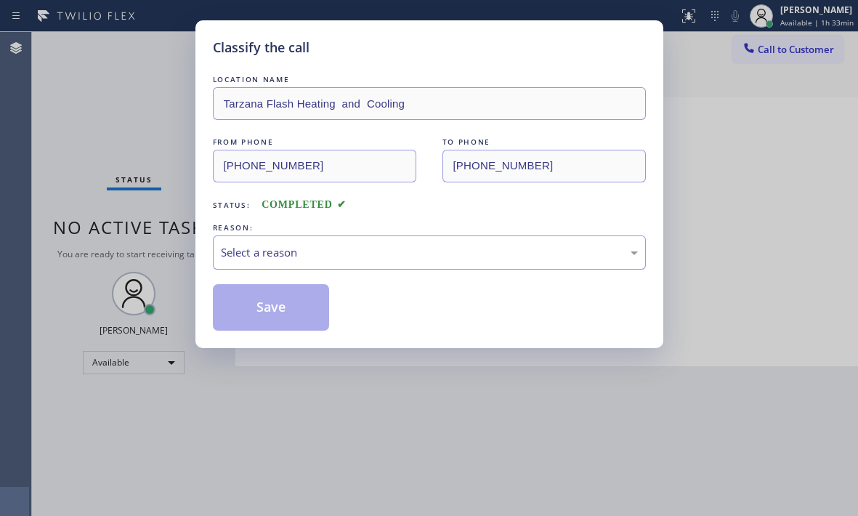
click at [310, 245] on div "Select a reason" at bounding box center [429, 252] width 417 height 17
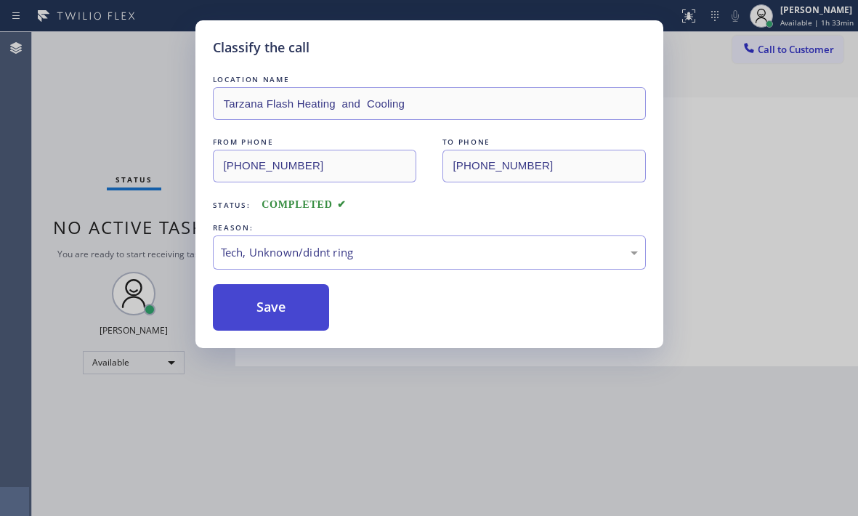
click at [274, 319] on button "Save" at bounding box center [271, 307] width 117 height 46
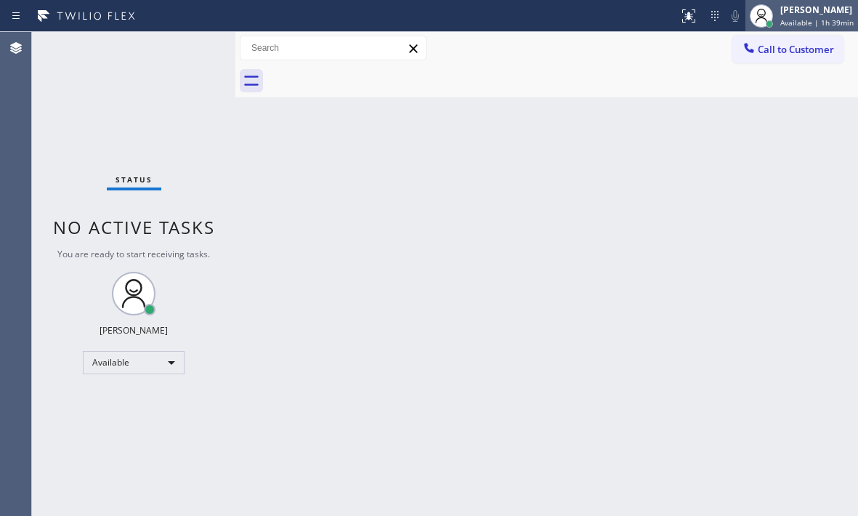
click at [777, 20] on div "[PERSON_NAME] Available | 1h 39min" at bounding box center [817, 15] width 81 height 25
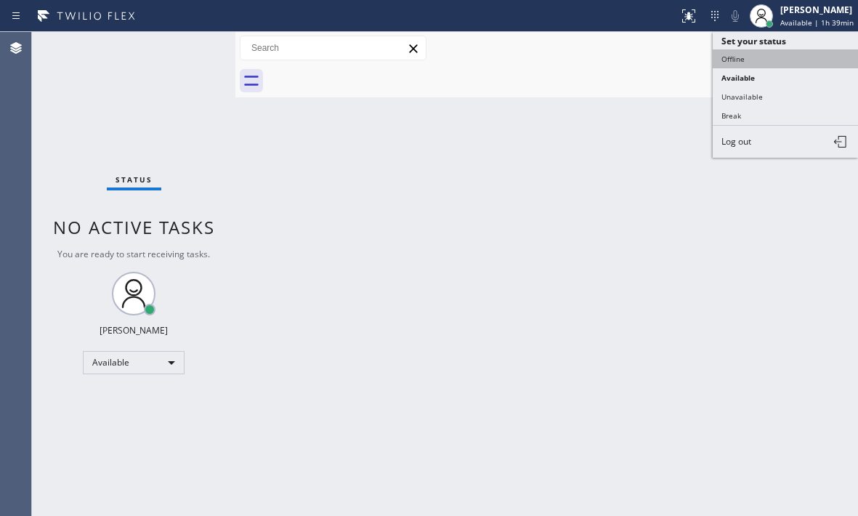
click at [745, 61] on button "Offline" at bounding box center [785, 58] width 145 height 19
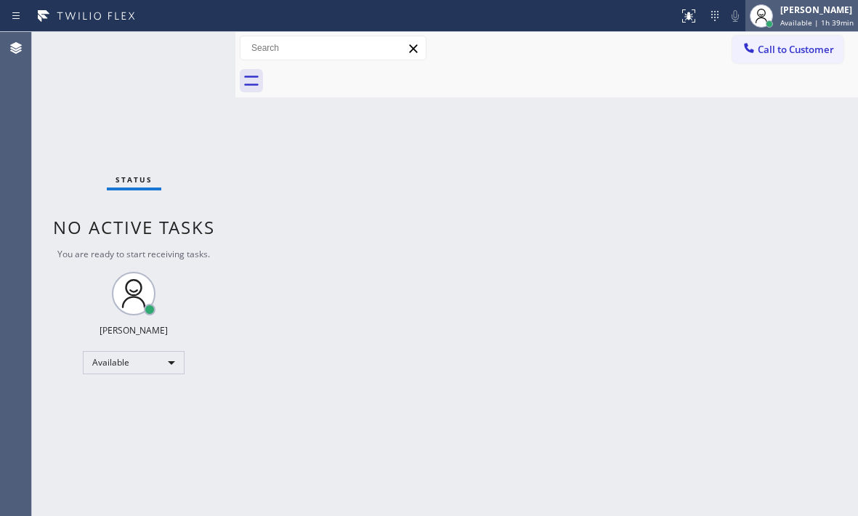
click at [799, 15] on div "[PERSON_NAME]" at bounding box center [816, 10] width 73 height 12
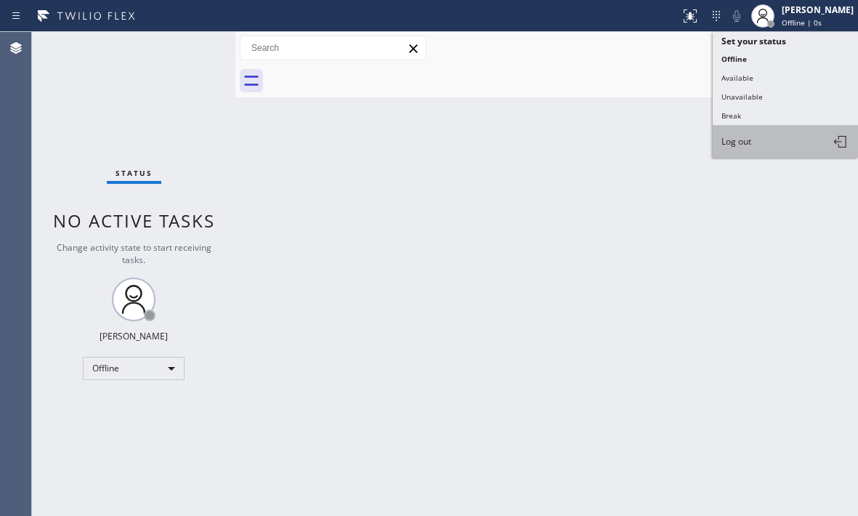
click at [746, 137] on span "Log out" at bounding box center [736, 141] width 30 height 12
